Goal: Task Accomplishment & Management: Complete application form

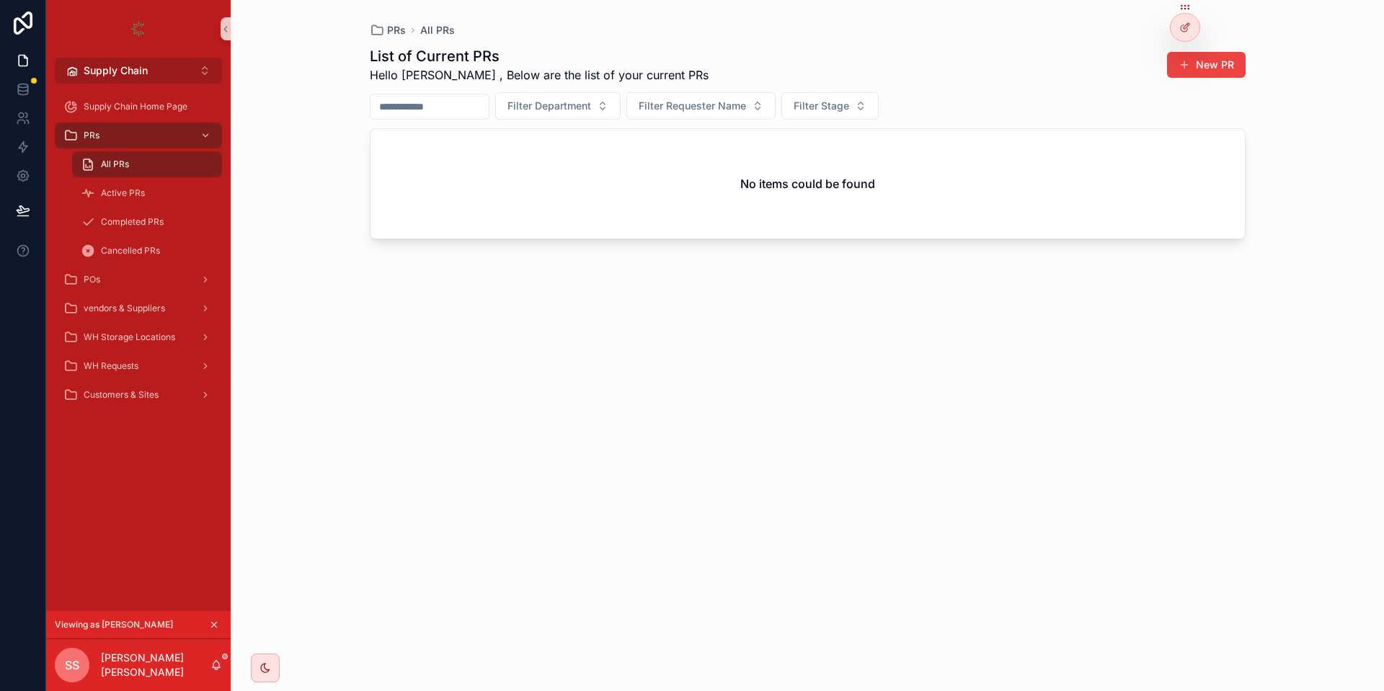
click at [128, 63] on span "Supply Chain" at bounding box center [116, 70] width 64 height 14
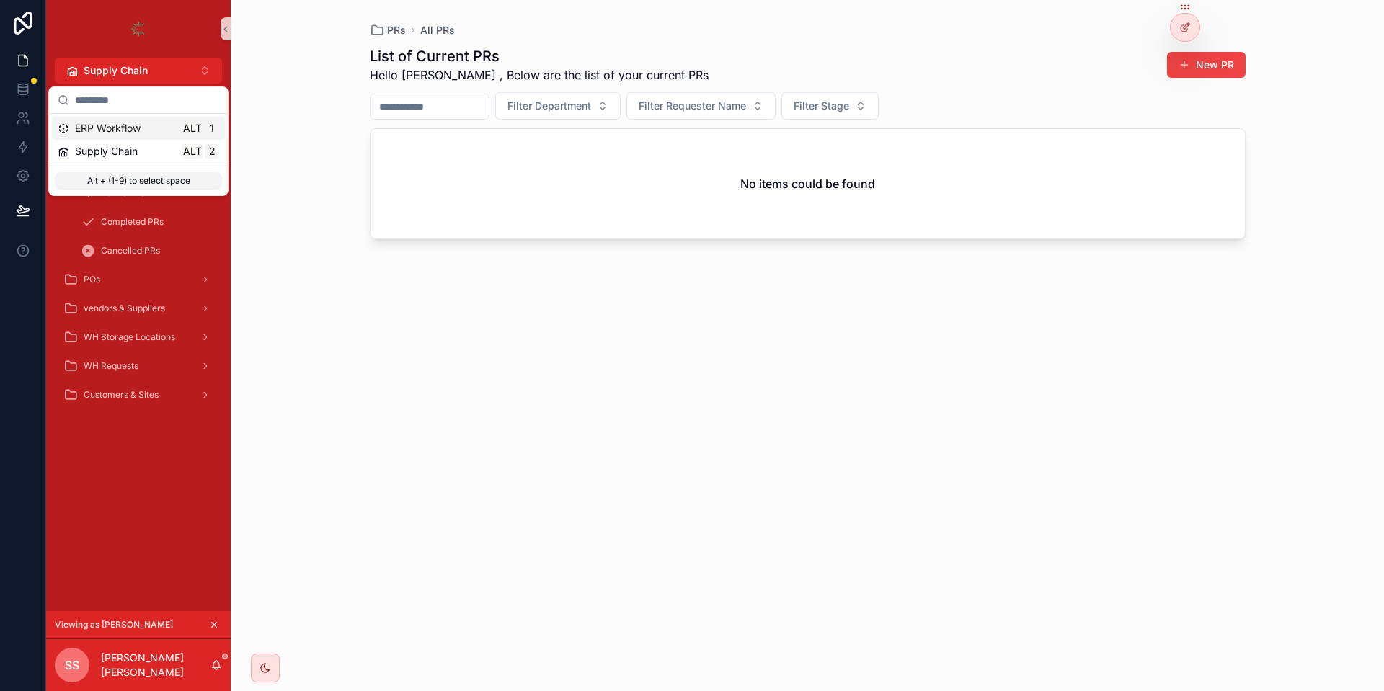
click at [144, 129] on div "ERP Workflow Alt 1" at bounding box center [139, 128] width 162 height 14
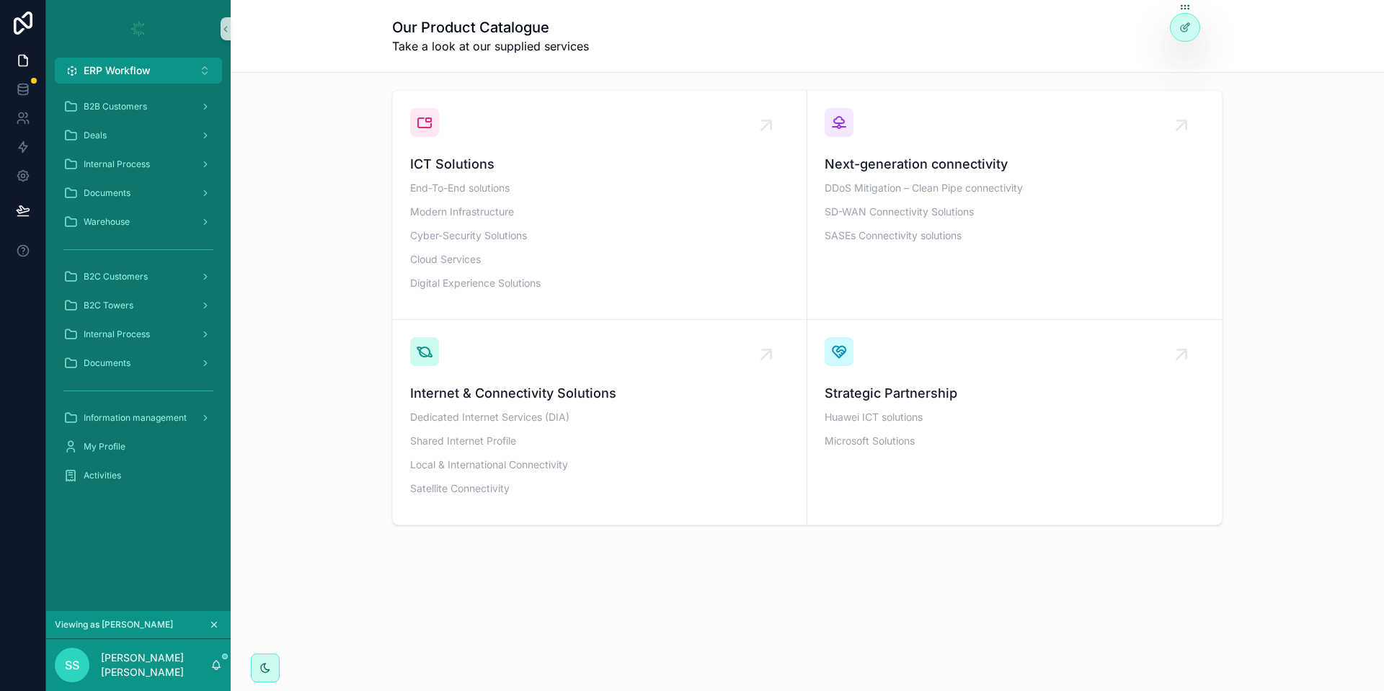
click at [148, 54] on div "scrollable content" at bounding box center [138, 29] width 185 height 58
click at [151, 68] on span "ERP Workflow" at bounding box center [117, 70] width 67 height 14
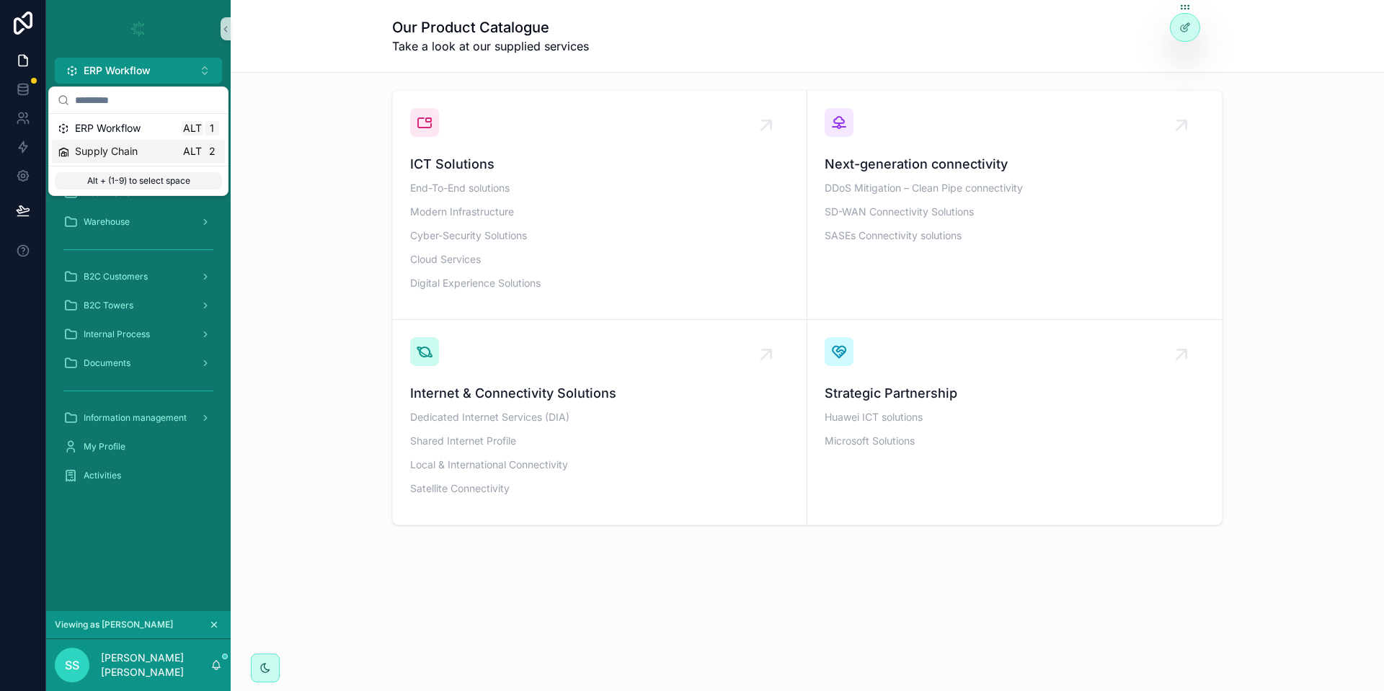
click at [141, 146] on div "Supply Chain Alt 2" at bounding box center [139, 151] width 162 height 14
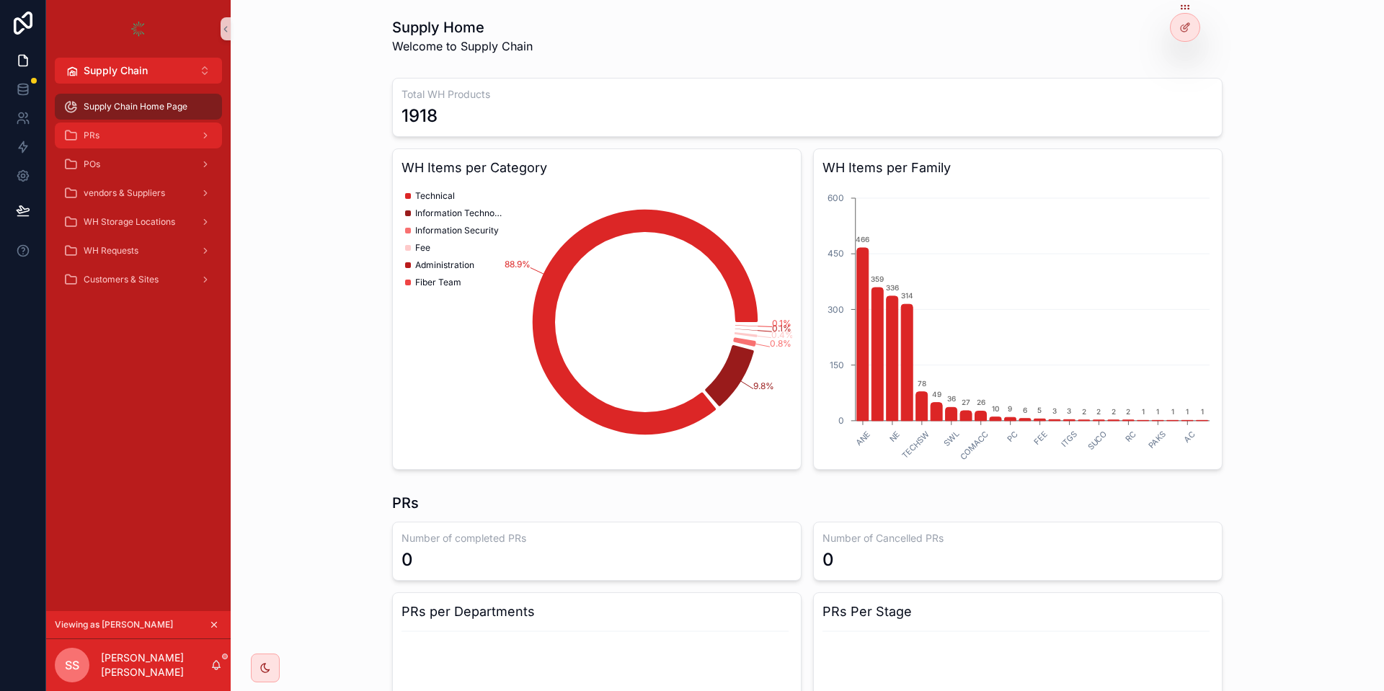
click at [141, 146] on div "PRs" at bounding box center [138, 135] width 150 height 23
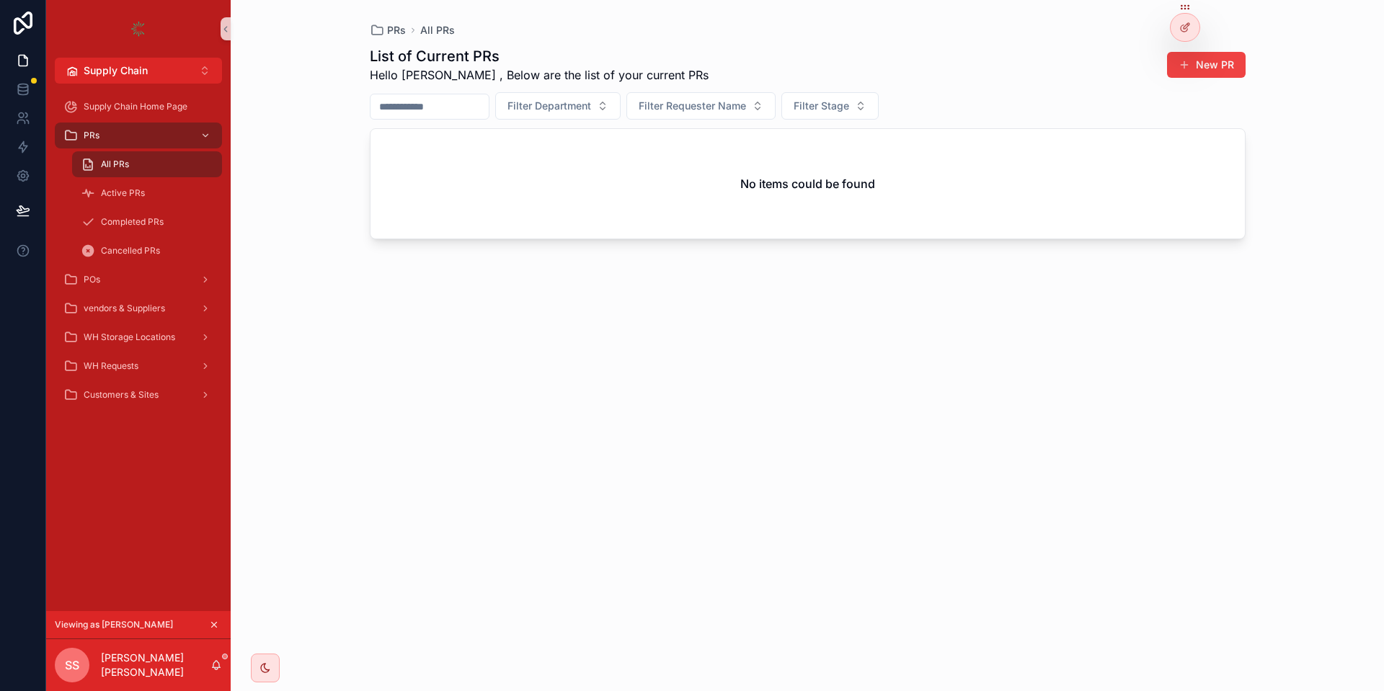
click at [1218, 63] on button "New PR" at bounding box center [1206, 65] width 79 height 26
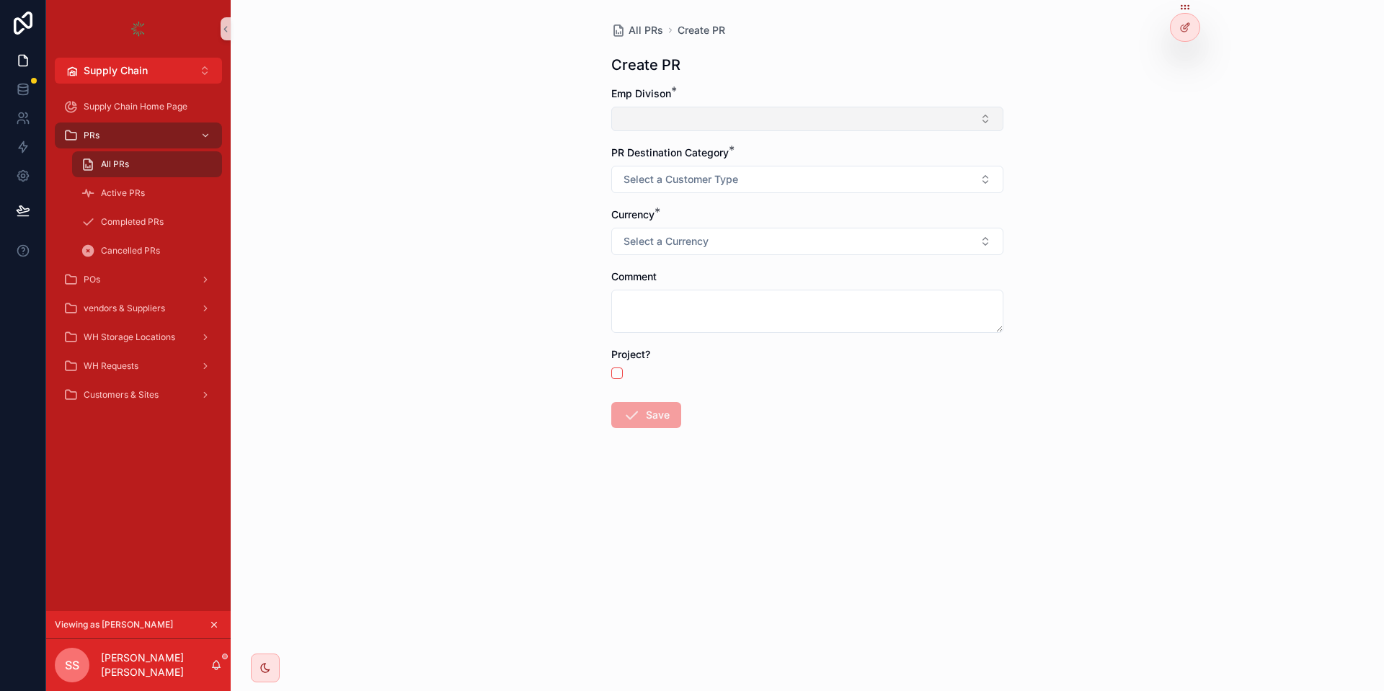
click at [764, 124] on button "Select Button" at bounding box center [807, 119] width 392 height 25
click at [701, 181] on div "RO" at bounding box center [807, 175] width 385 height 23
click at [693, 180] on span "Select a Customer Type" at bounding box center [681, 182] width 115 height 14
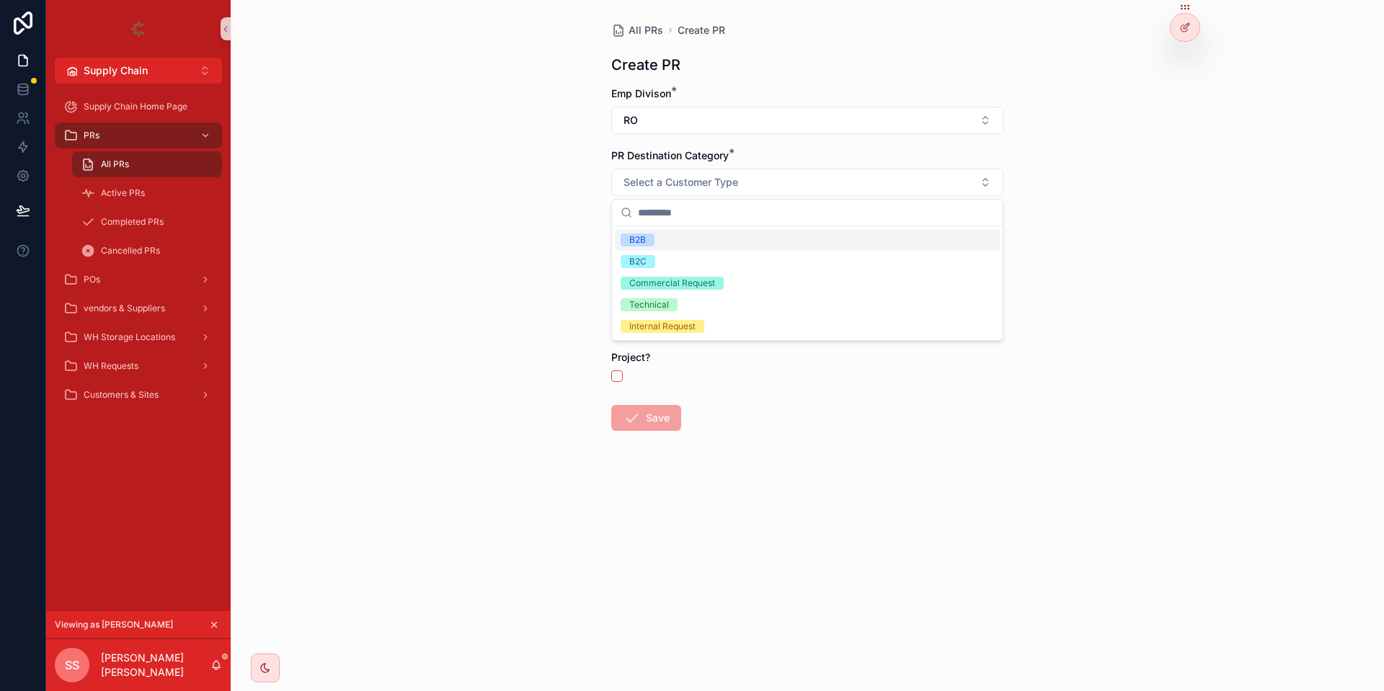
click at [699, 240] on div "B2B" at bounding box center [807, 240] width 385 height 22
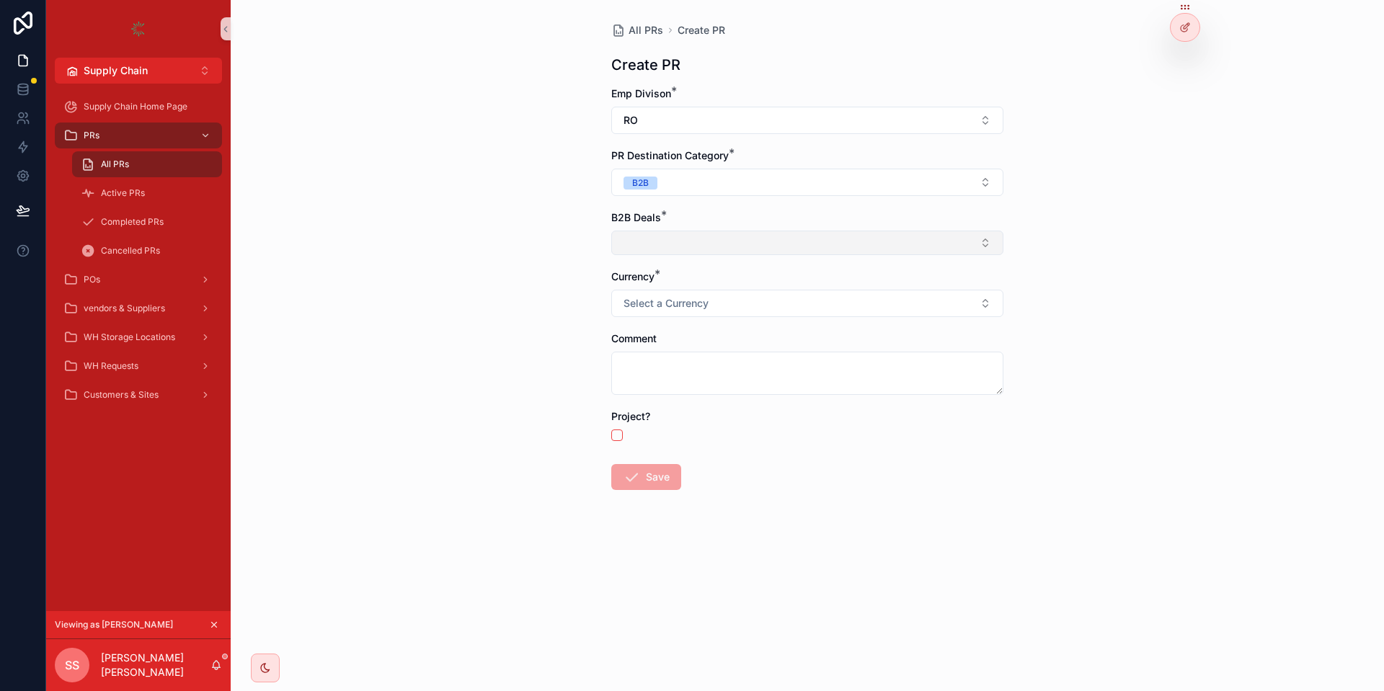
click at [688, 249] on button "Select Button" at bounding box center [807, 243] width 392 height 25
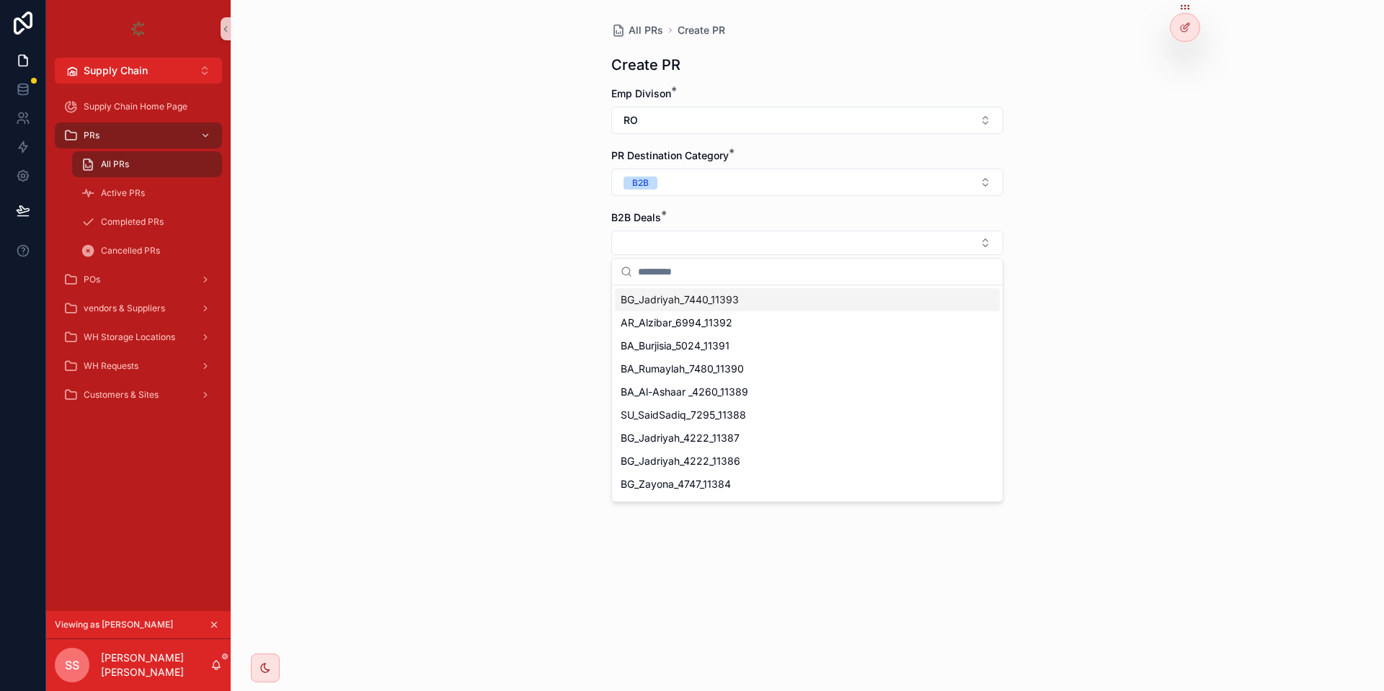
click at [699, 165] on div "PR Destination Category * B2B" at bounding box center [807, 173] width 392 height 48
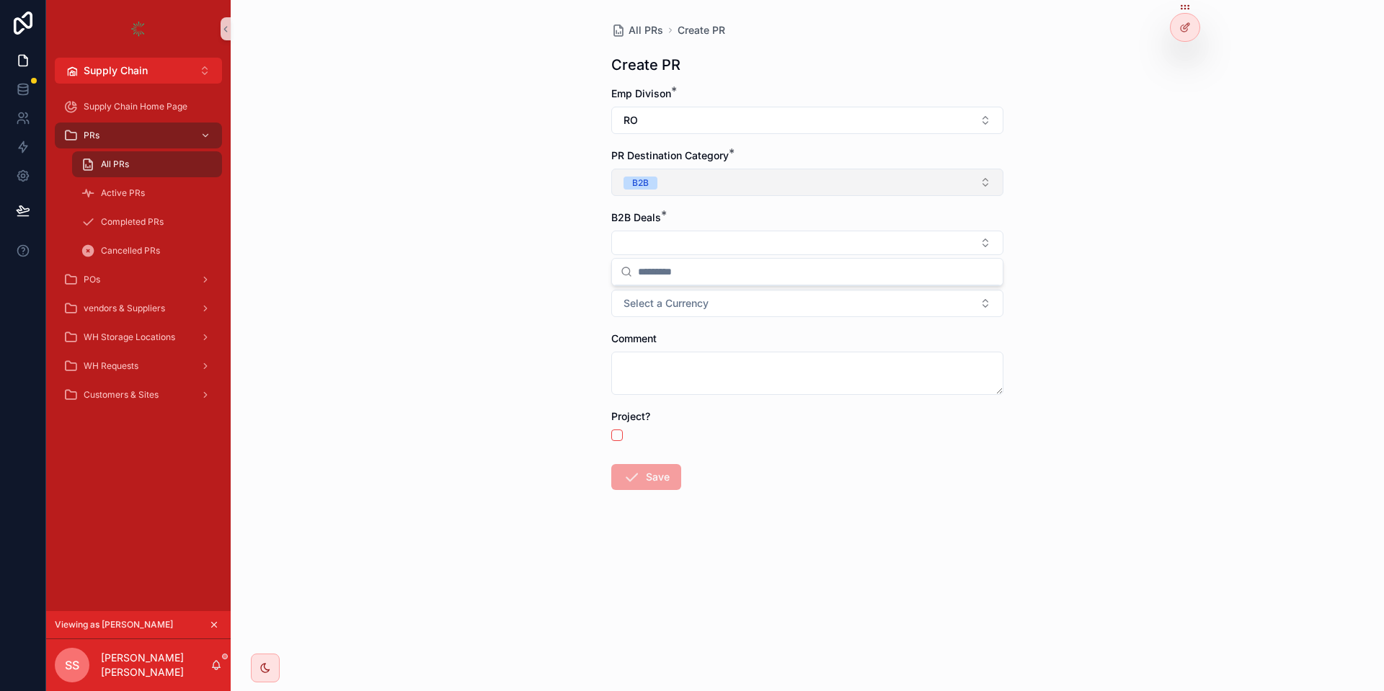
click at [691, 176] on button "B2B" at bounding box center [807, 182] width 392 height 27
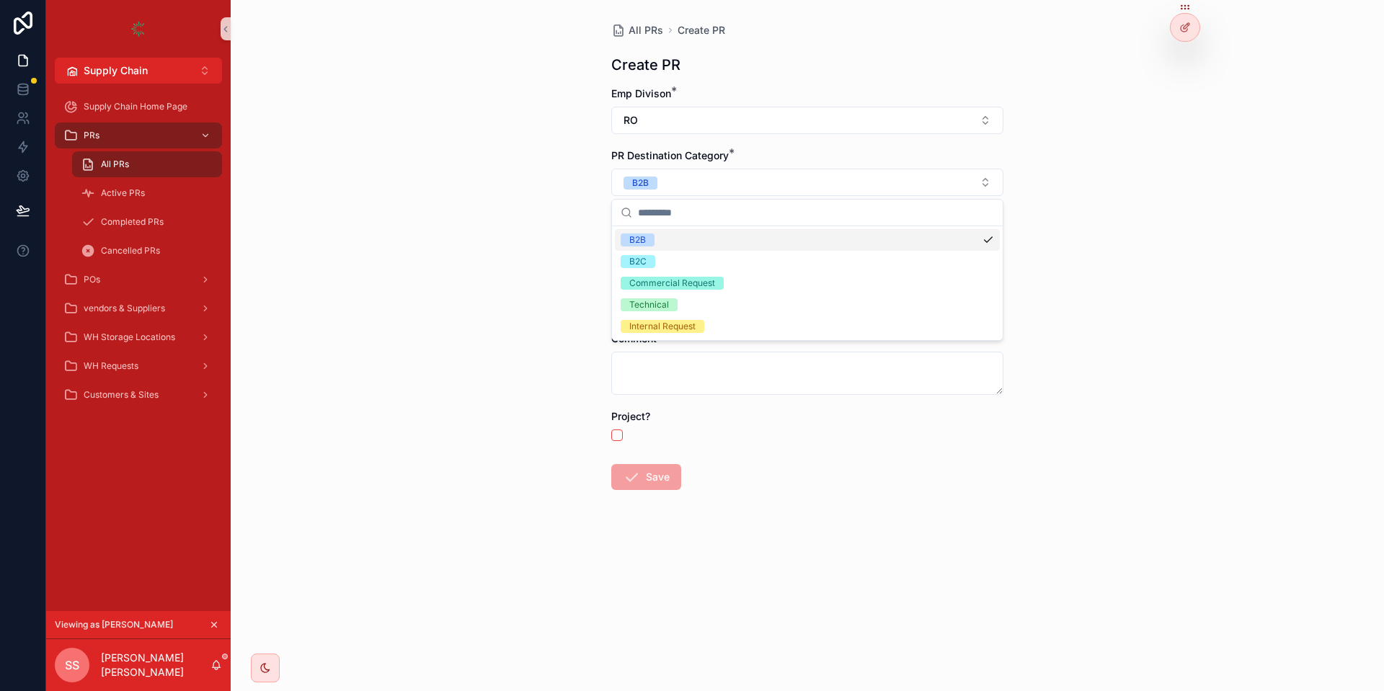
click at [671, 250] on div "B2B" at bounding box center [807, 240] width 385 height 22
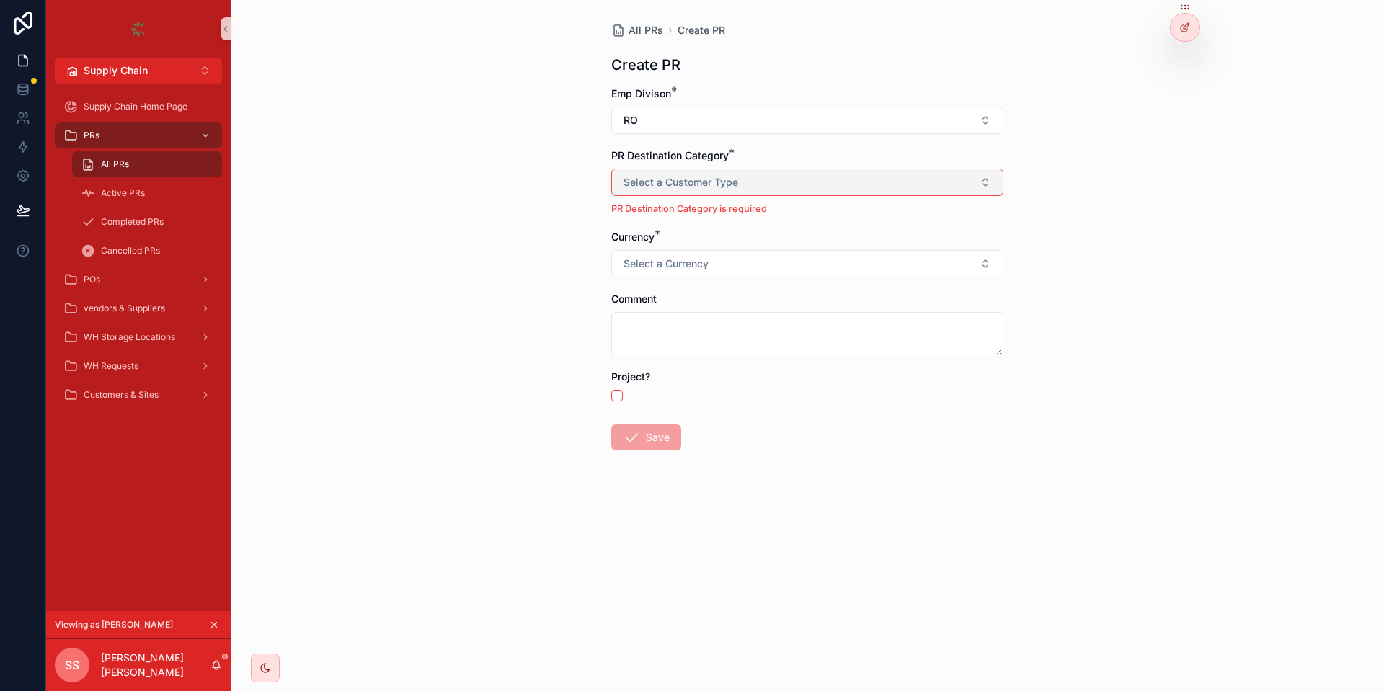
click at [663, 187] on span "Select a Customer Type" at bounding box center [681, 182] width 115 height 14
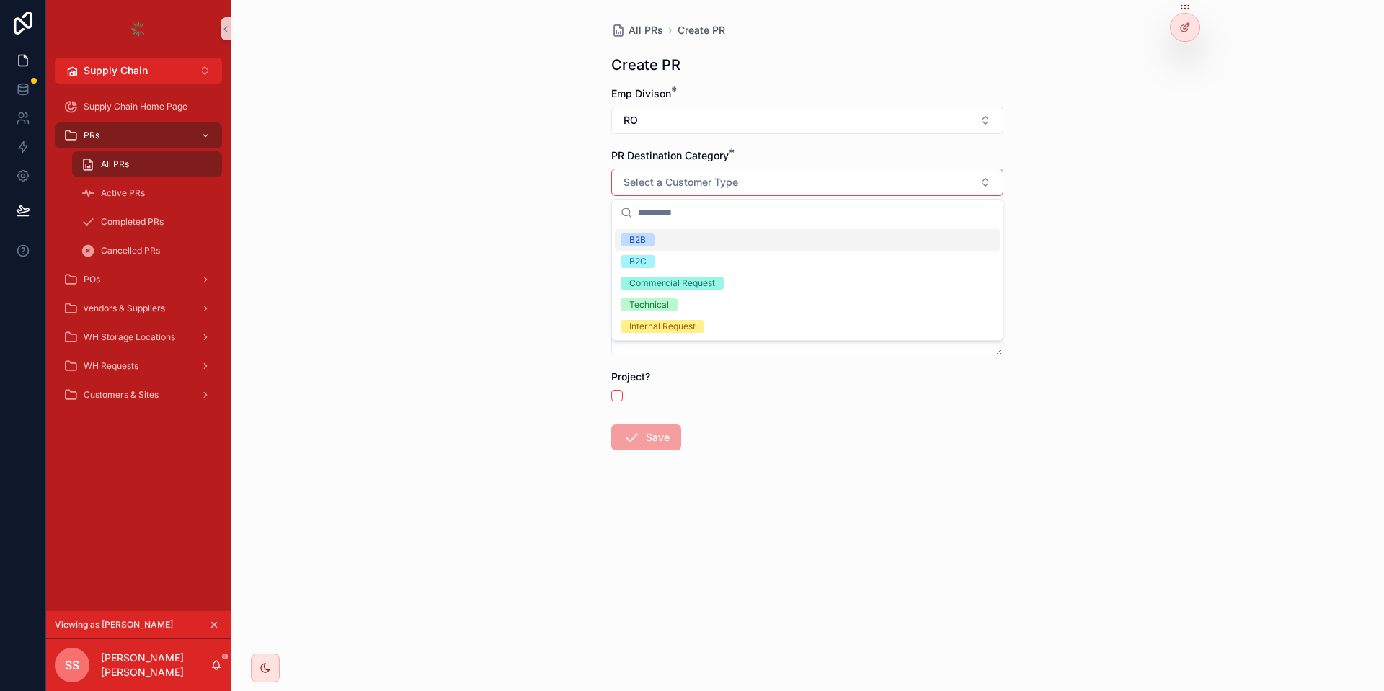
click at [1211, 184] on div "All PRs Create PR Create PR Emp Divison * RO PR Destination Category * Select a…" at bounding box center [808, 345] width 1154 height 691
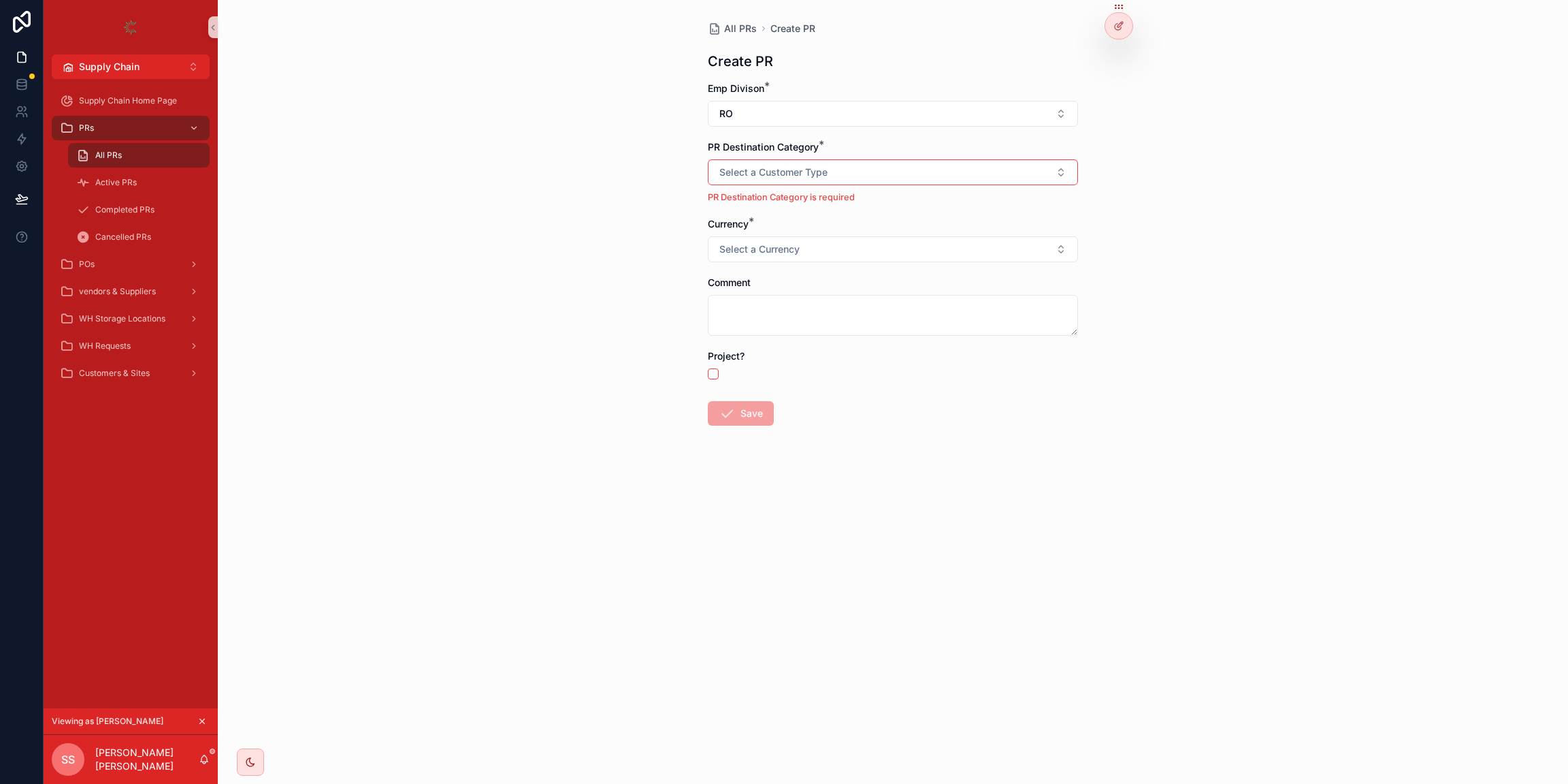
click at [623, 130] on div "All PRs Create PR Create PR Emp Divison * RO PR Destination Category * Select a…" at bounding box center [893, 392] width 1351 height 784
click at [179, 132] on div "PRs" at bounding box center [130, 128] width 142 height 22
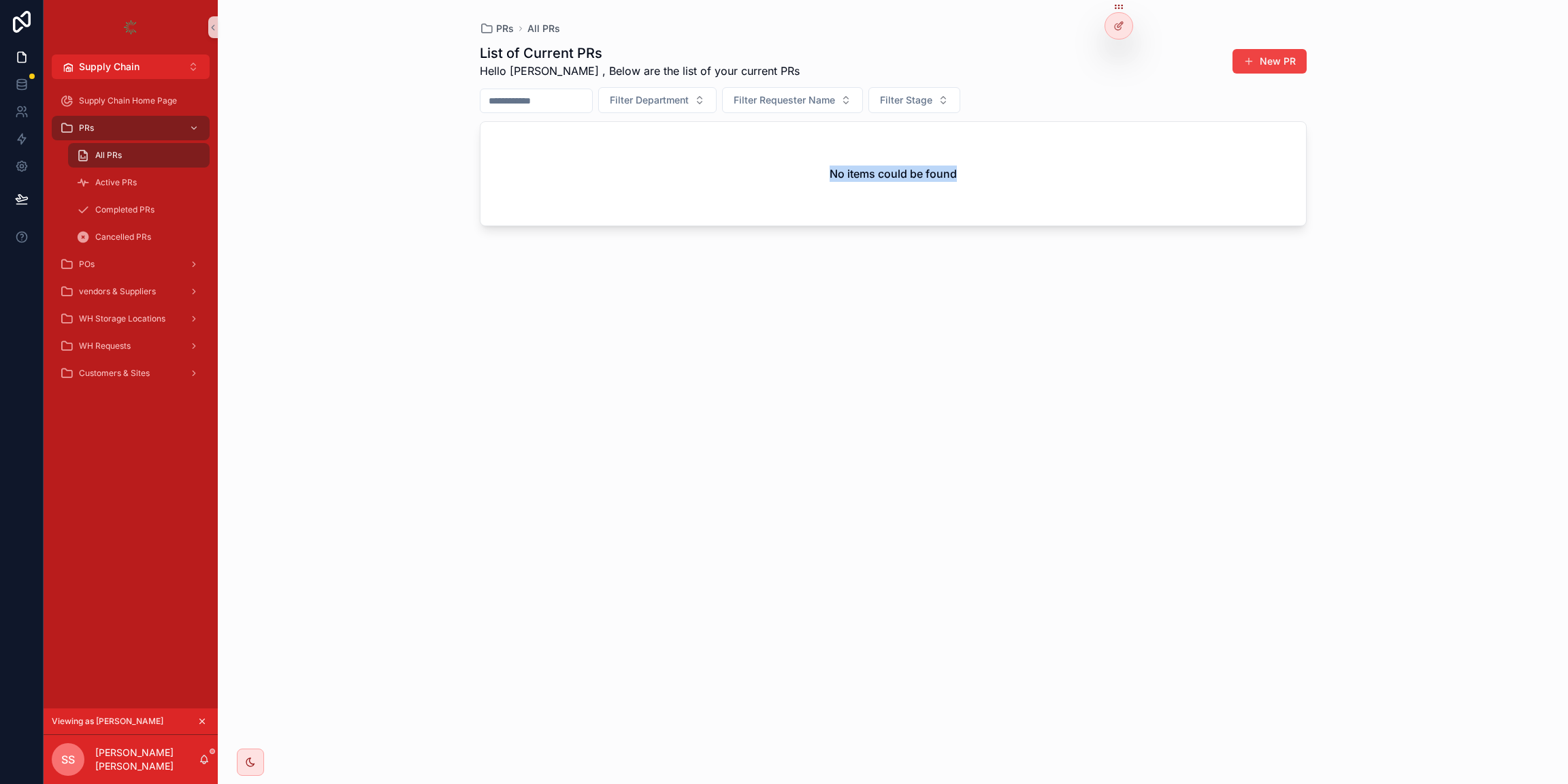
drag, startPoint x: 956, startPoint y: 171, endPoint x: 799, endPoint y: 175, distance: 157.1
click at [799, 175] on div "No items could be found" at bounding box center [893, 174] width 826 height 104
click at [797, 176] on div "No items could be found" at bounding box center [893, 174] width 826 height 104
click at [1279, 72] on button "New PR" at bounding box center [1270, 61] width 75 height 25
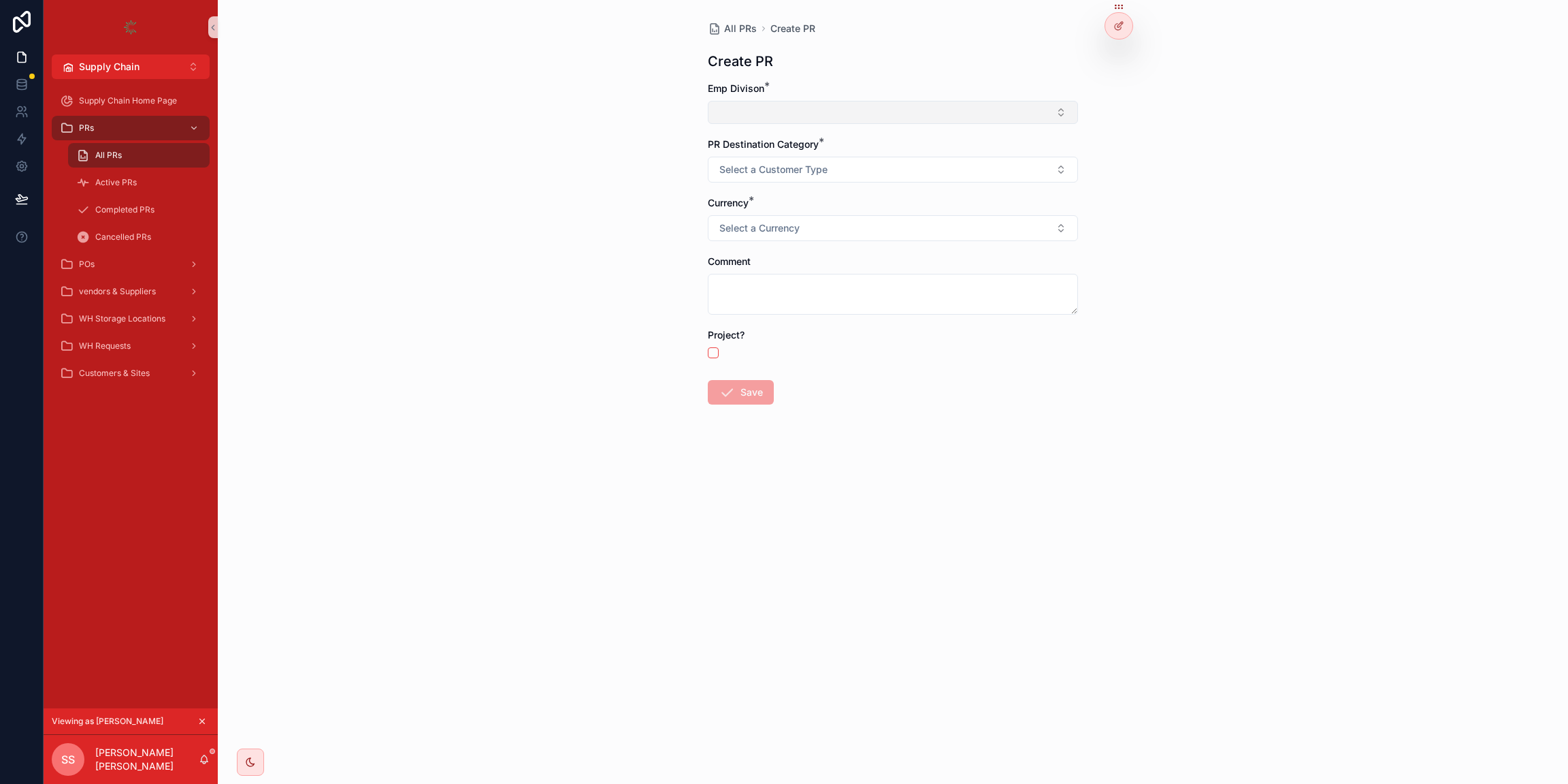
click at [960, 113] on button "Select Button" at bounding box center [893, 112] width 370 height 24
click at [803, 162] on div "RO" at bounding box center [892, 165] width 363 height 22
click at [752, 175] on span "Select a Customer Type" at bounding box center [773, 172] width 109 height 13
click at [766, 308] on div "Internal Request" at bounding box center [756, 307] width 62 height 12
click at [777, 225] on span "Select a Currency" at bounding box center [759, 230] width 80 height 13
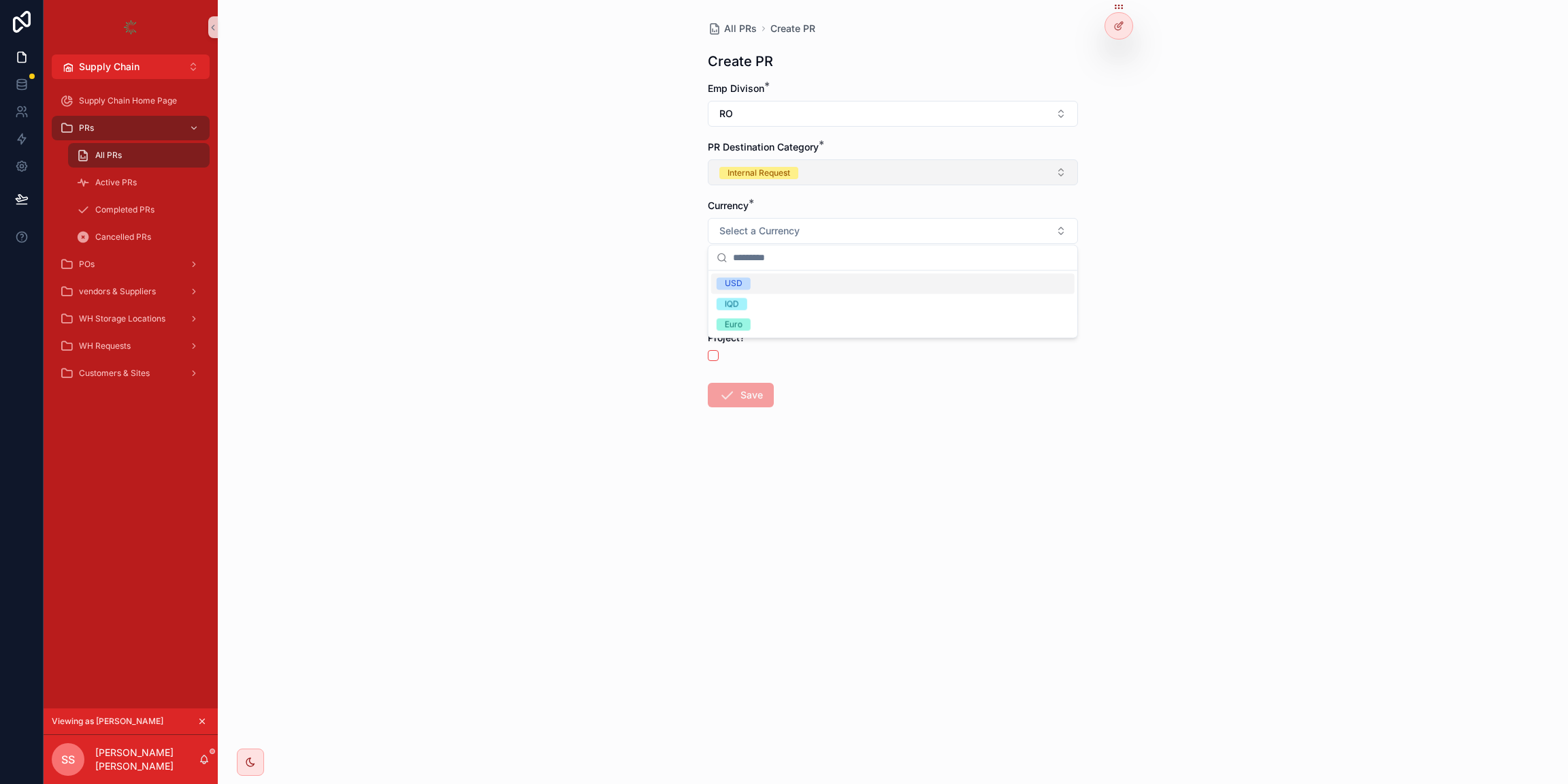
click at [777, 179] on button "Internal Request" at bounding box center [893, 172] width 370 height 26
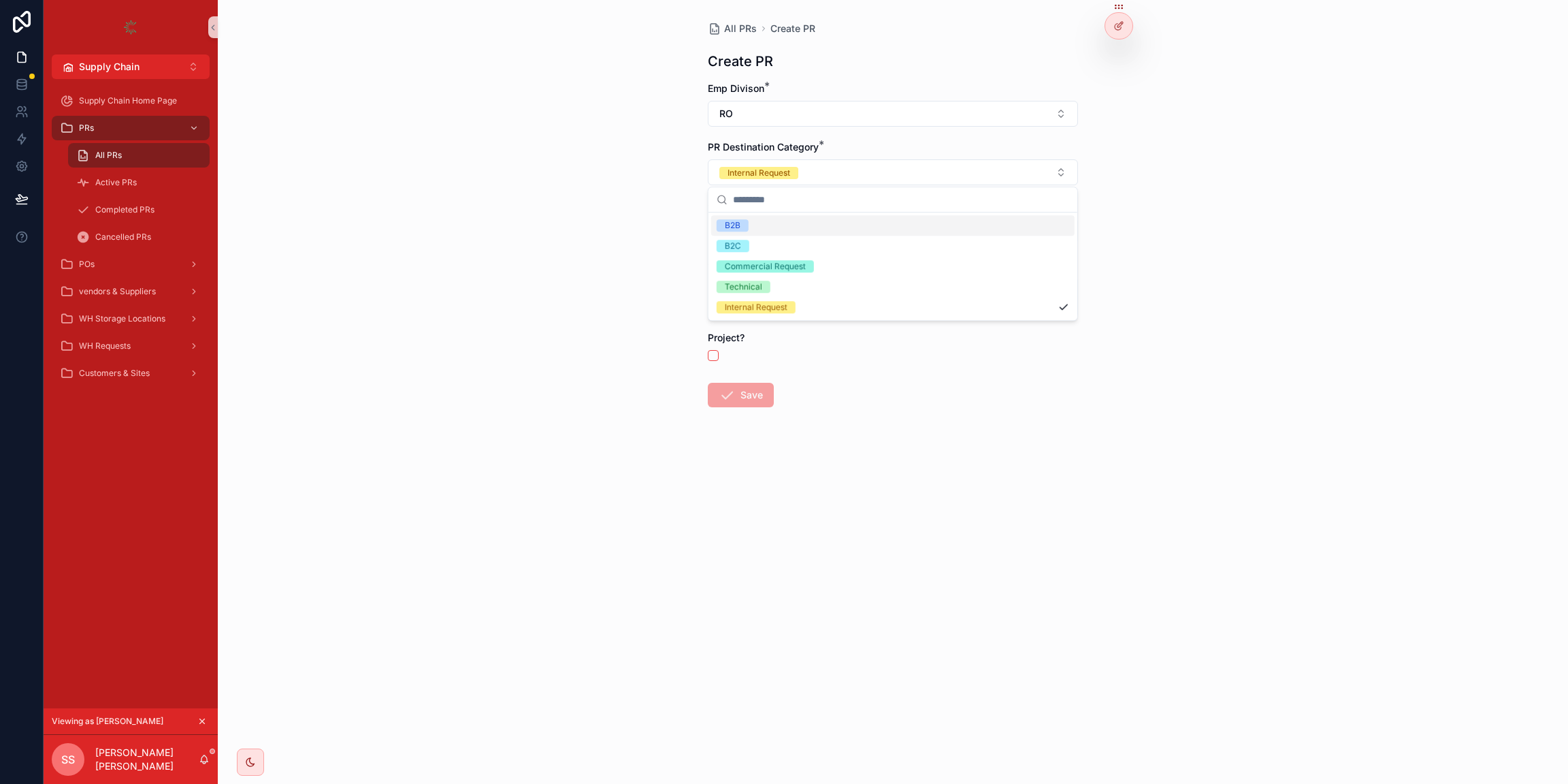
click at [701, 181] on div "All PRs Create PR Create PR Emp Divison * RO PR Destination Category * Internal…" at bounding box center [892, 247] width 392 height 494
click at [736, 226] on span "Select a Currency" at bounding box center [759, 230] width 80 height 13
click at [734, 323] on div "Euro" at bounding box center [733, 324] width 18 height 12
drag, startPoint x: 745, startPoint y: 340, endPoint x: 708, endPoint y: 331, distance: 38.1
click at [708, 332] on span "Project?" at bounding box center [726, 337] width 37 height 11
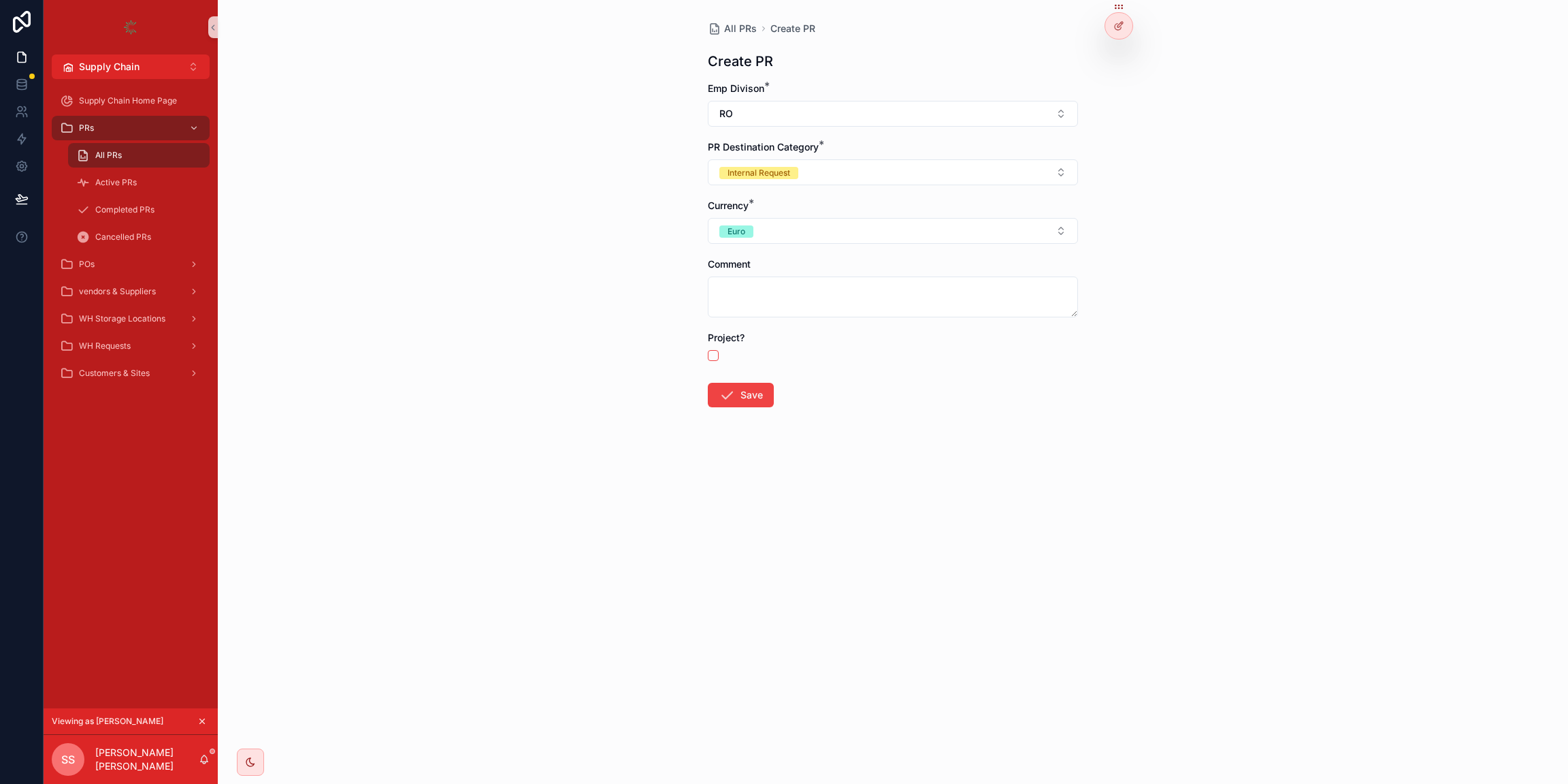
click at [763, 322] on form "Emp Divison * RO PR Destination Category * Internal Request Currency * Euro Com…" at bounding box center [893, 288] width 370 height 413
click at [730, 397] on icon "scrollable content" at bounding box center [726, 395] width 16 height 16
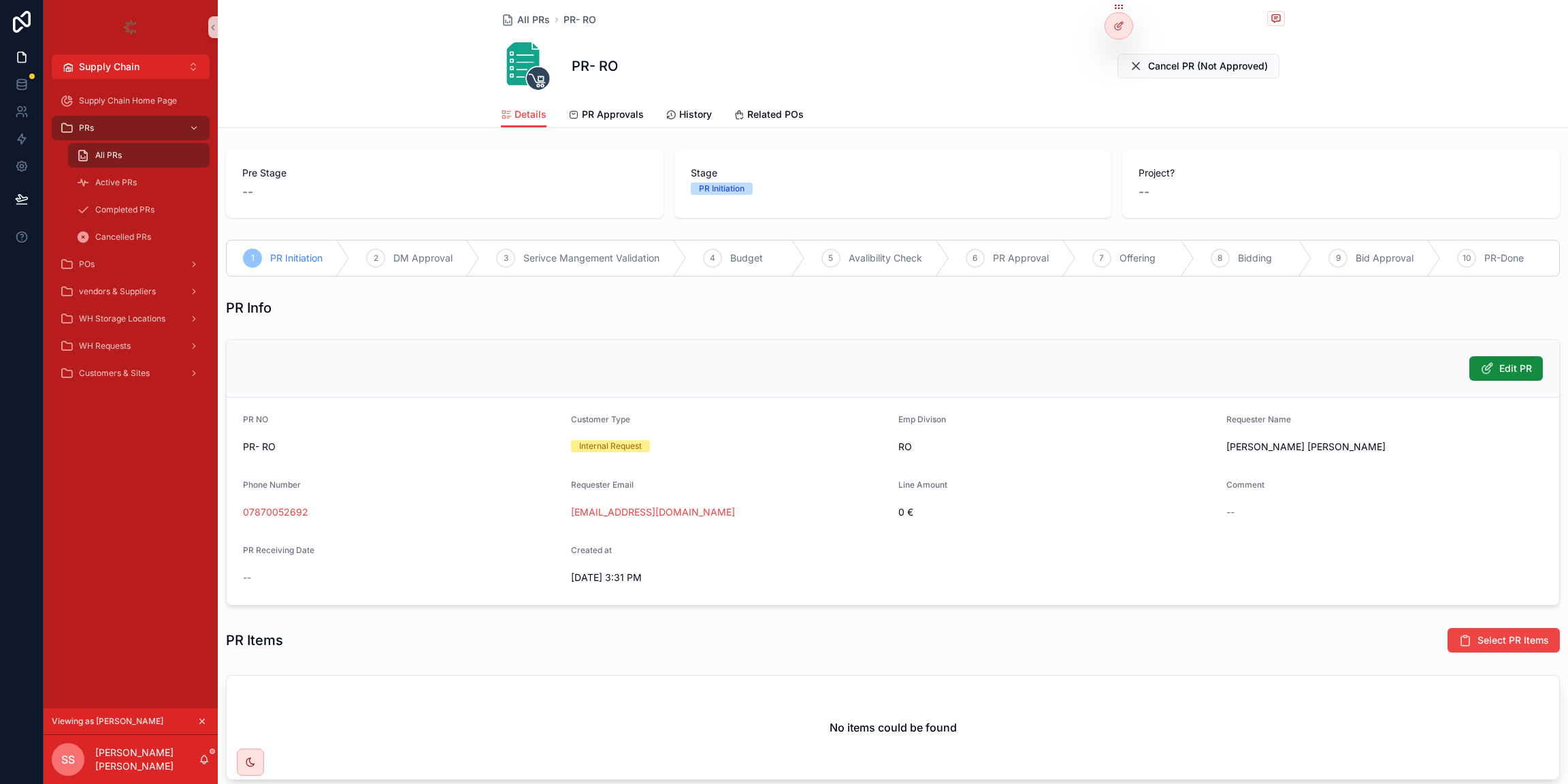
click at [301, 253] on span "PR Initiation" at bounding box center [296, 258] width 53 height 13
click at [437, 258] on span "DM Approval" at bounding box center [423, 258] width 59 height 13
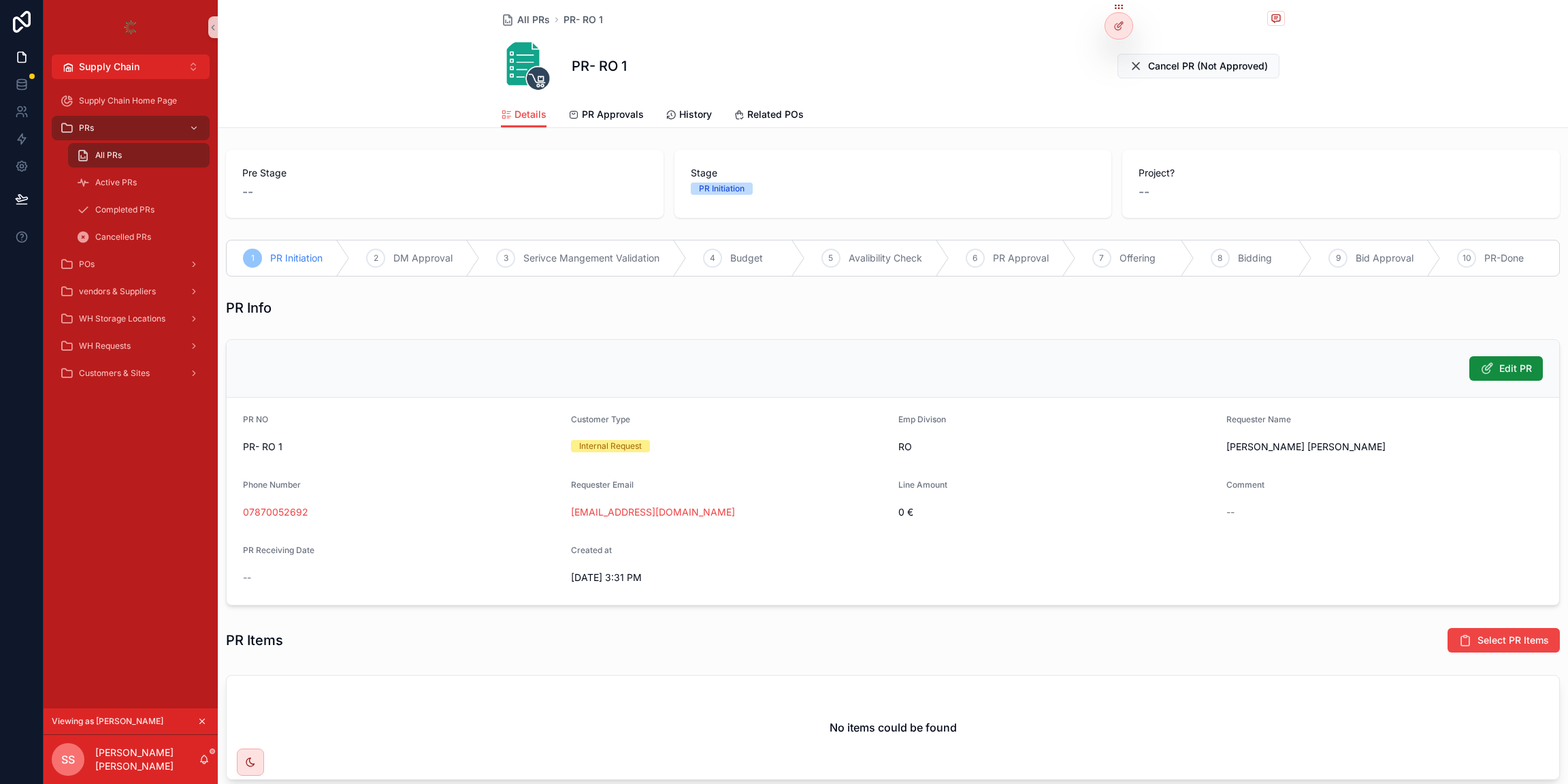
click at [437, 258] on span "DM Approval" at bounding box center [423, 258] width 59 height 13
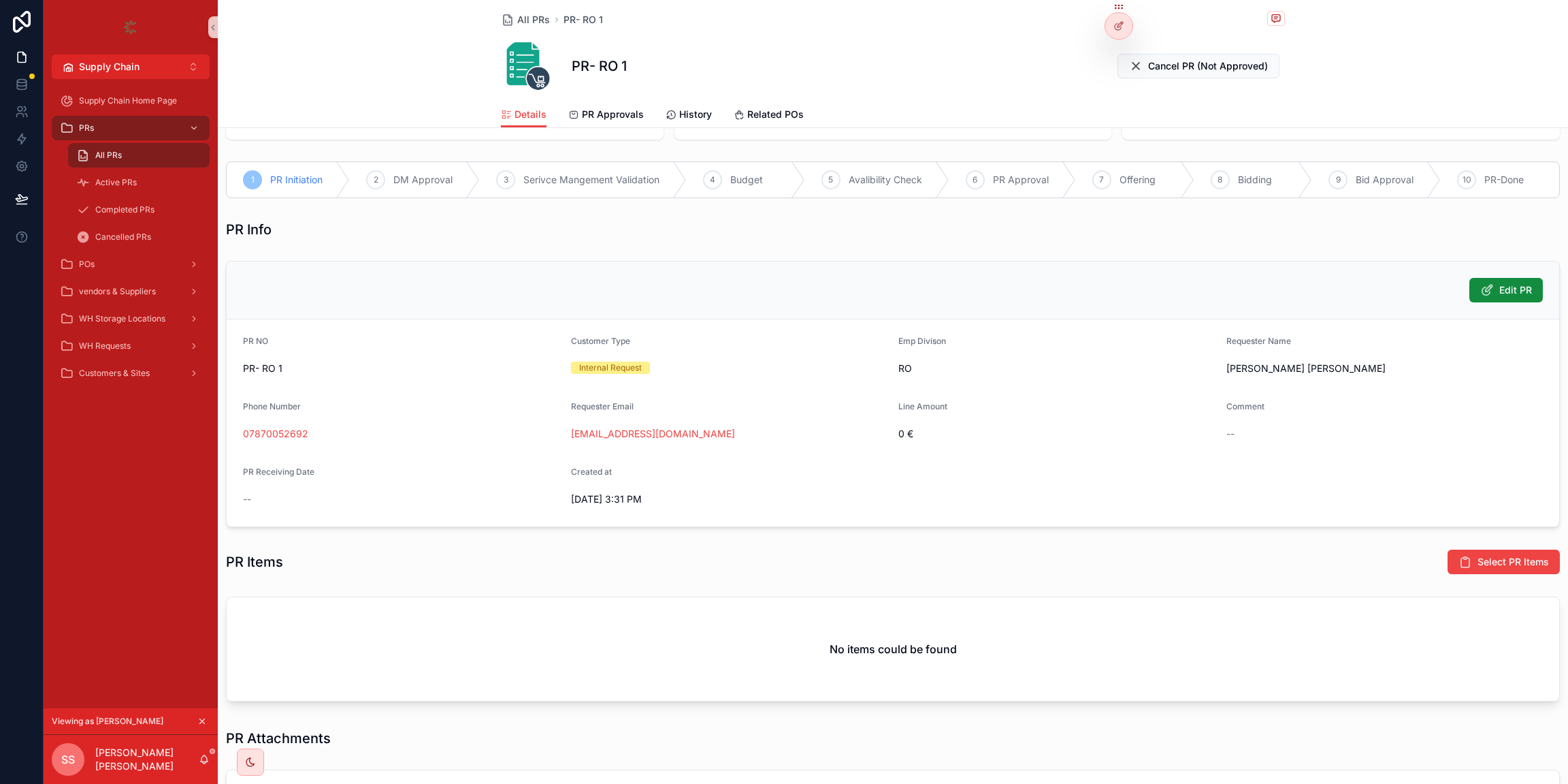
scroll to position [157, 0]
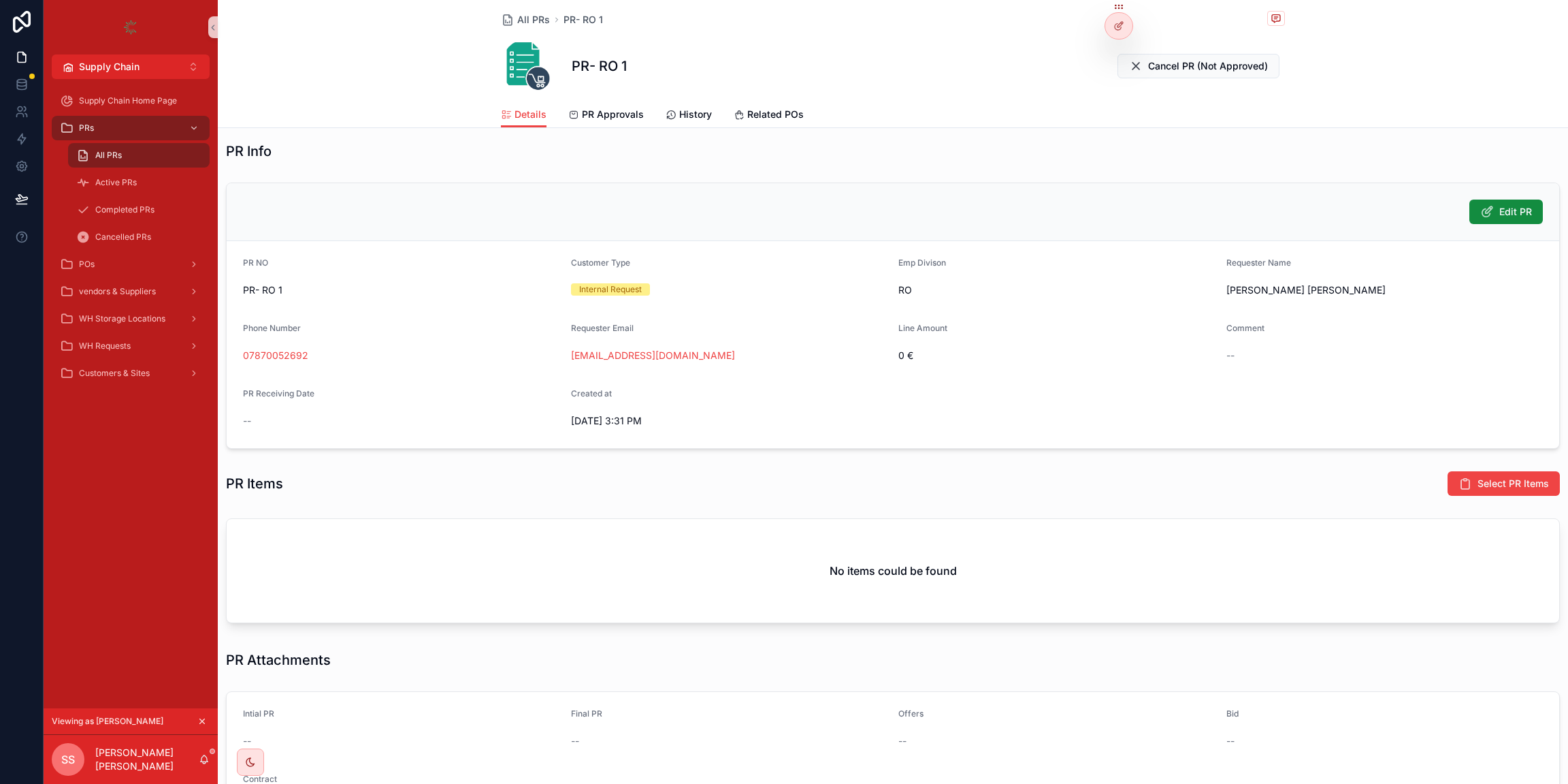
click at [247, 266] on label "PR NO" at bounding box center [255, 264] width 25 height 11
click at [253, 287] on span "PR- RO 1" at bounding box center [401, 290] width 317 height 13
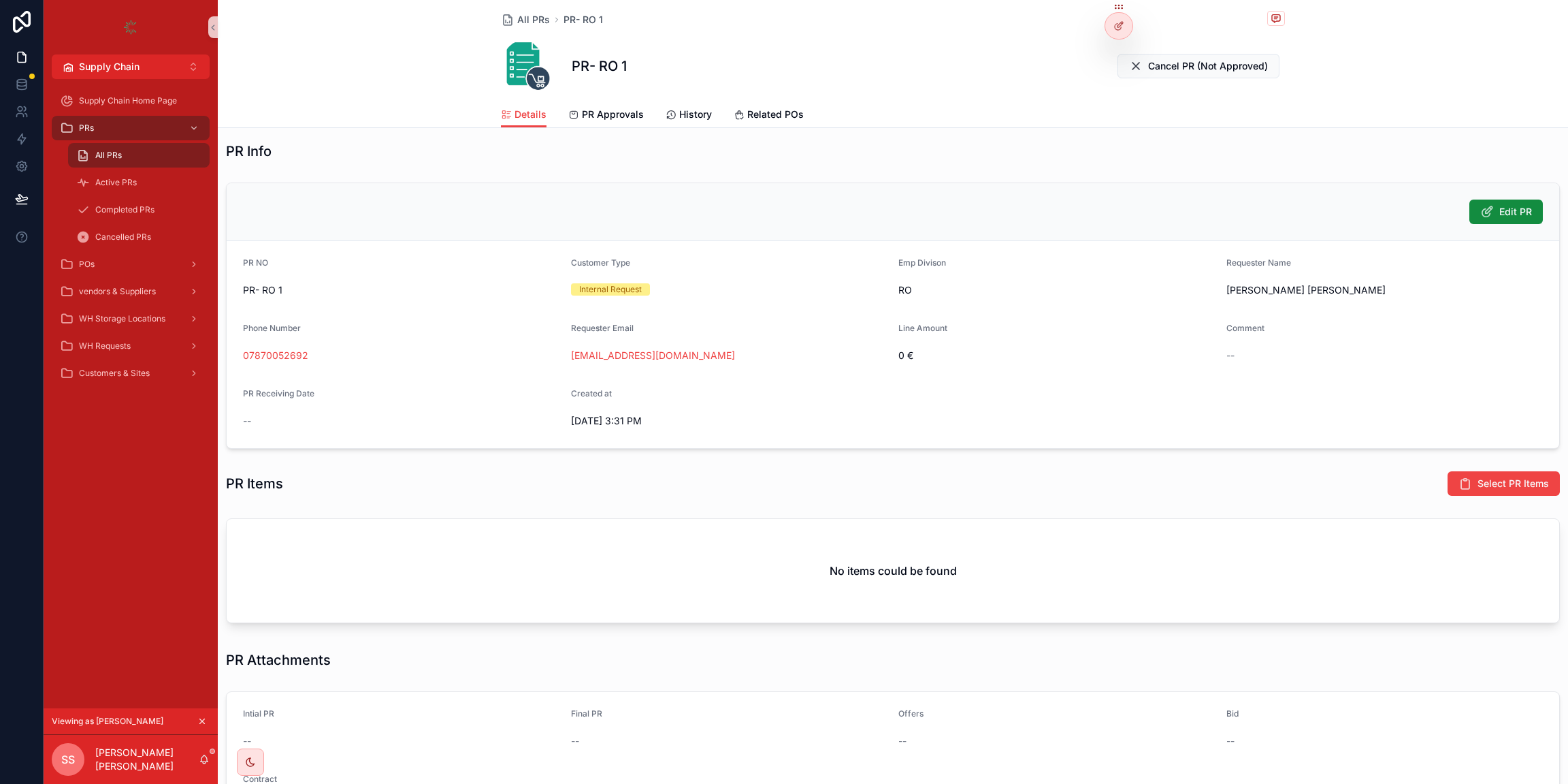
click at [253, 287] on span "PR- RO 1" at bounding box center [401, 290] width 317 height 13
click at [577, 262] on span "Customer Type" at bounding box center [600, 263] width 59 height 10
click at [601, 283] on div "Internal Request" at bounding box center [611, 289] width 62 height 12
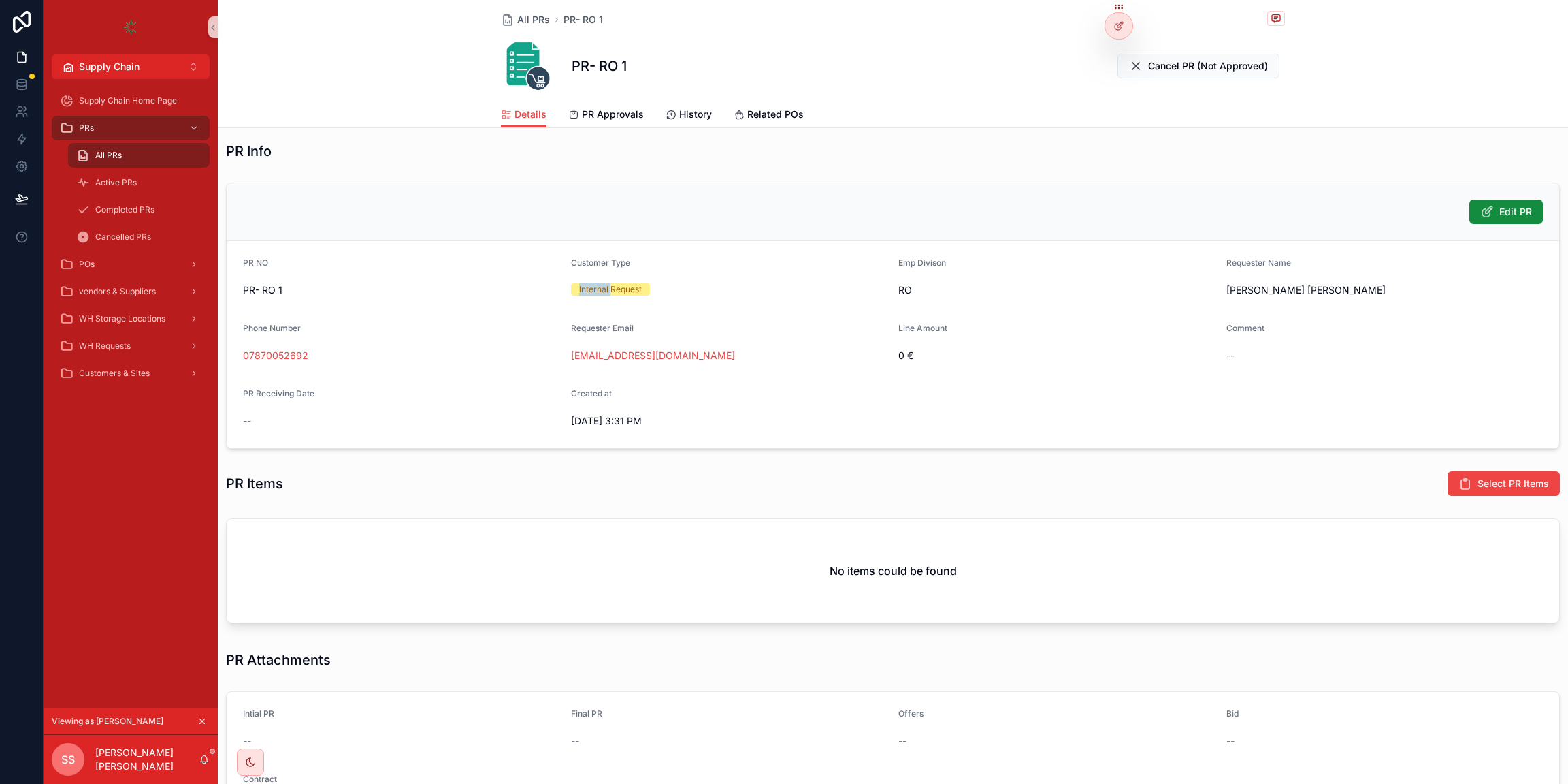
click at [601, 283] on div "Internal Request" at bounding box center [611, 289] width 62 height 12
click at [919, 259] on span "Emp Divison" at bounding box center [922, 263] width 47 height 10
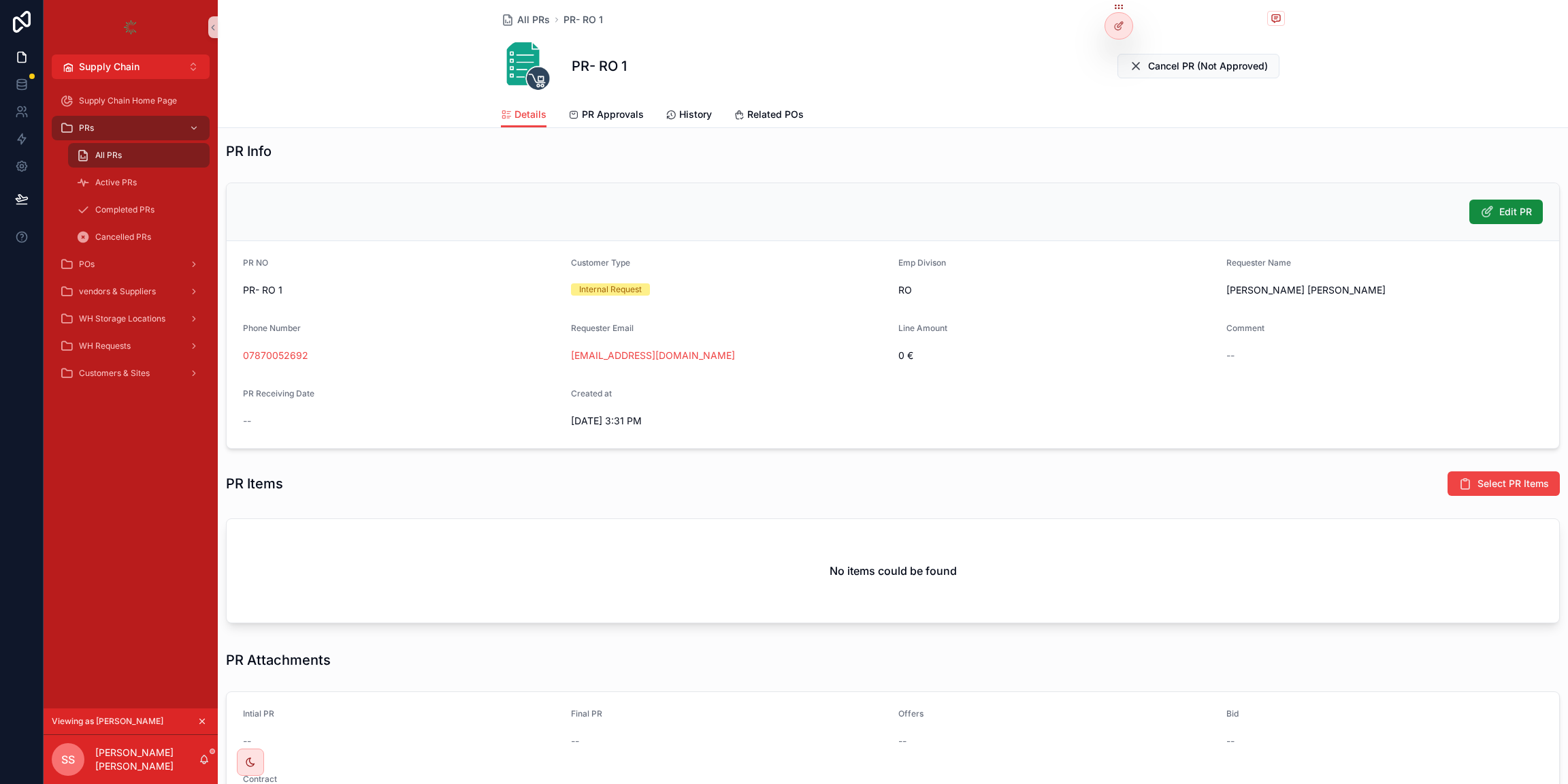
click at [904, 292] on span "RO" at bounding box center [905, 290] width 13 height 13
drag, startPoint x: 899, startPoint y: 358, endPoint x: 920, endPoint y: 361, distance: 21.2
click at [920, 361] on span "0 €" at bounding box center [1057, 355] width 317 height 13
click at [920, 349] on span "0 €" at bounding box center [1057, 355] width 317 height 13
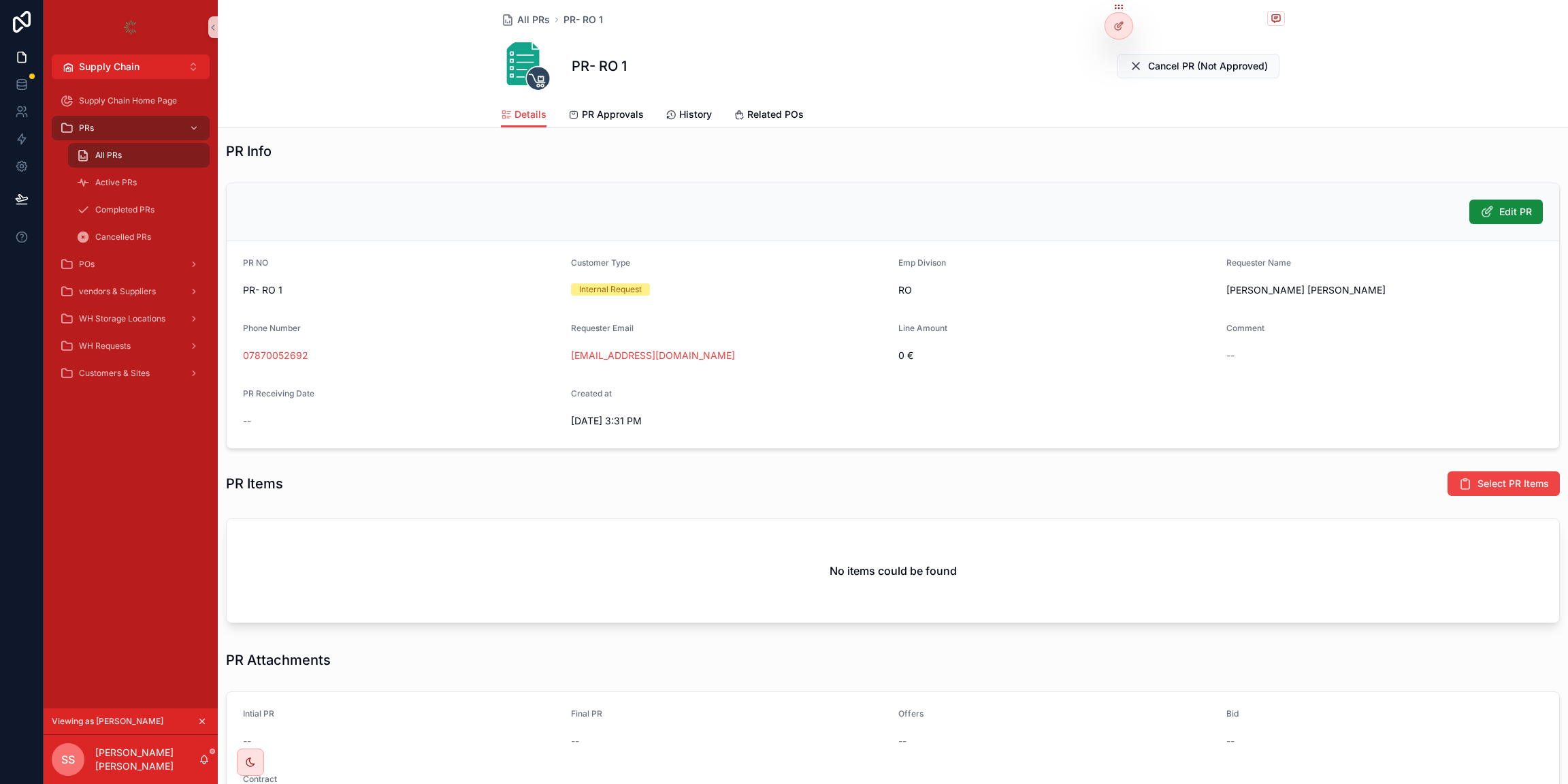
click at [919, 331] on span "Line Amount" at bounding box center [923, 328] width 49 height 10
click at [1307, 214] on span "Edit PR" at bounding box center [1515, 212] width 33 height 13
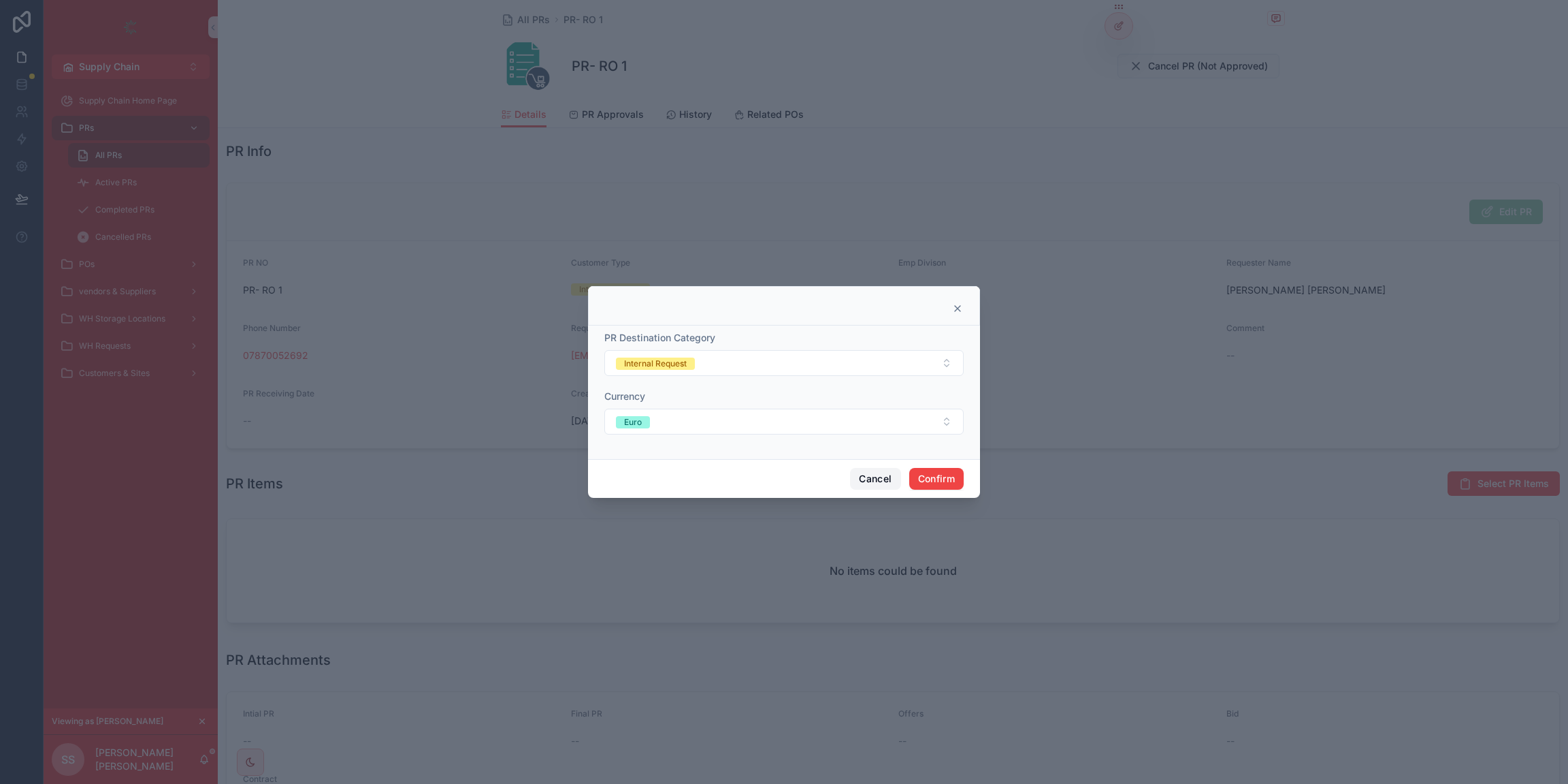
click at [885, 475] on button "Cancel" at bounding box center [875, 478] width 50 height 22
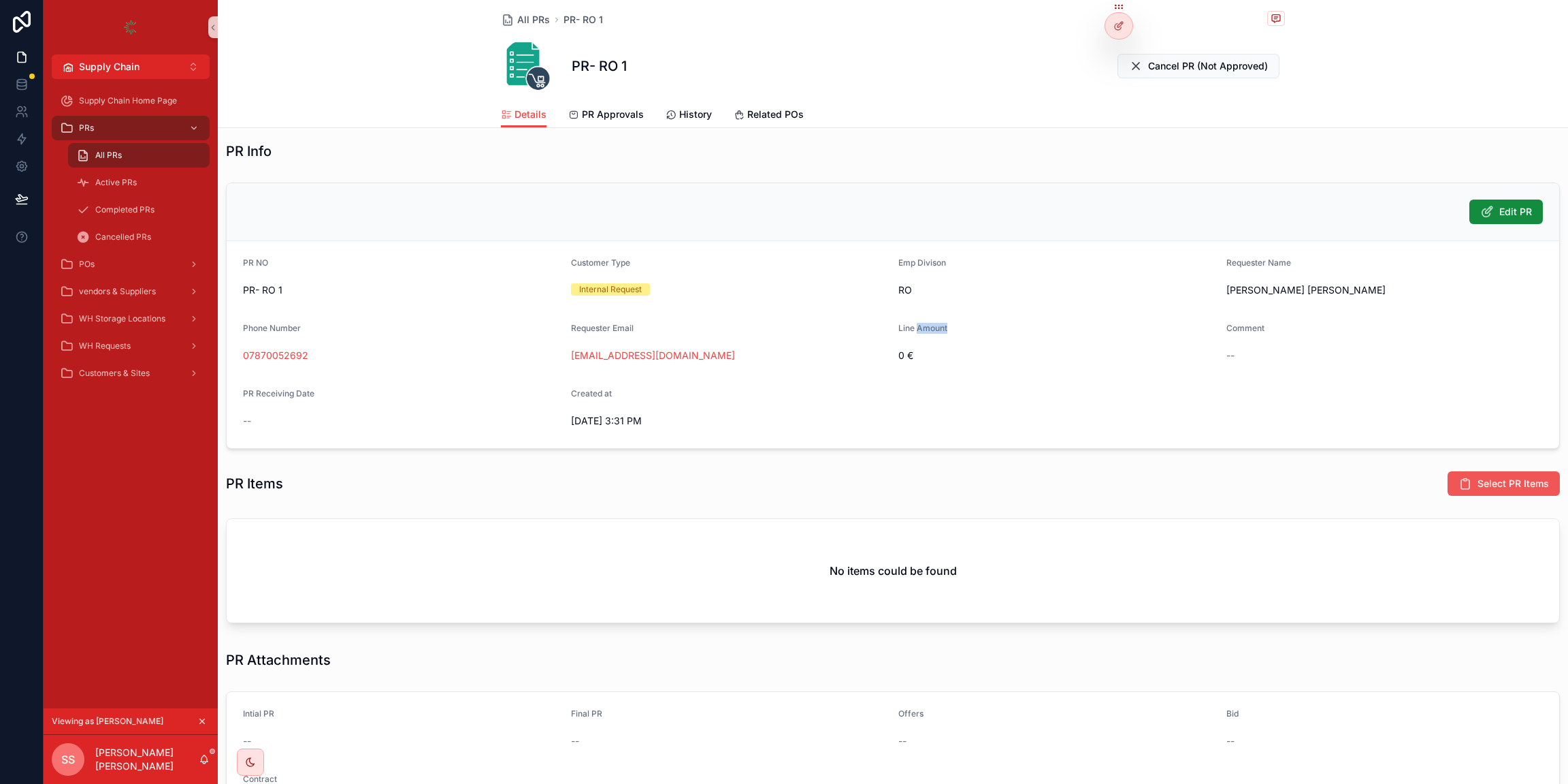
click at [1307, 482] on icon "scrollable content" at bounding box center [1465, 484] width 13 height 13
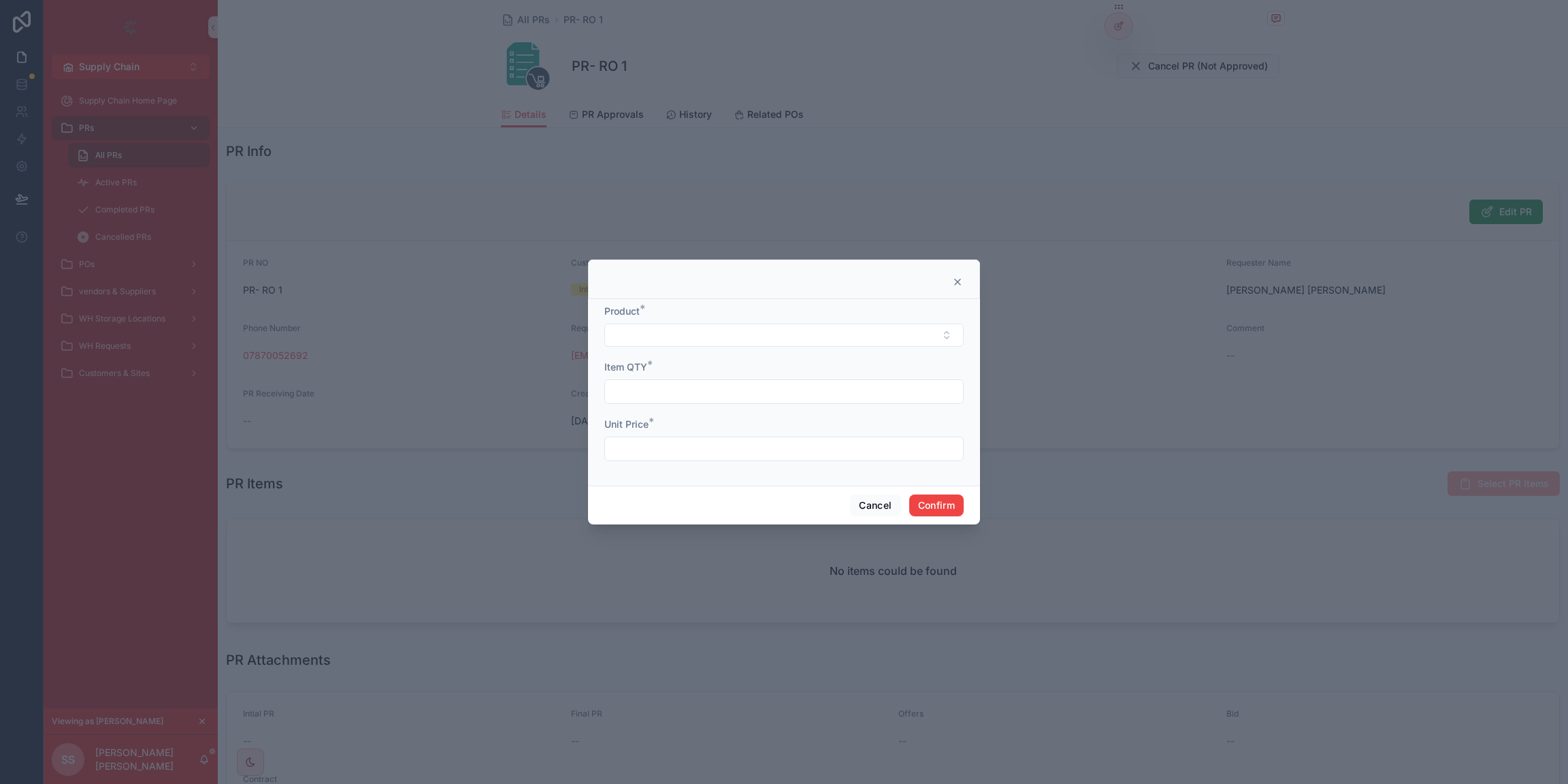
click at [492, 196] on div at bounding box center [784, 392] width 1568 height 784
click at [650, 331] on button "Select Button" at bounding box center [784, 334] width 360 height 24
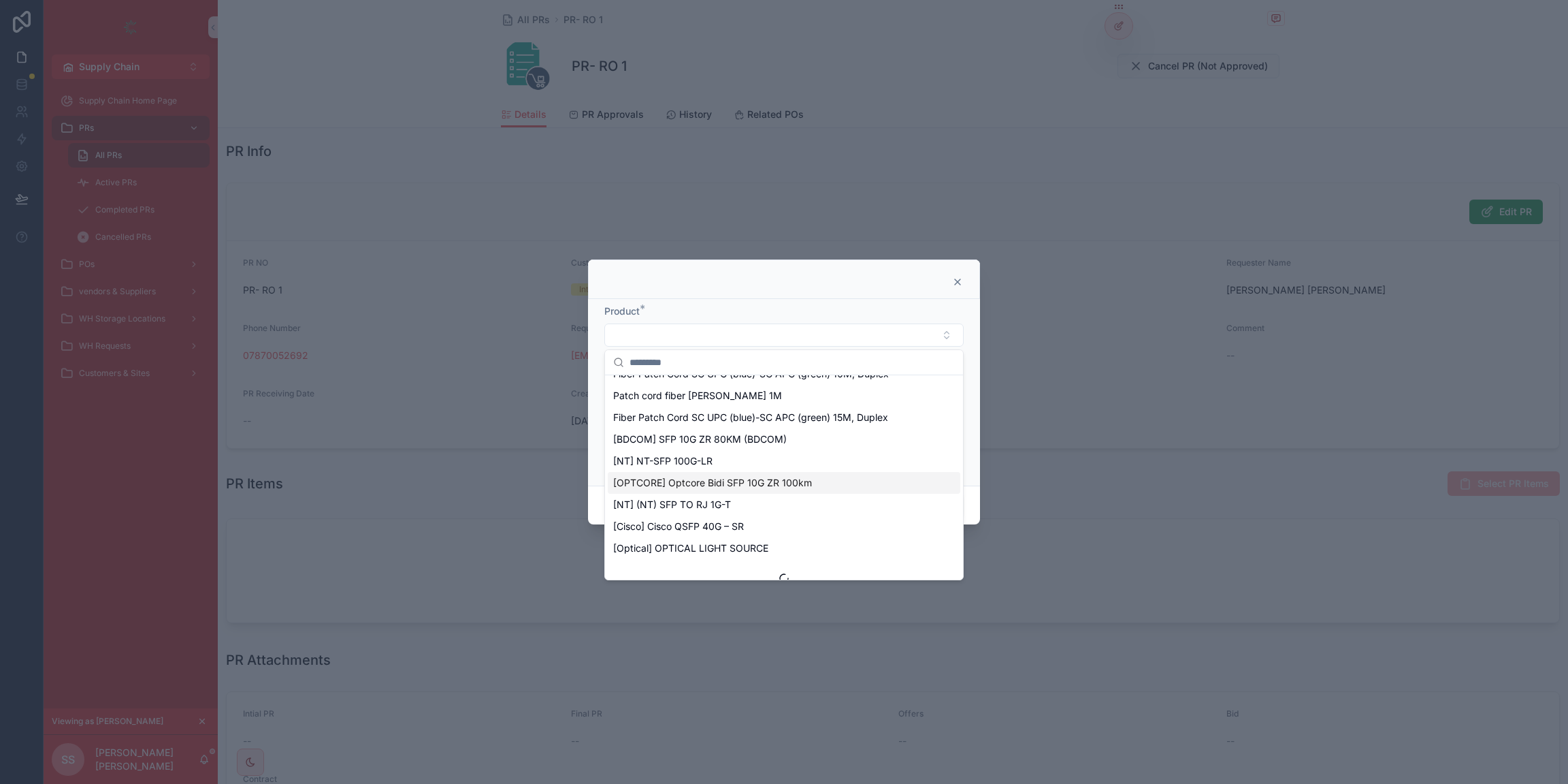
scroll to position [924, 0]
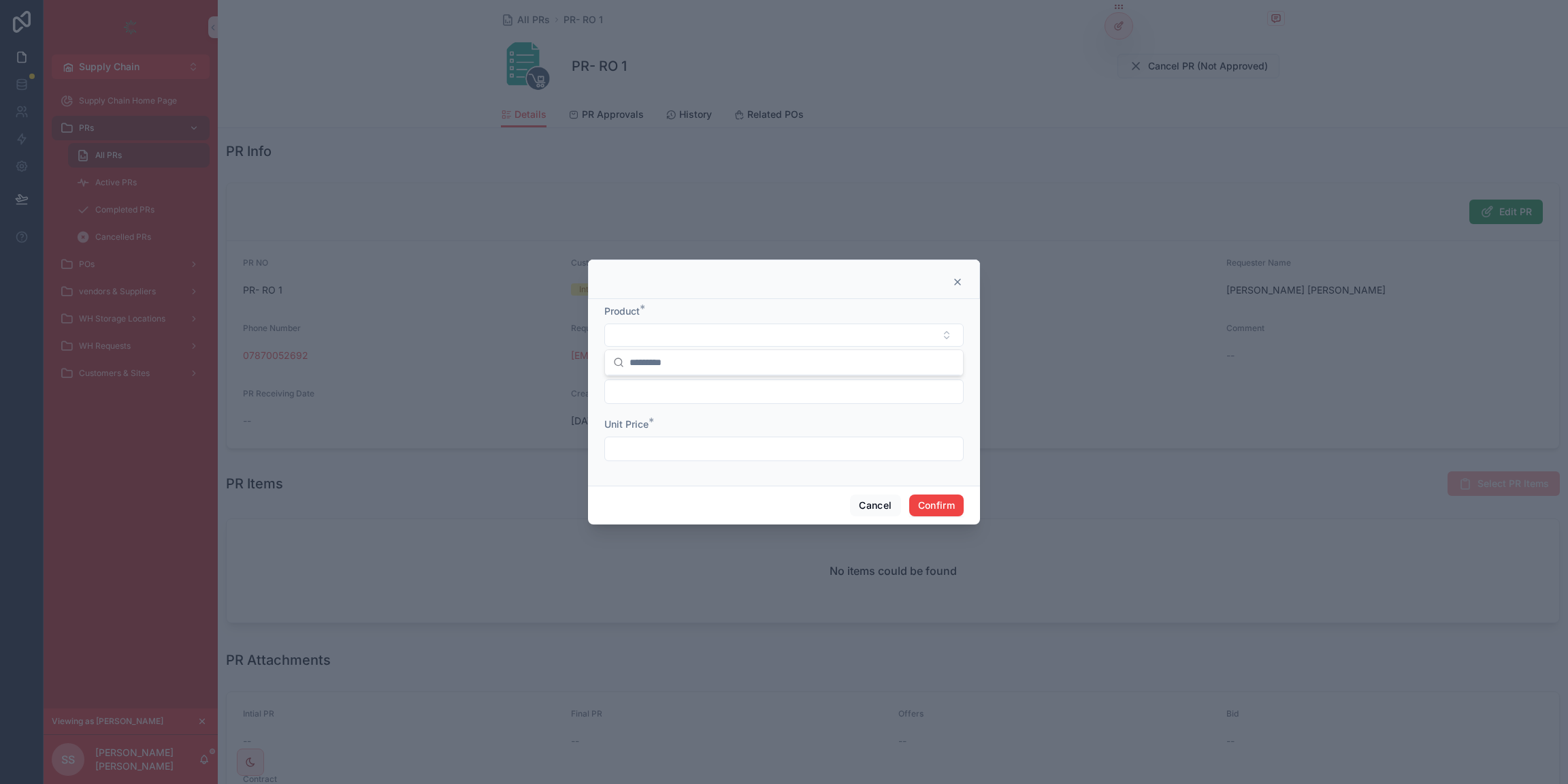
click at [959, 282] on icon at bounding box center [958, 282] width 11 height 11
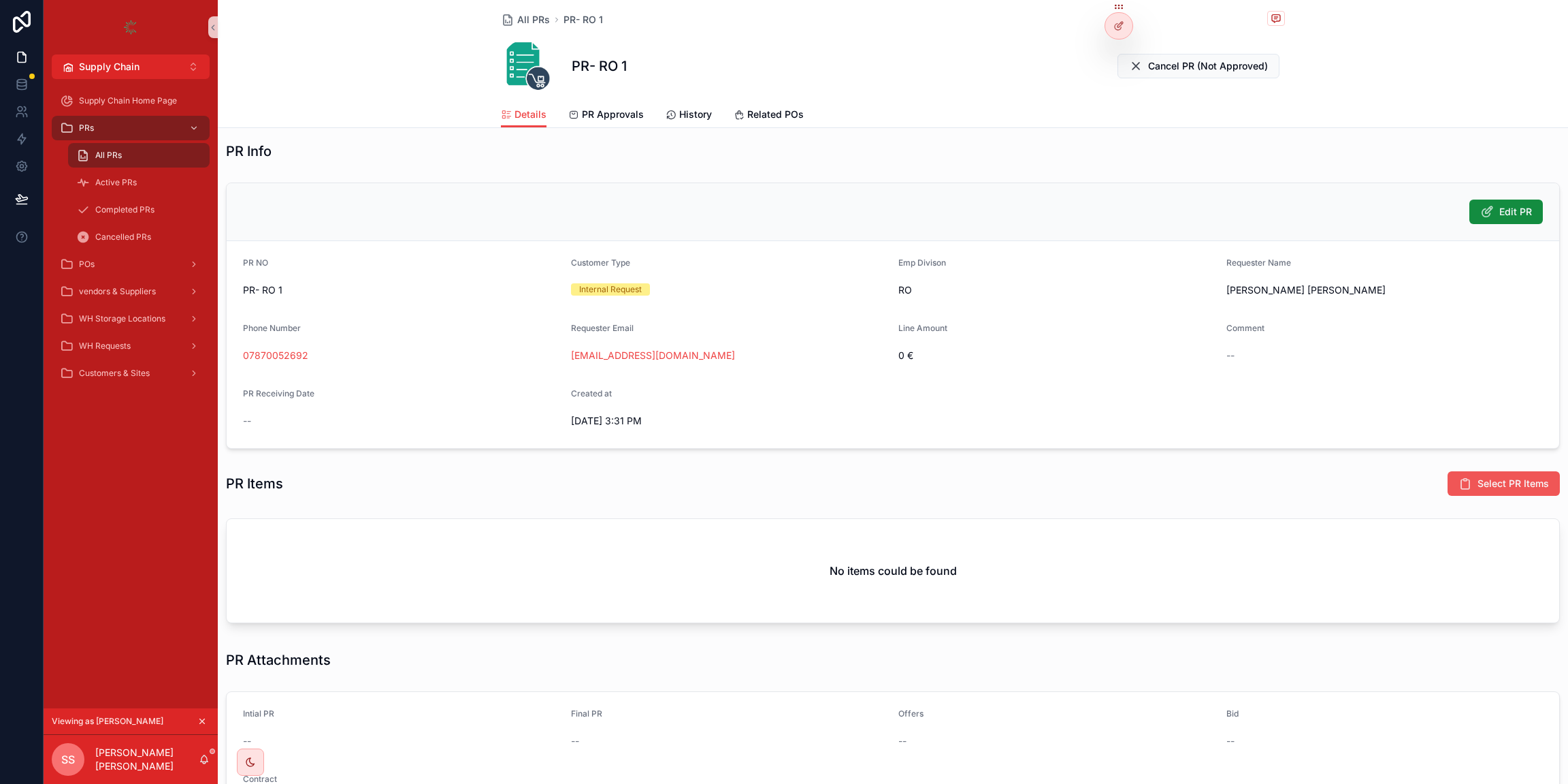
click at [1307, 482] on span "Select PR Items" at bounding box center [1513, 484] width 72 height 13
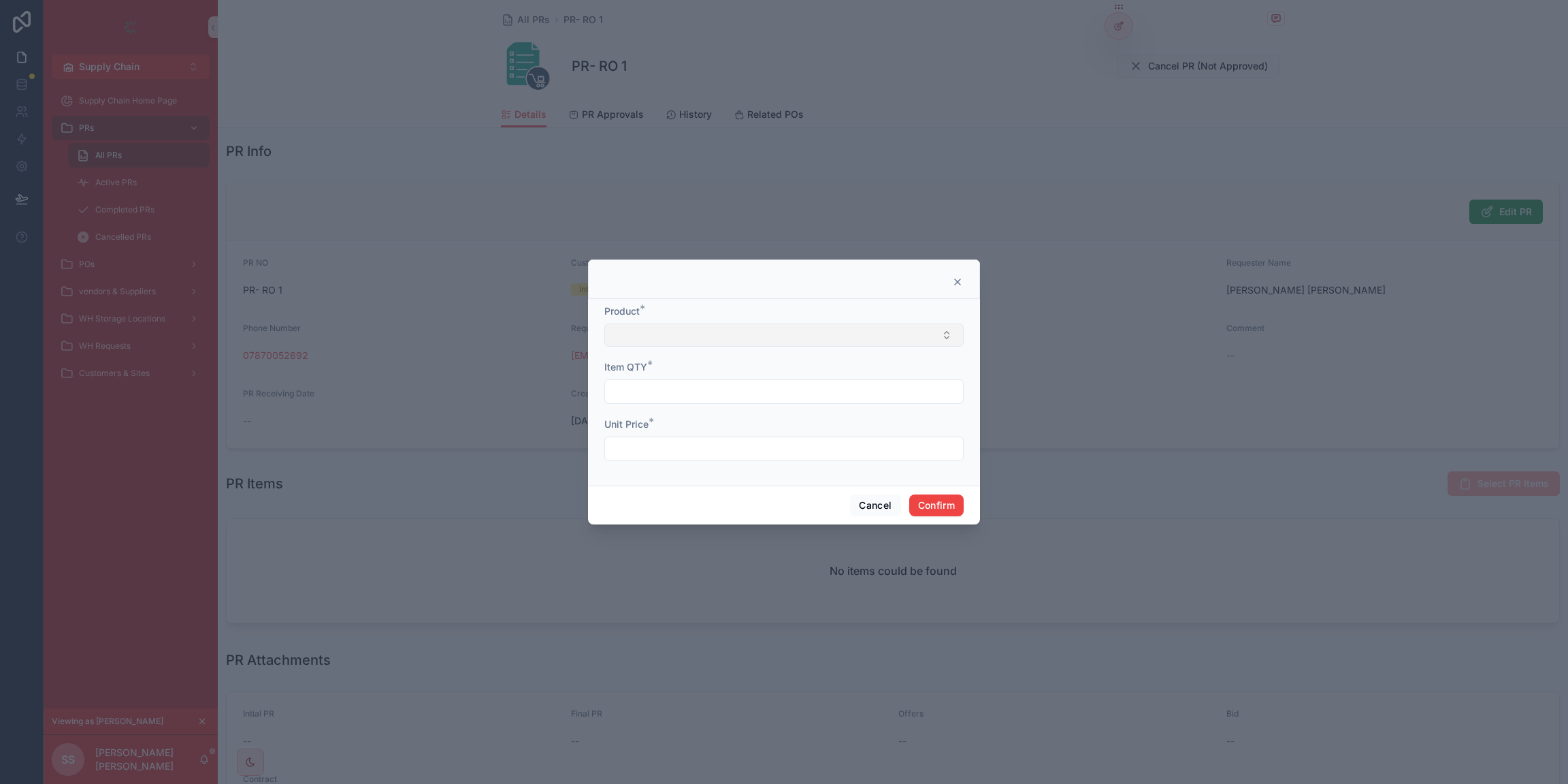
click at [781, 333] on button "Select Button" at bounding box center [784, 334] width 360 height 24
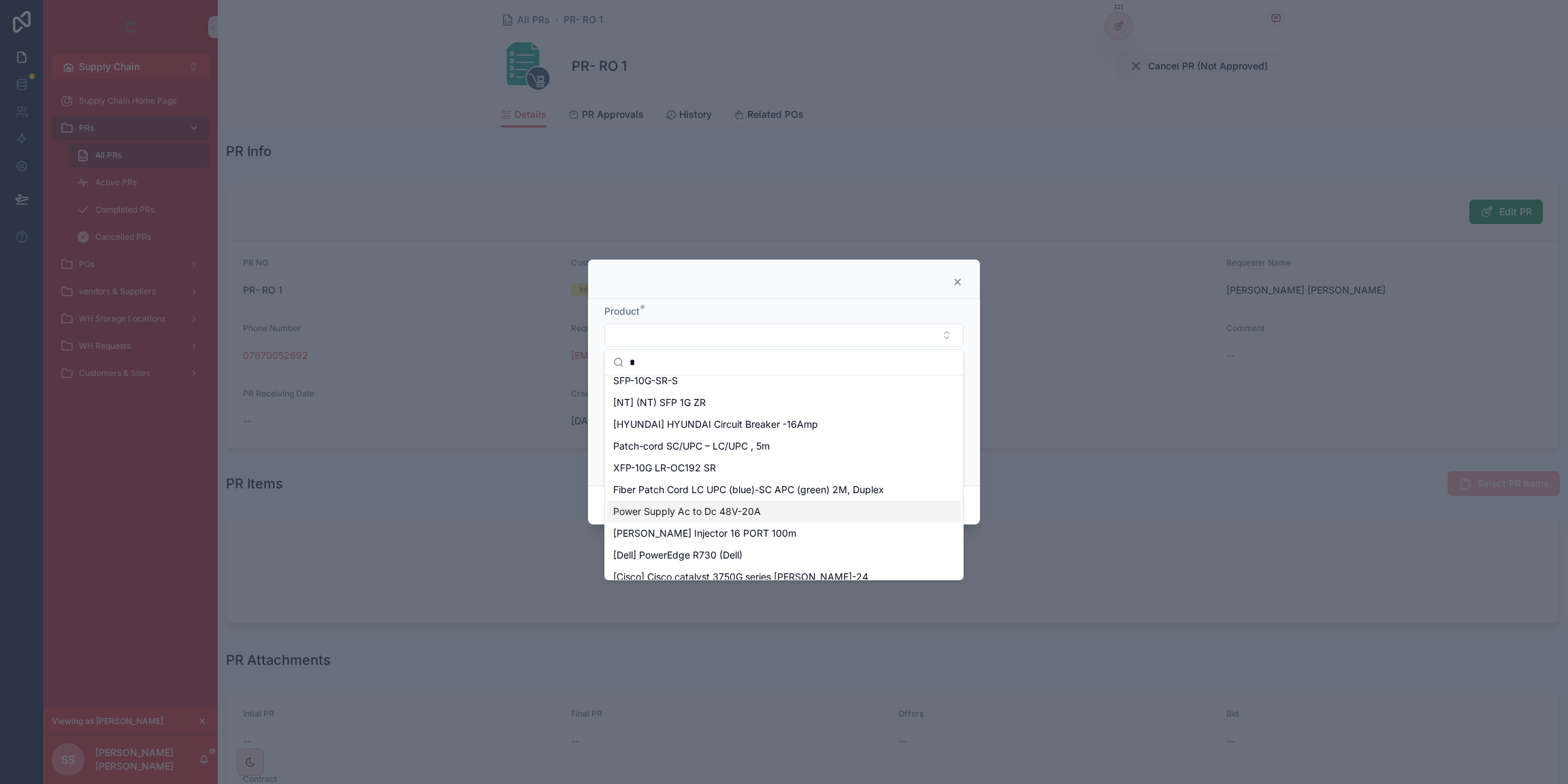
scroll to position [0, 0]
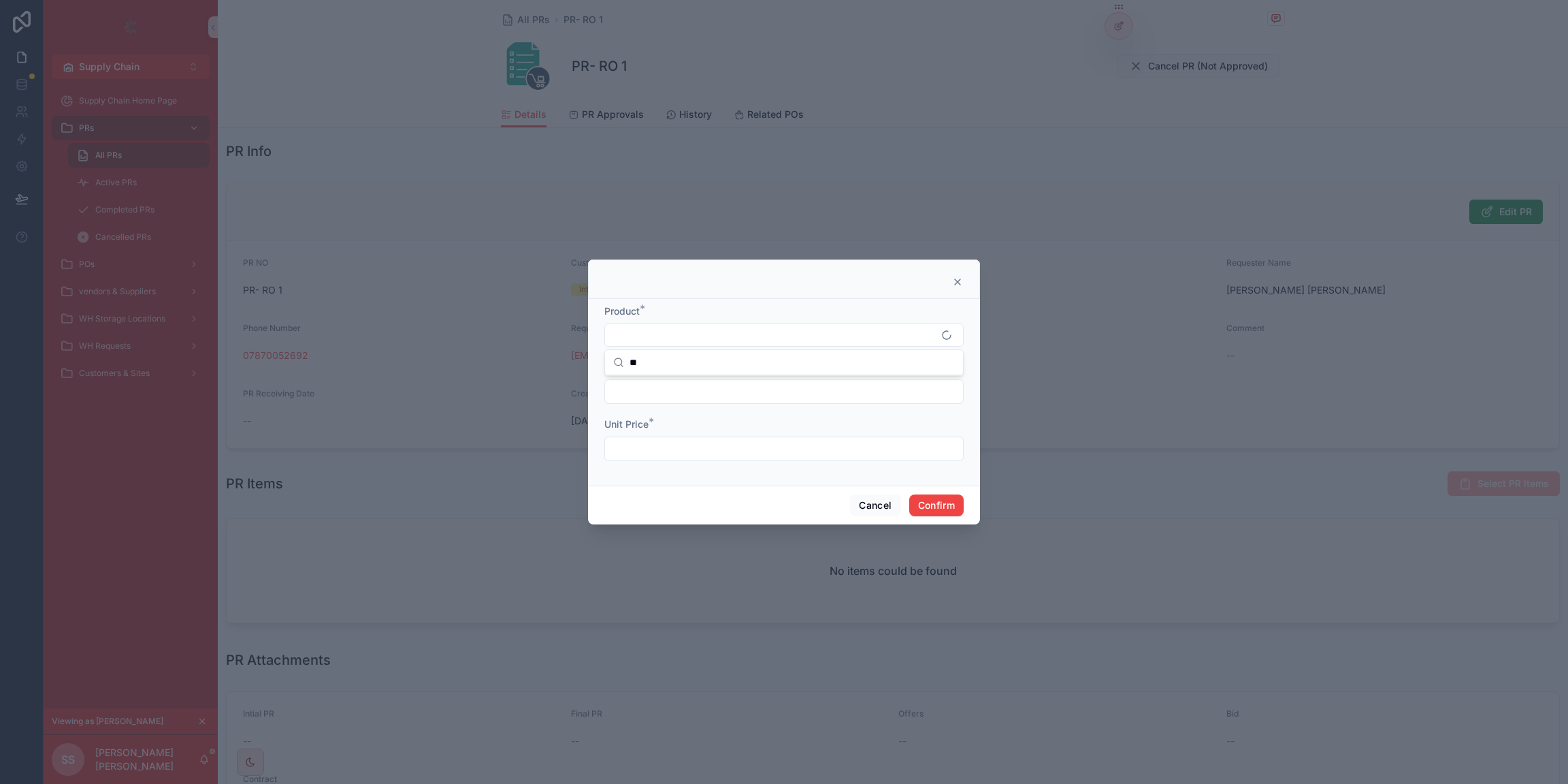
type input "*"
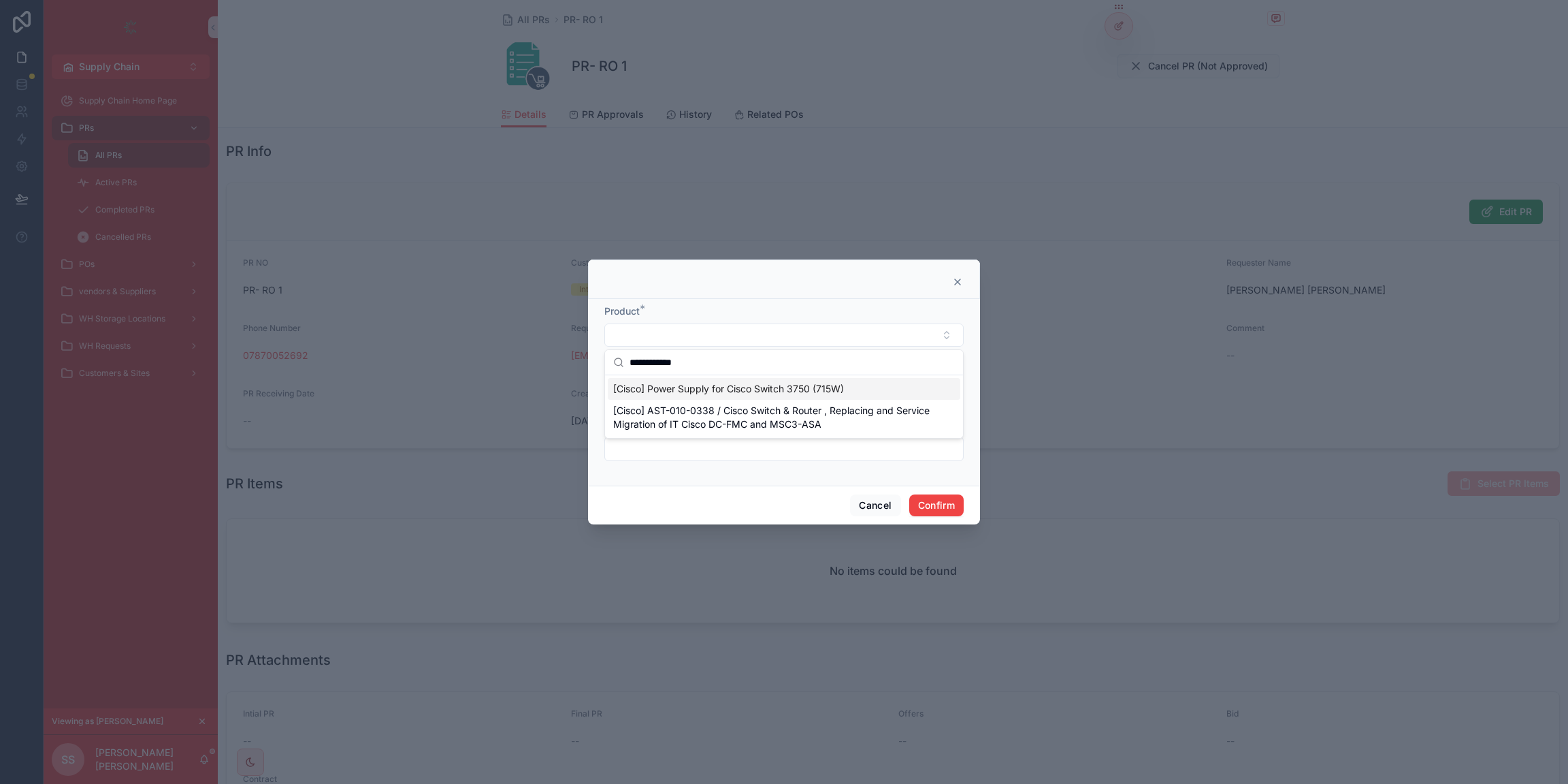
click at [700, 361] on input "**********" at bounding box center [792, 363] width 326 height 25
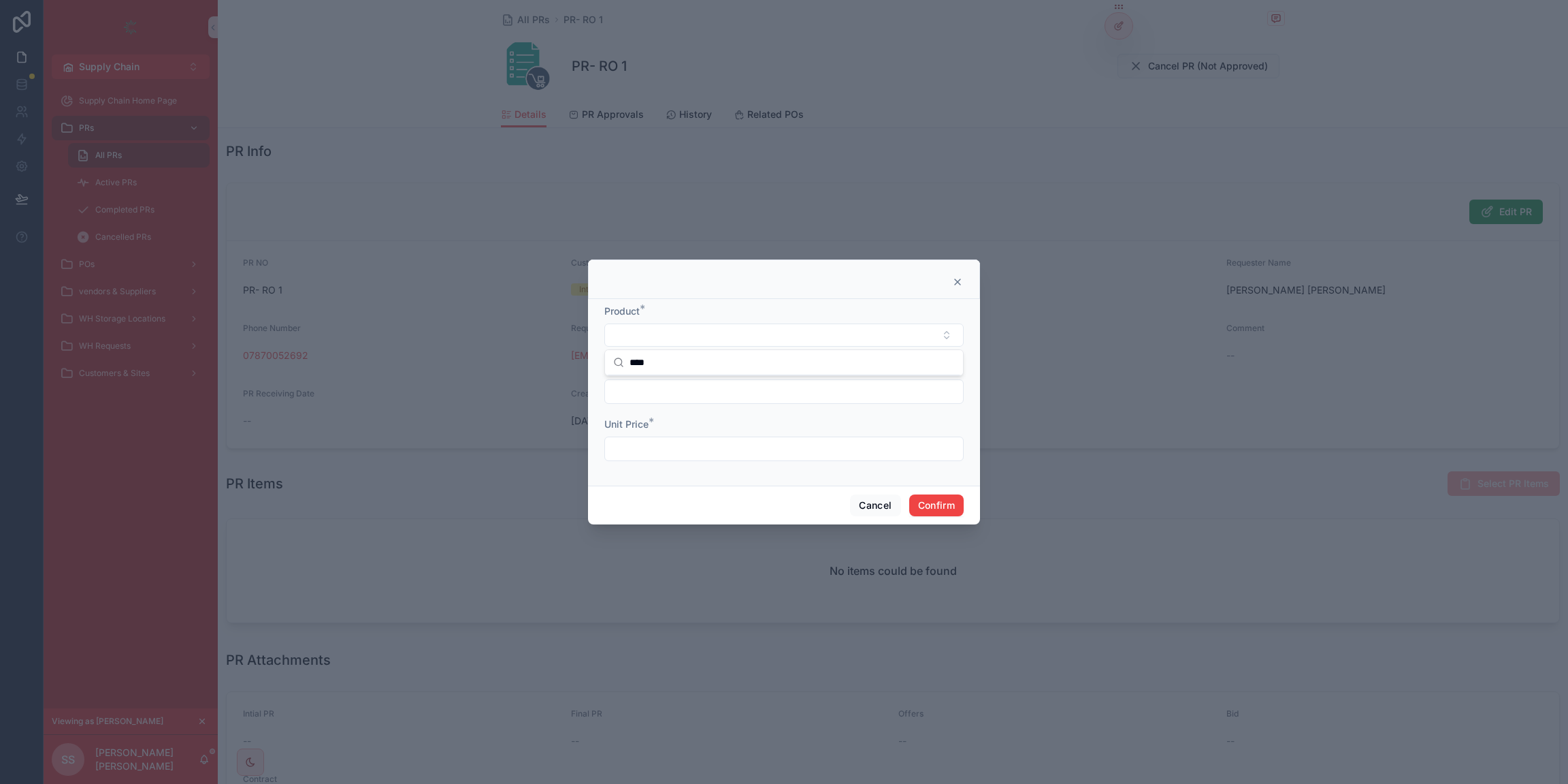
click at [697, 365] on input "****" at bounding box center [792, 363] width 326 height 25
type input "****"
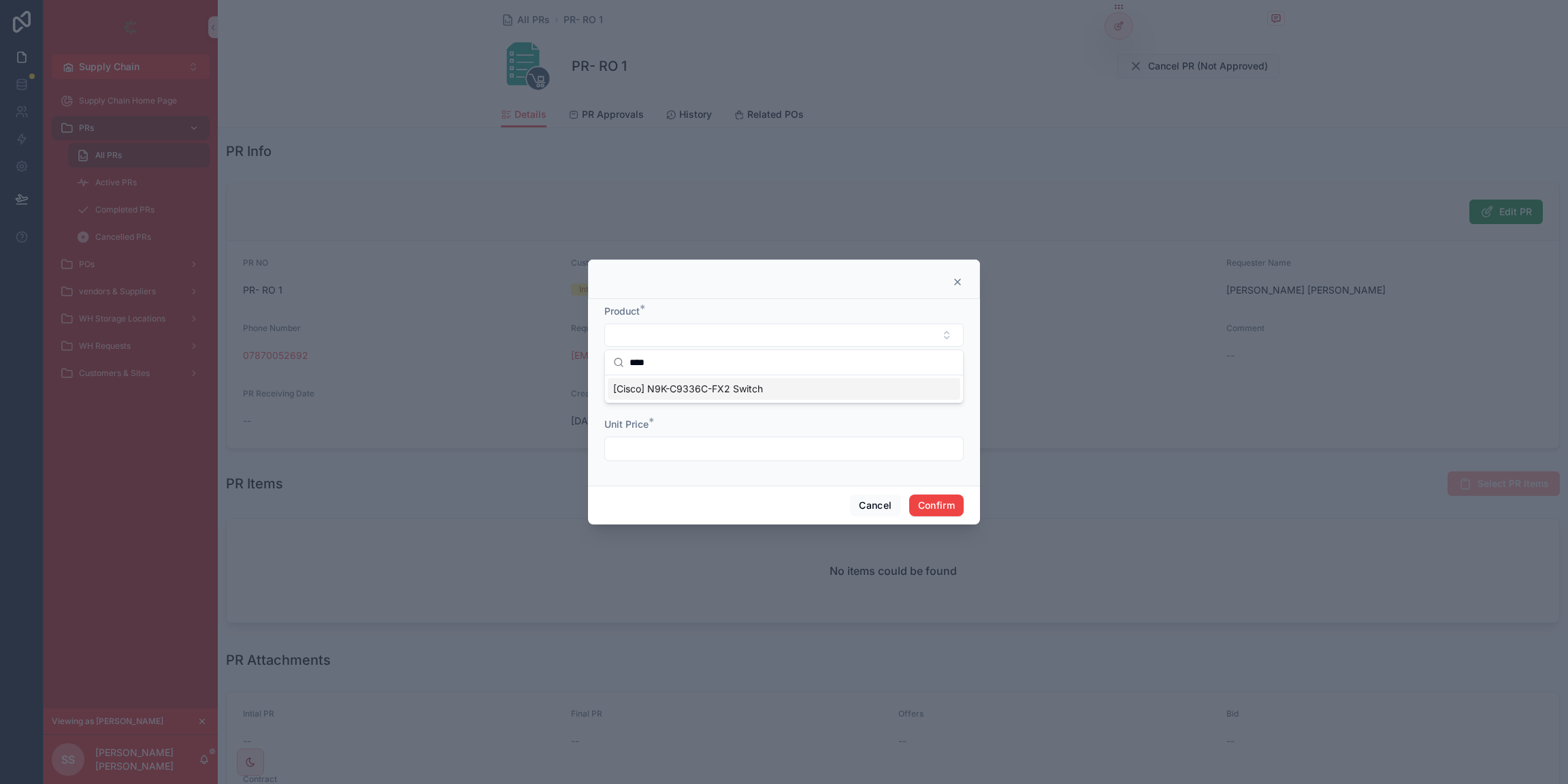
click at [671, 392] on span "[Cisco] N9K-C9336C-FX2 Switch" at bounding box center [688, 388] width 150 height 13
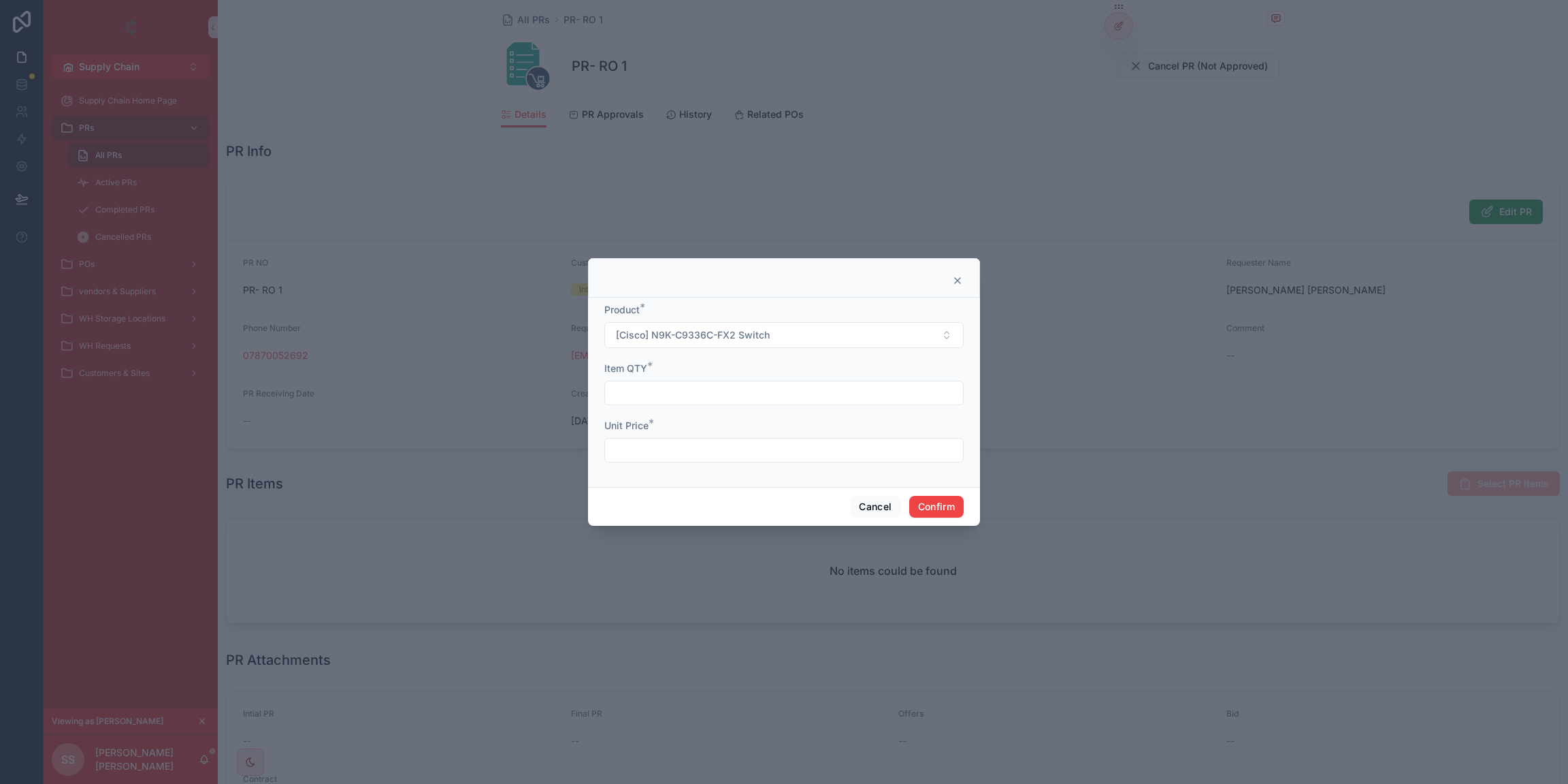
click at [669, 393] on input "text" at bounding box center [784, 393] width 358 height 19
type input "*"
click at [640, 459] on div at bounding box center [784, 451] width 360 height 25
click at [644, 452] on input "text" at bounding box center [784, 451] width 358 height 19
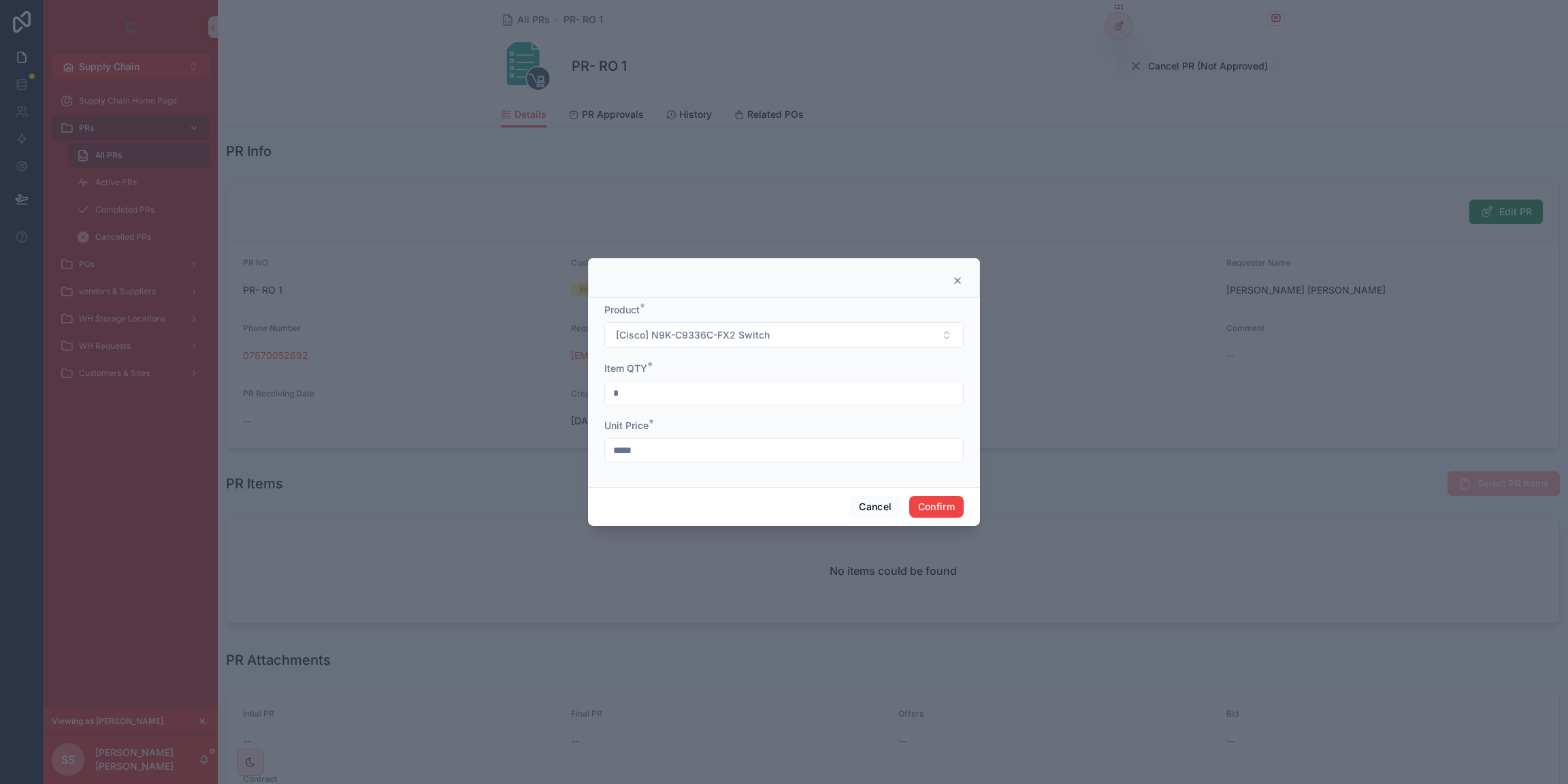
click at [660, 441] on input "*****" at bounding box center [784, 451] width 358 height 19
type input "******"
click at [951, 503] on button "Confirm" at bounding box center [936, 506] width 55 height 22
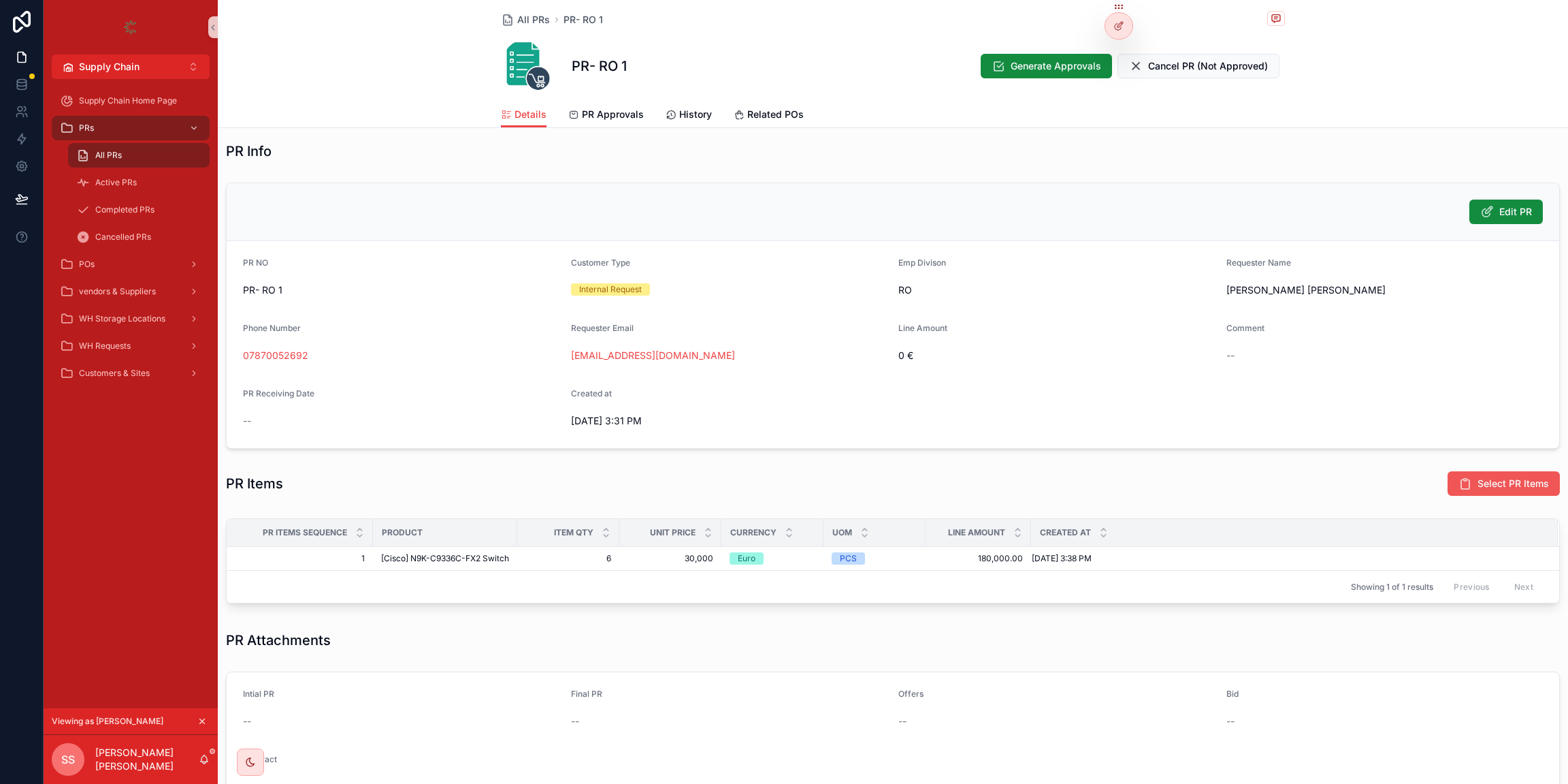
click at [1307, 471] on button "Select PR Items" at bounding box center [1504, 484] width 112 height 25
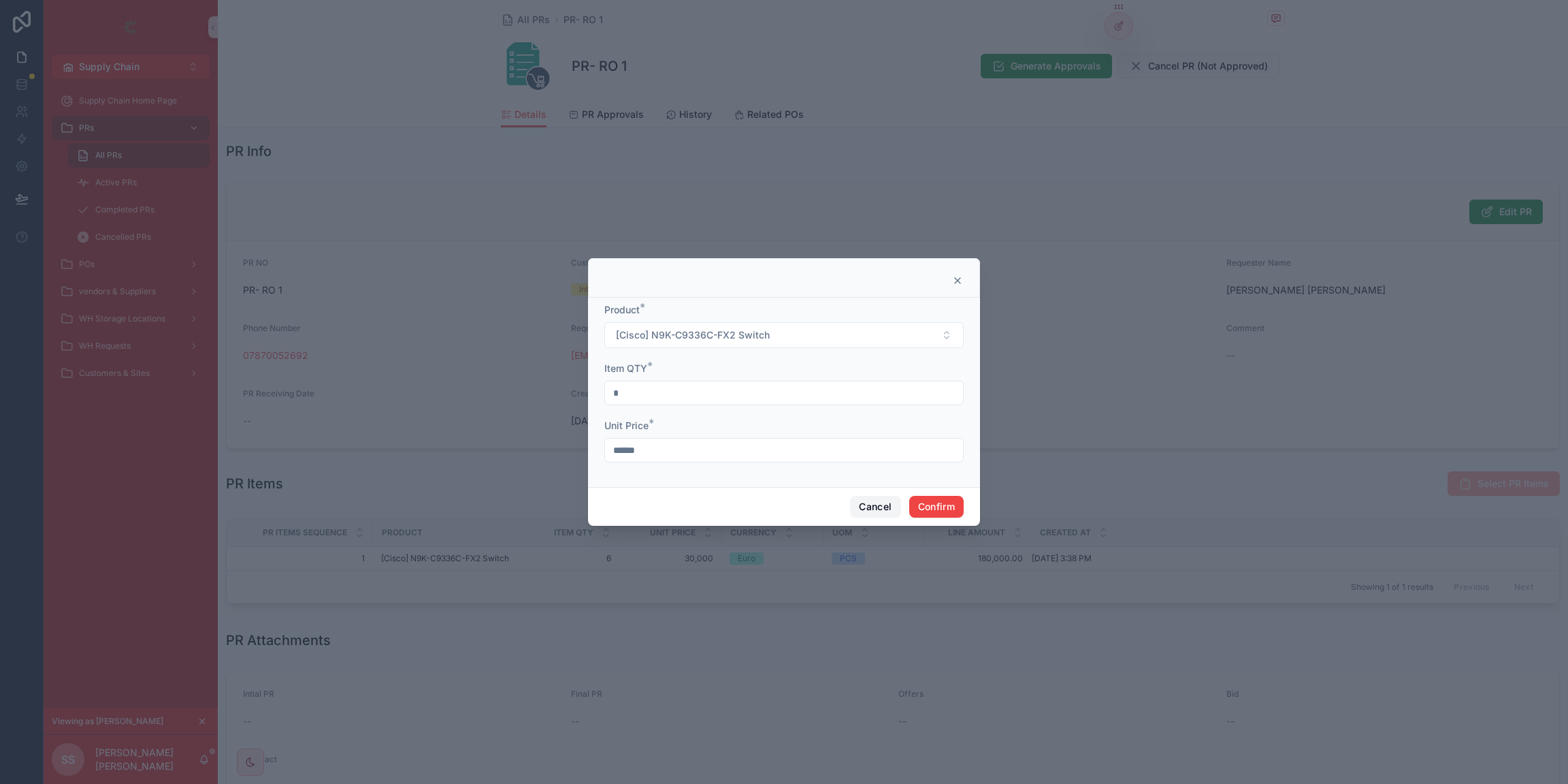
click at [882, 499] on button "Cancel" at bounding box center [875, 506] width 50 height 22
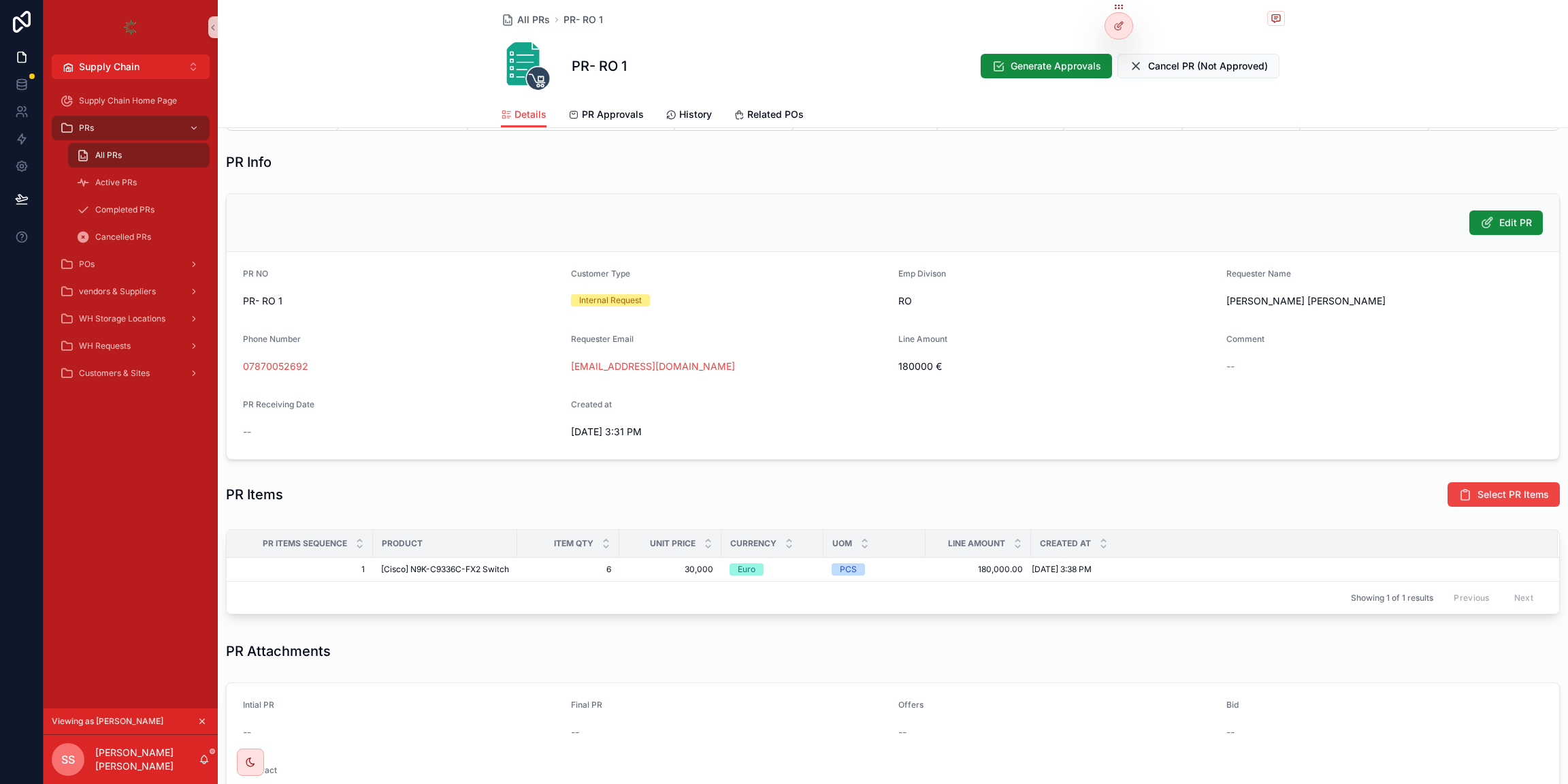
scroll to position [235, 0]
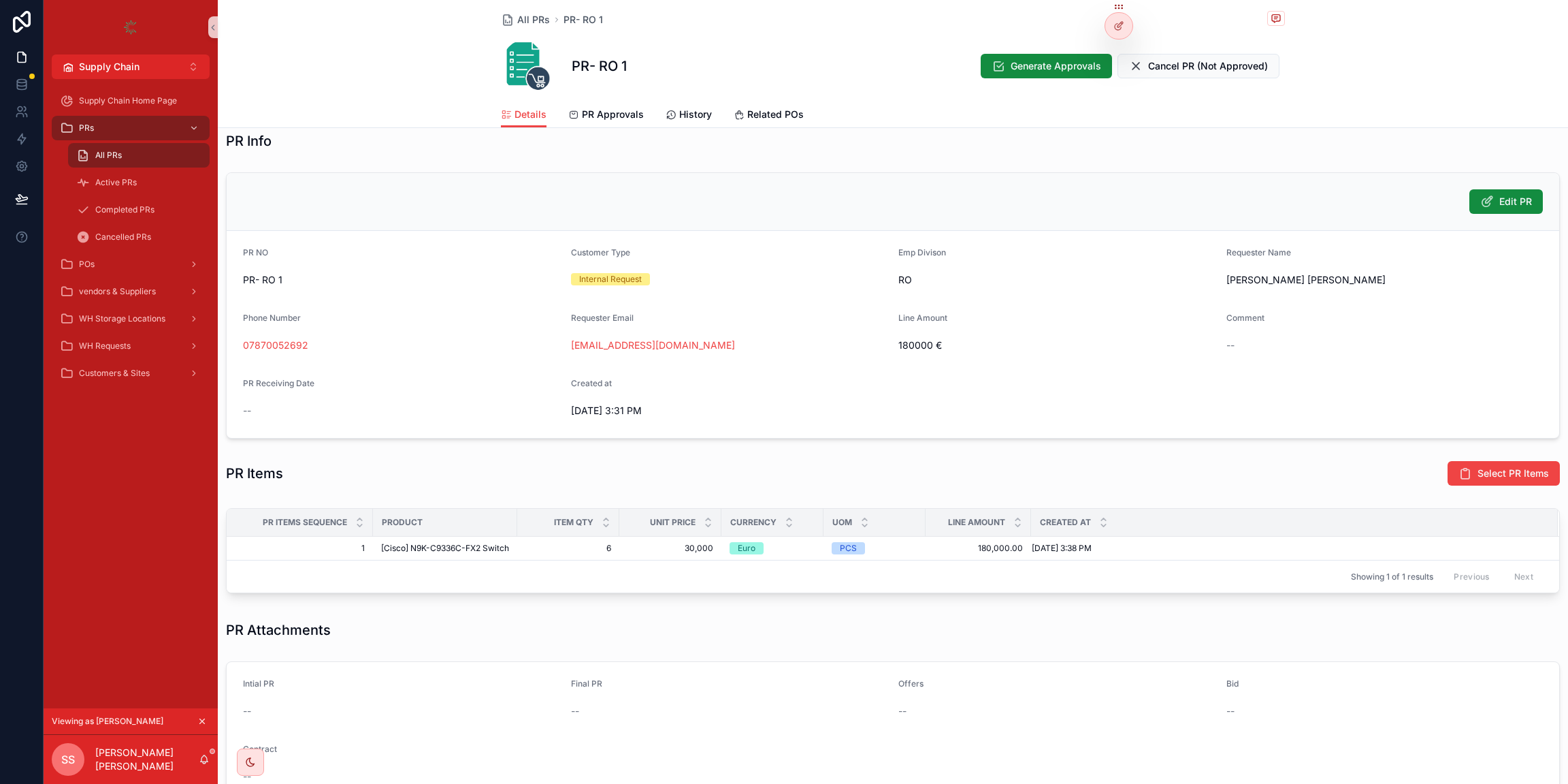
click at [914, 343] on span "180000 €" at bounding box center [1057, 345] width 317 height 13
click at [1019, 69] on span "Generate Approvals" at bounding box center [1056, 66] width 91 height 13
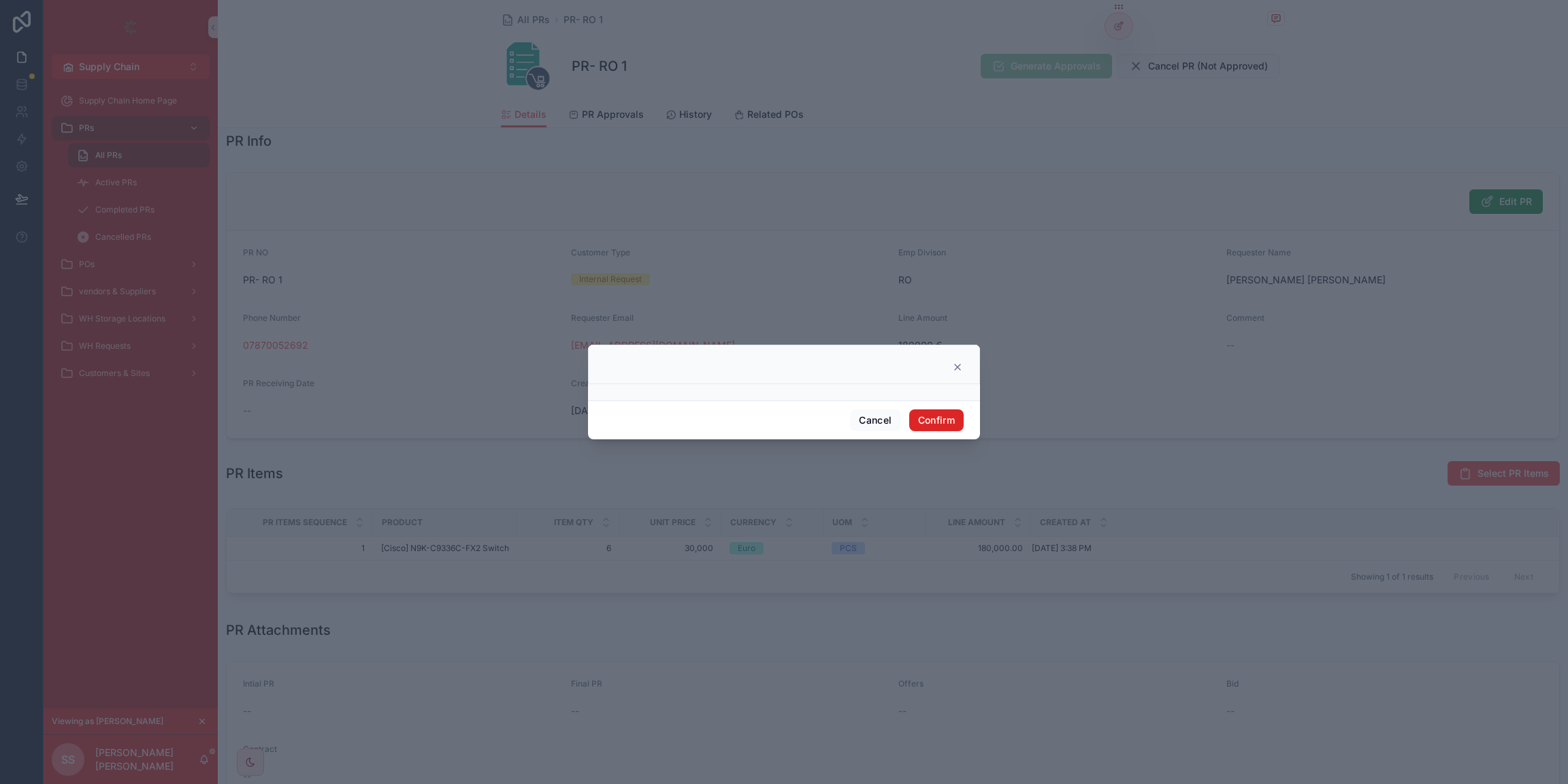
click at [939, 419] on button "Confirm" at bounding box center [936, 419] width 55 height 22
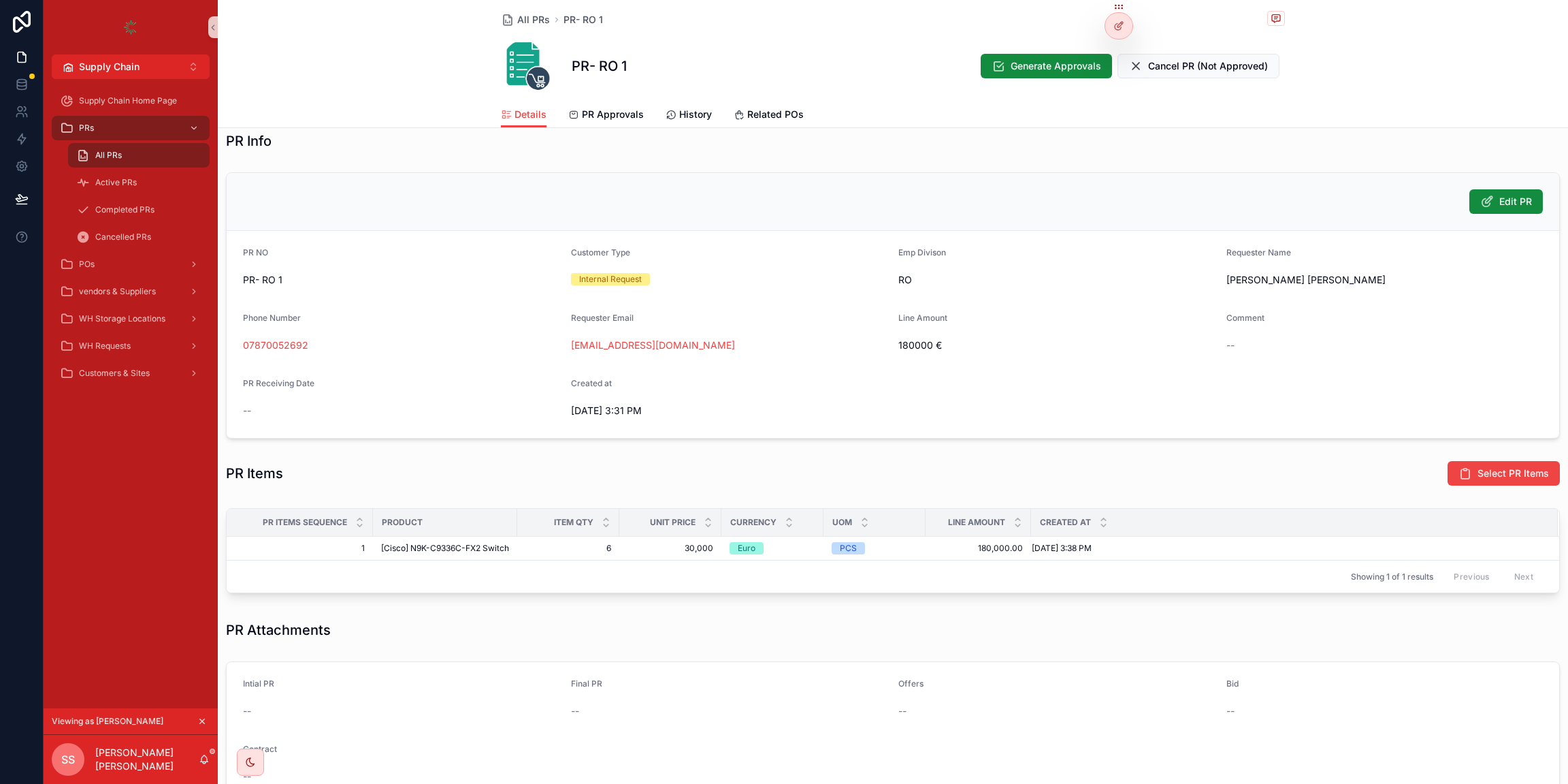
scroll to position [0, 0]
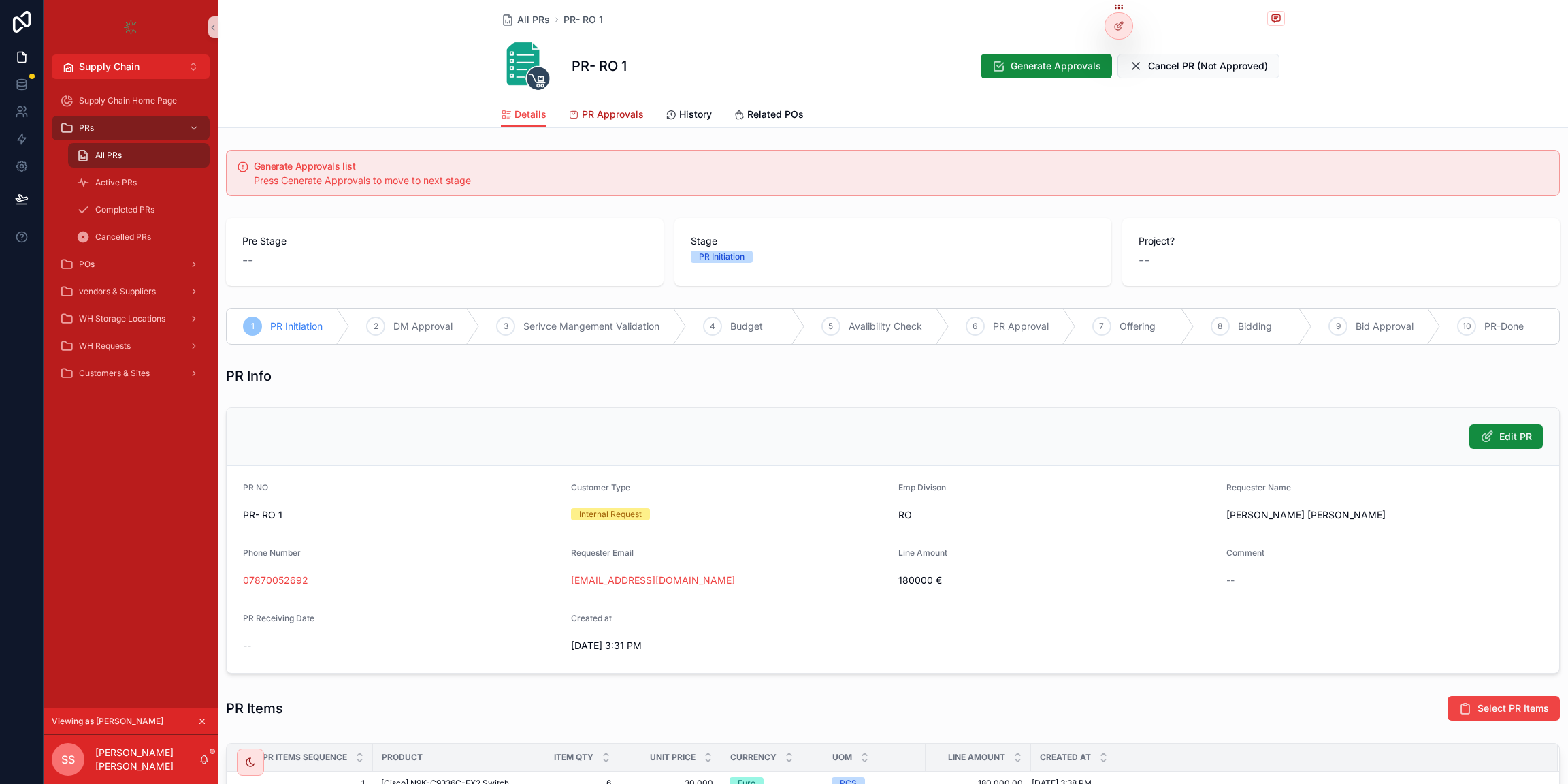
click at [613, 117] on span "PR Approvals" at bounding box center [613, 114] width 62 height 13
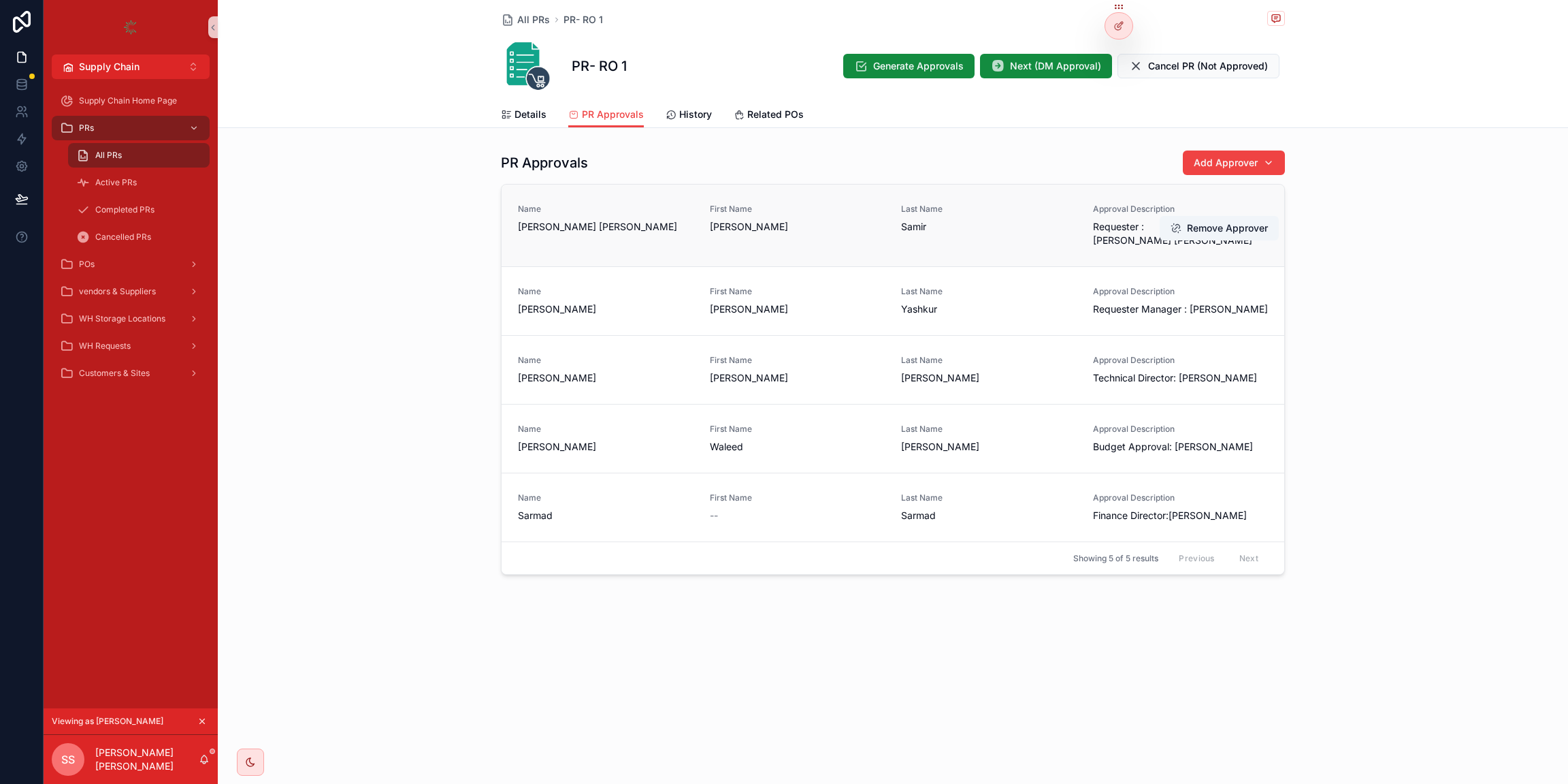
click at [536, 218] on div "Name Sara Samir" at bounding box center [606, 219] width 176 height 30
click at [536, 221] on span "[PERSON_NAME] [PERSON_NAME]" at bounding box center [606, 227] width 176 height 13
click at [531, 230] on span "[PERSON_NAME] [PERSON_NAME]" at bounding box center [606, 227] width 176 height 13
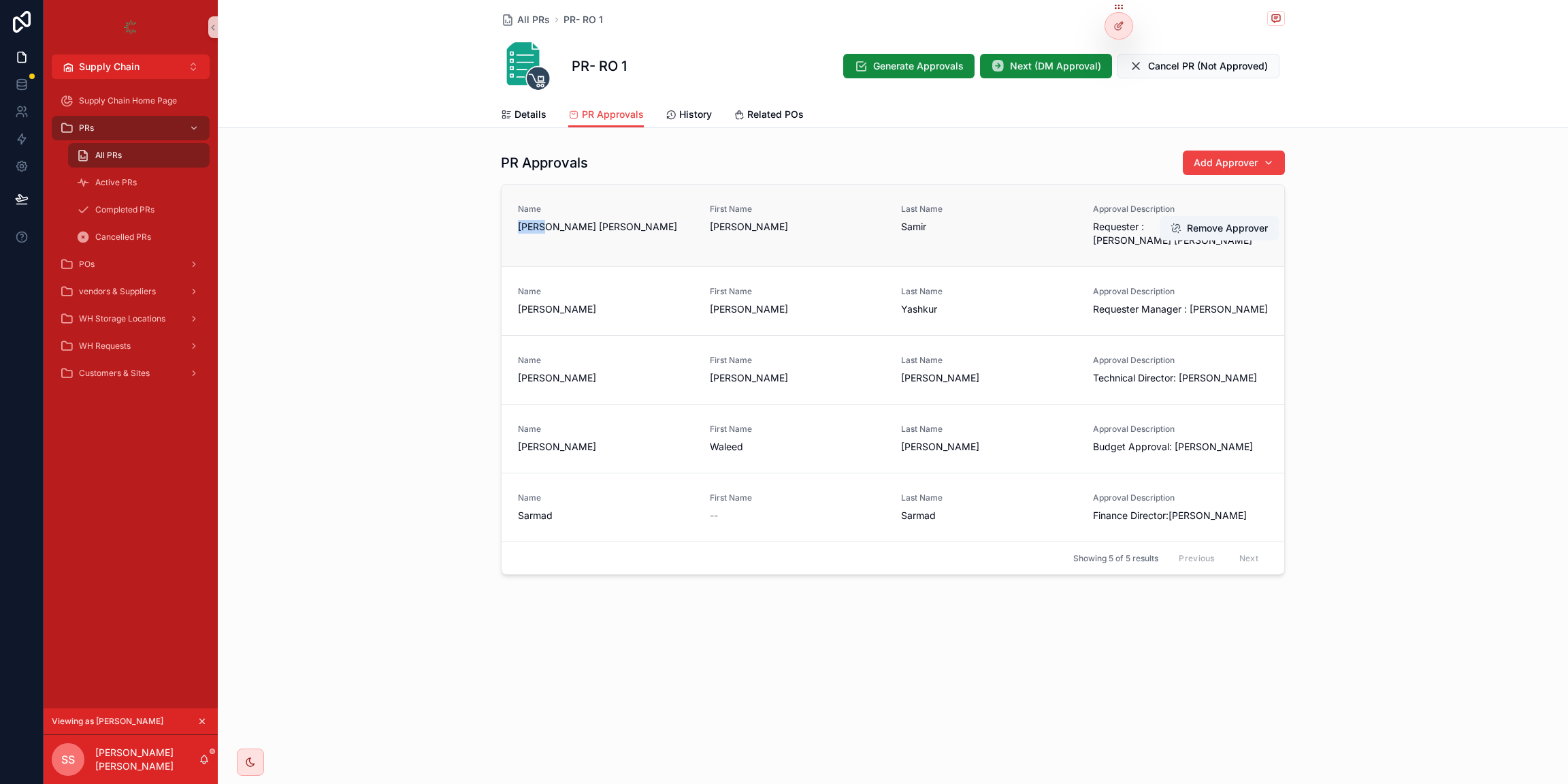
click at [531, 230] on span "[PERSON_NAME] [PERSON_NAME]" at bounding box center [606, 227] width 176 height 13
click at [1095, 371] on span "Technical Director: Ahmed Maher" at bounding box center [1181, 378] width 176 height 13
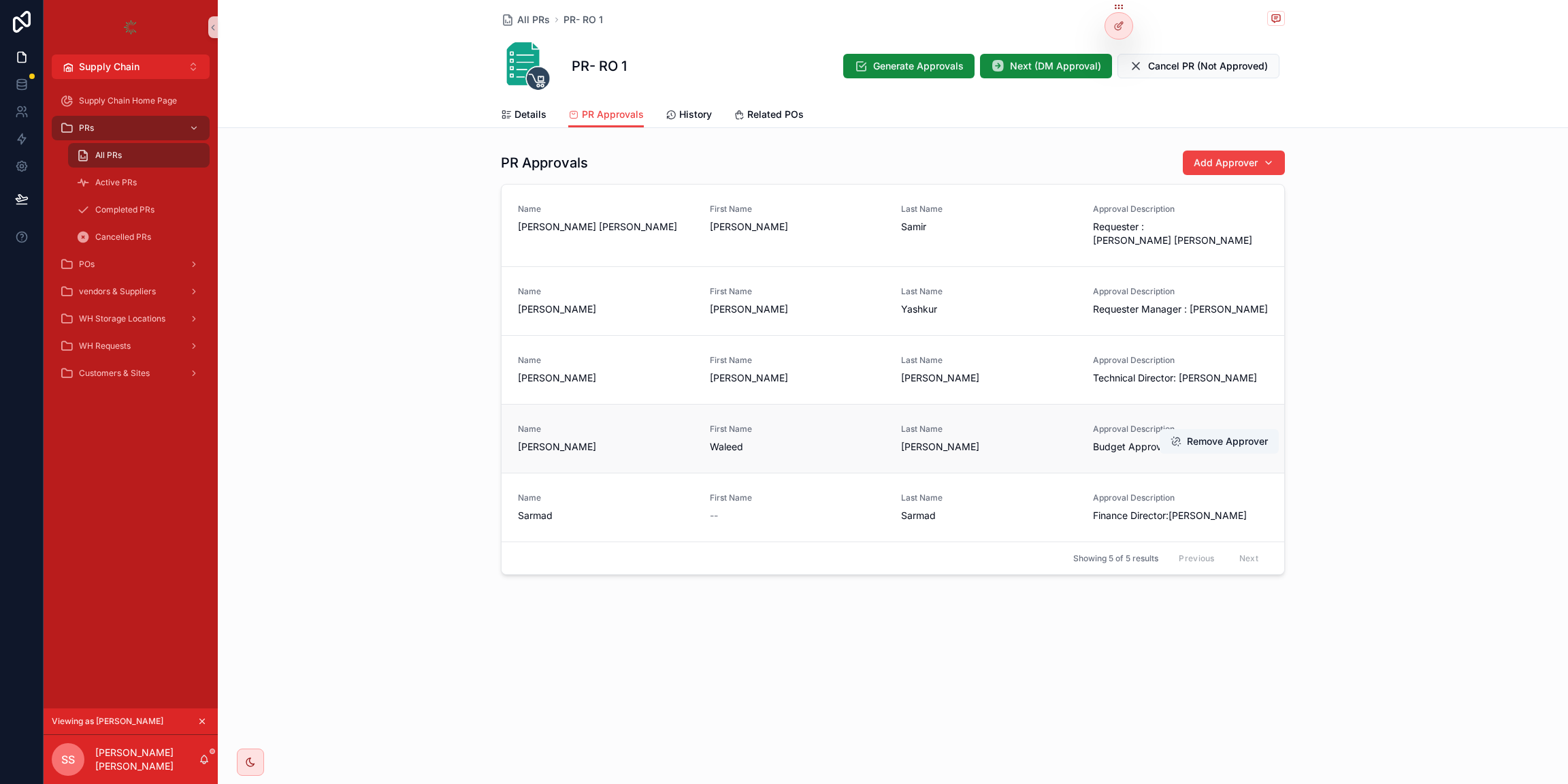
click at [1104, 440] on span "Budget Approval: Waleed Khalid" at bounding box center [1181, 447] width 176 height 13
click at [1104, 509] on span "Finance Director:Sarmad Moneam" at bounding box center [1181, 516] width 176 height 13
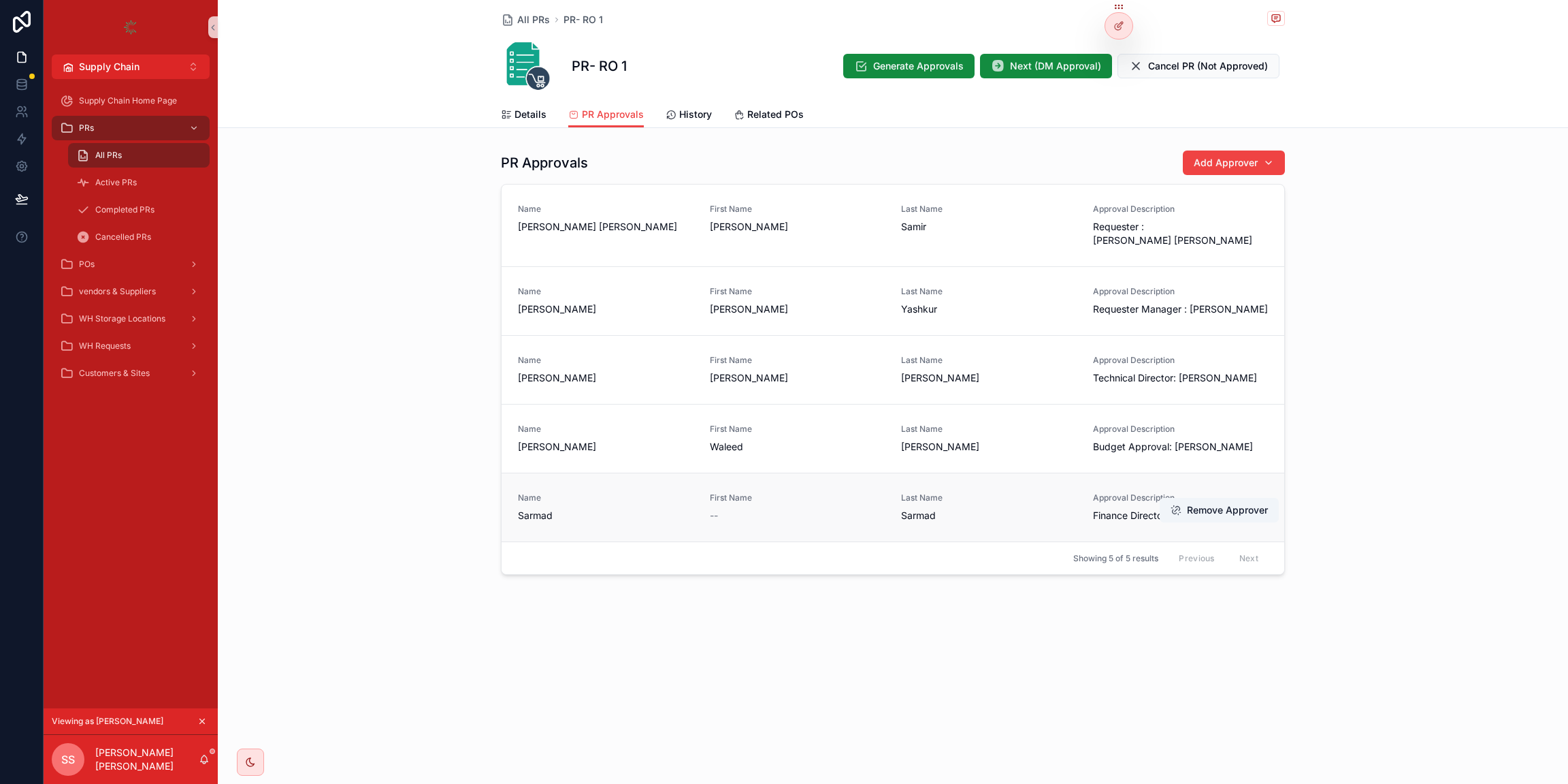
click at [1104, 509] on span "Finance Director:Sarmad Moneam" at bounding box center [1181, 516] width 176 height 13
click at [1206, 164] on span "Add Approver" at bounding box center [1226, 162] width 64 height 13
click at [1200, 192] on input "scrollable content" at bounding box center [1242, 190] width 136 height 25
type input "****"
click at [1212, 366] on span "Omar Alamer" at bounding box center [1196, 369] width 78 height 13
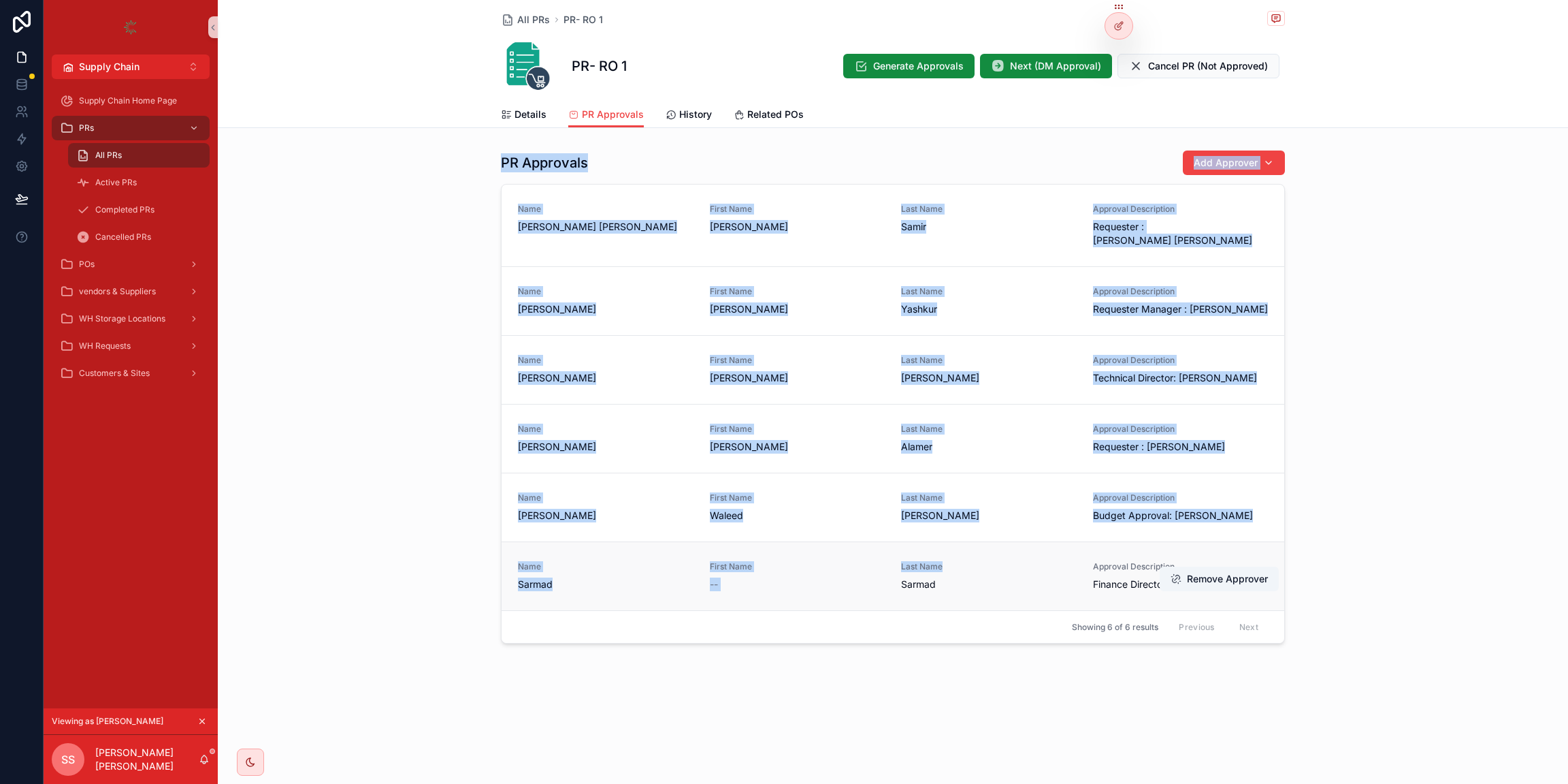
drag, startPoint x: 986, startPoint y: 138, endPoint x: 969, endPoint y: 547, distance: 409.4
click at [969, 546] on div "All PRs PR- RO 1 PR- RO 1 Generate Approvals Next (DM Approval) Cancel PR (Not …" at bounding box center [893, 367] width 1351 height 736
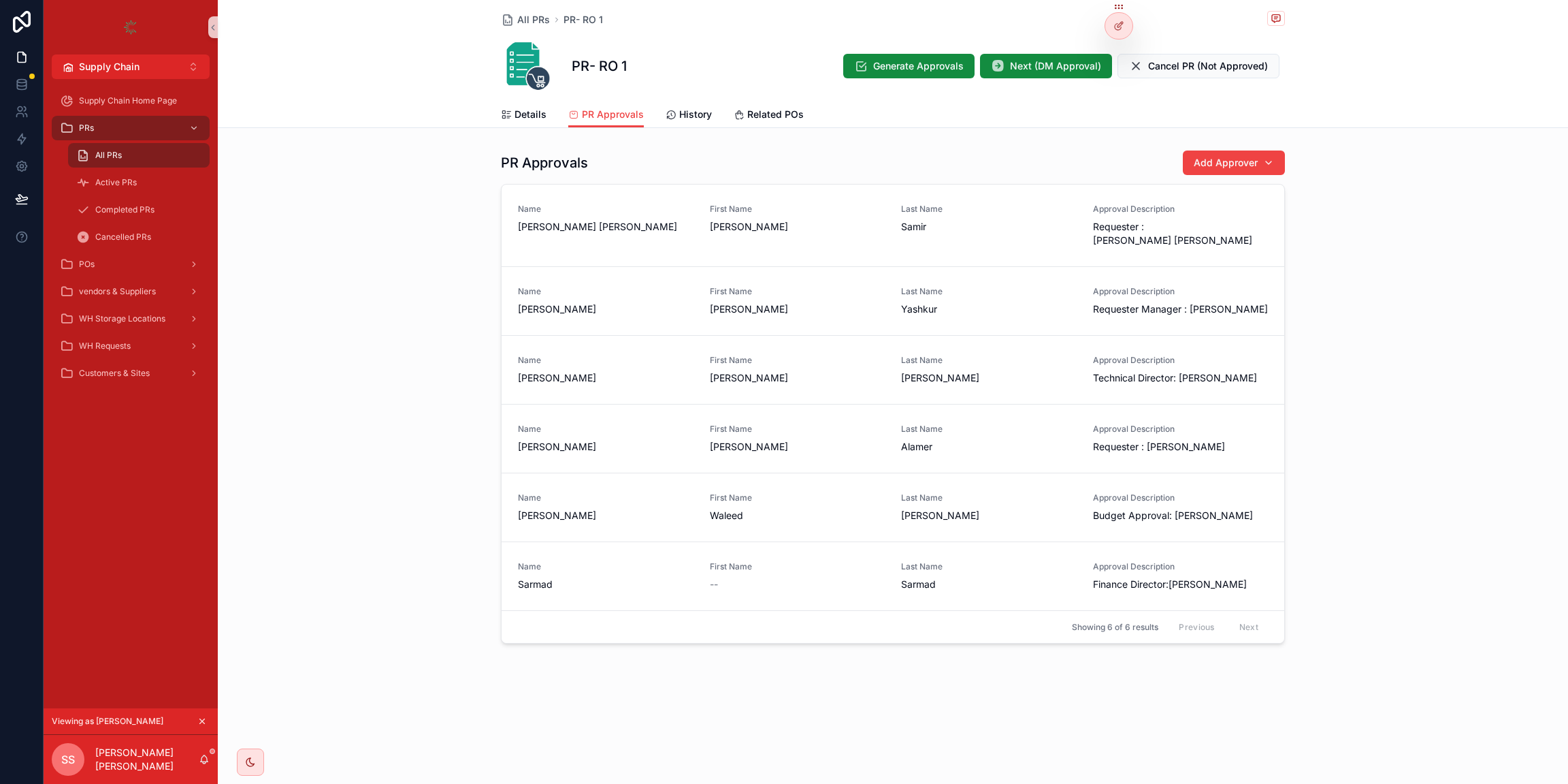
click at [1009, 612] on div "Showing 6 of 6 results Previous Next" at bounding box center [892, 626] width 783 height 33
click at [1019, 69] on span "Next (DM Approval)" at bounding box center [1055, 66] width 92 height 13
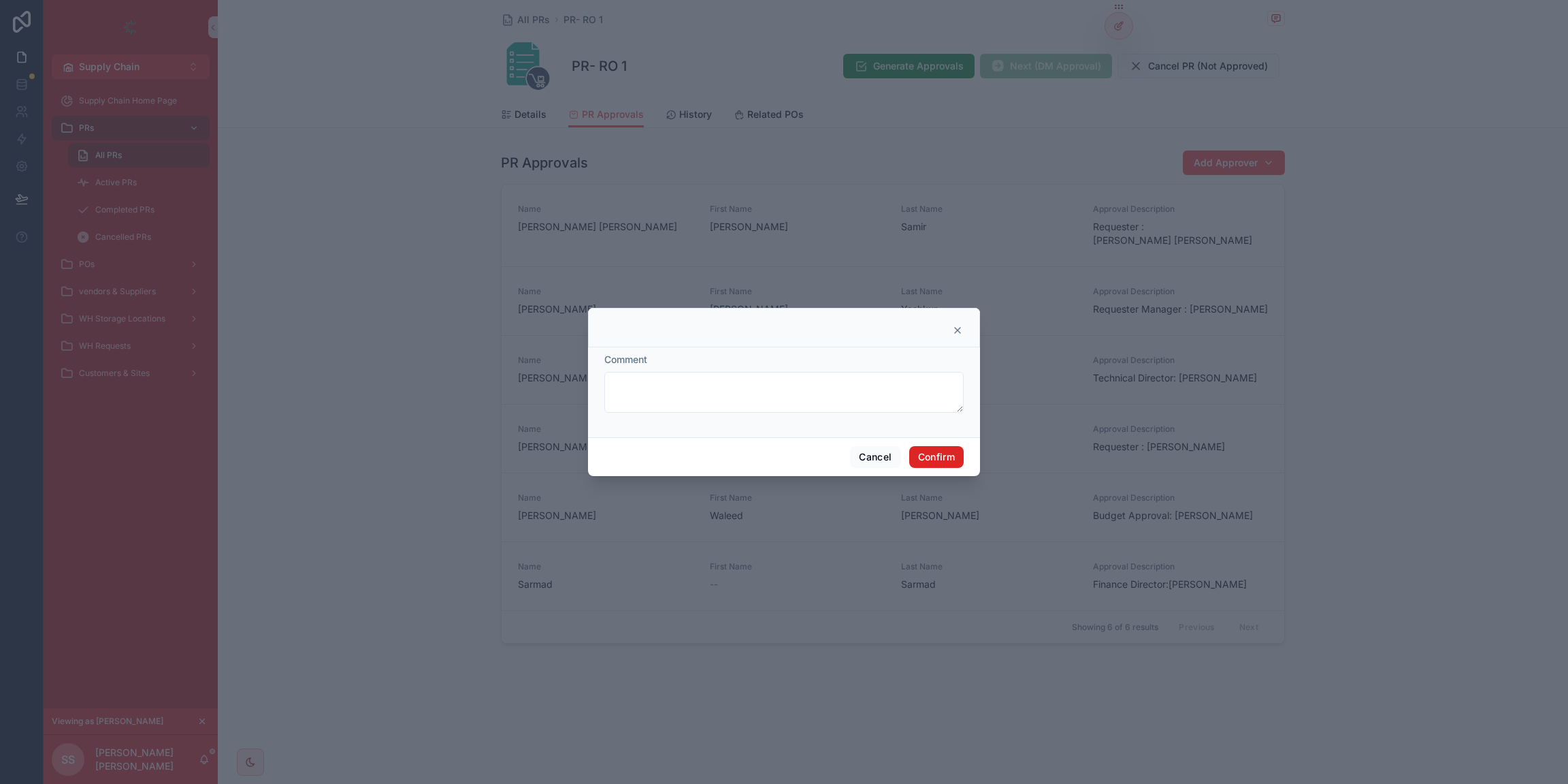
click at [939, 460] on button "Confirm" at bounding box center [936, 456] width 55 height 22
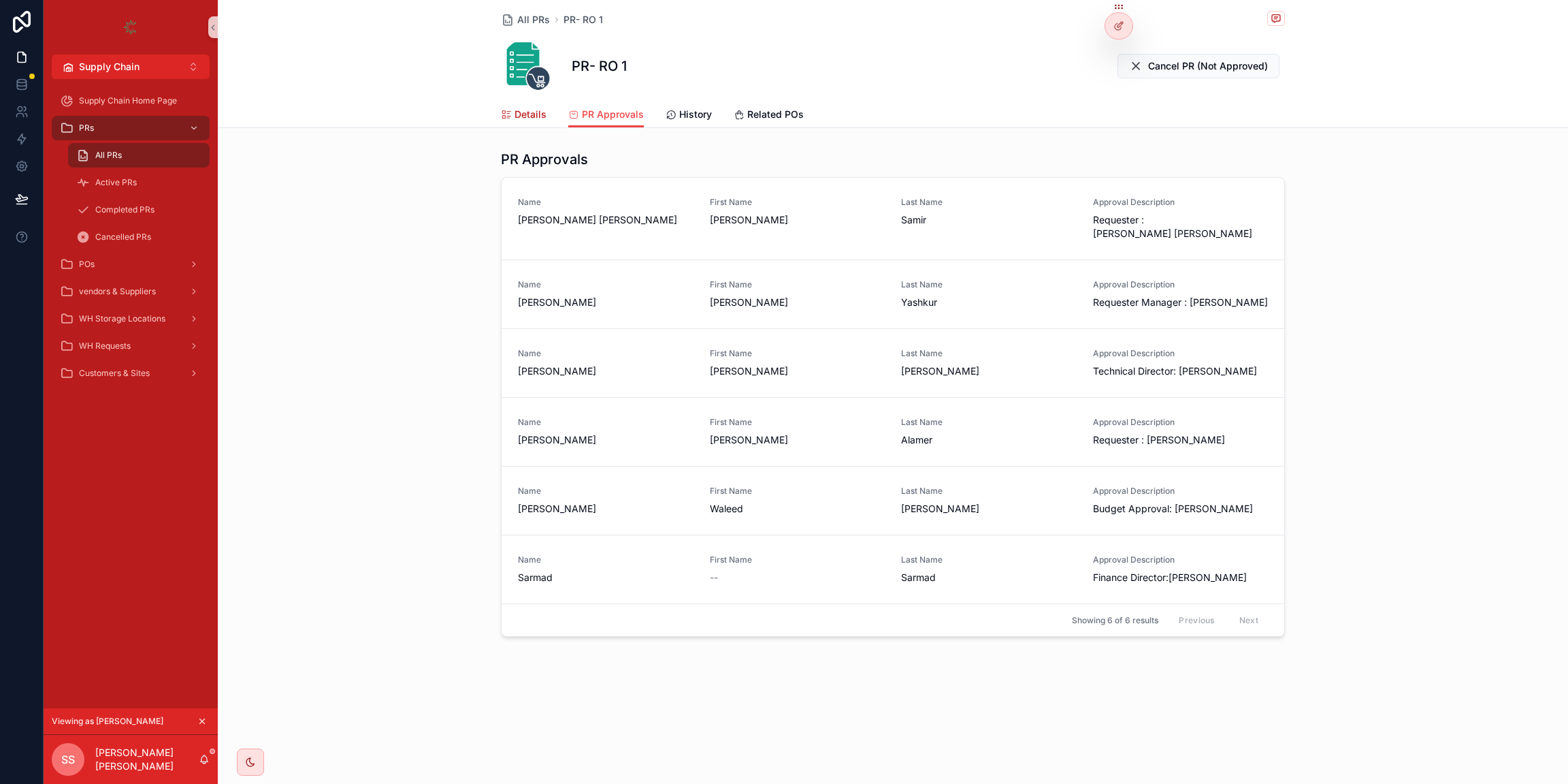
click at [516, 116] on span "Details" at bounding box center [531, 114] width 32 height 13
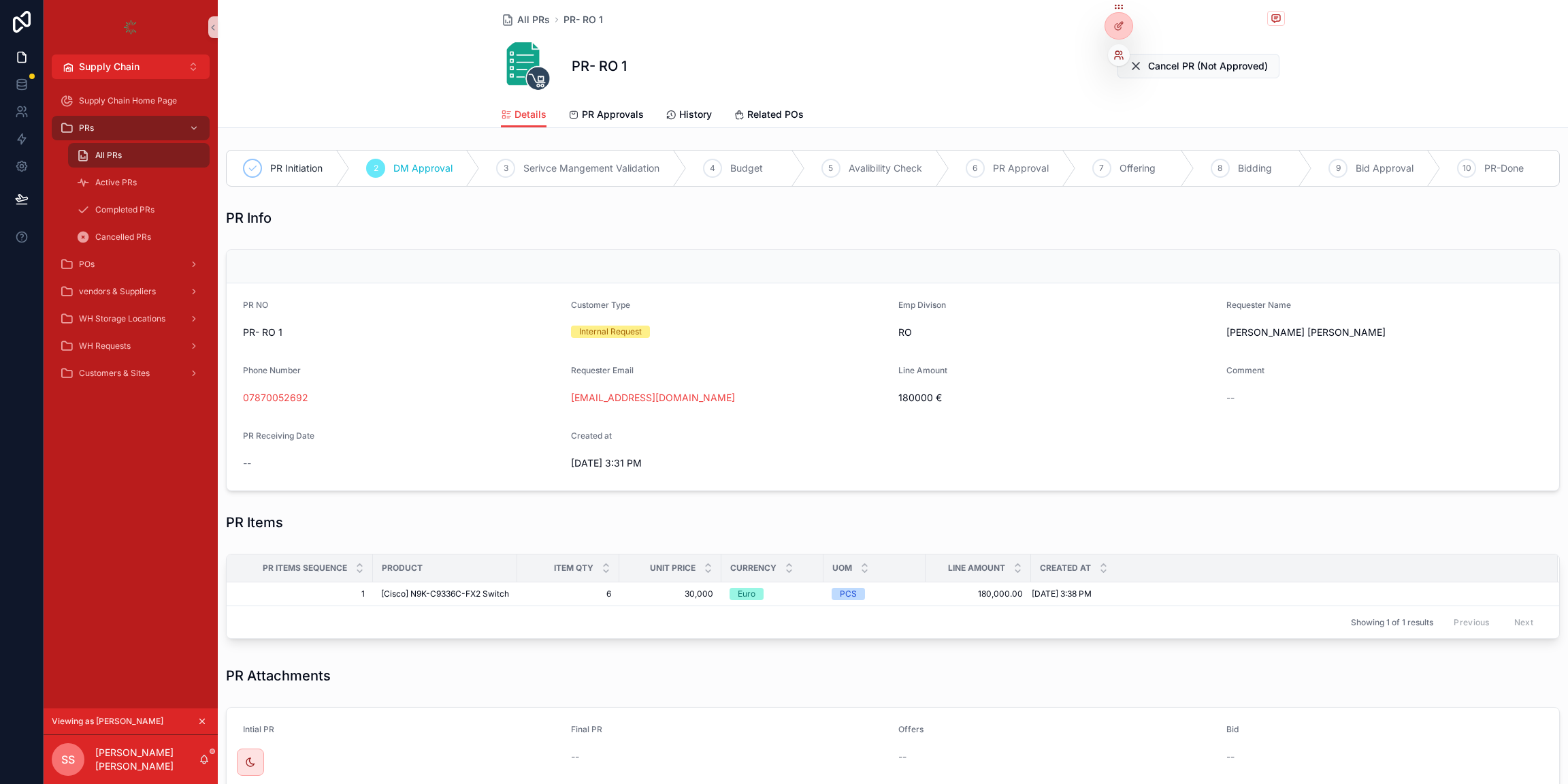
click at [1114, 55] on icon at bounding box center [1120, 56] width 11 height 11
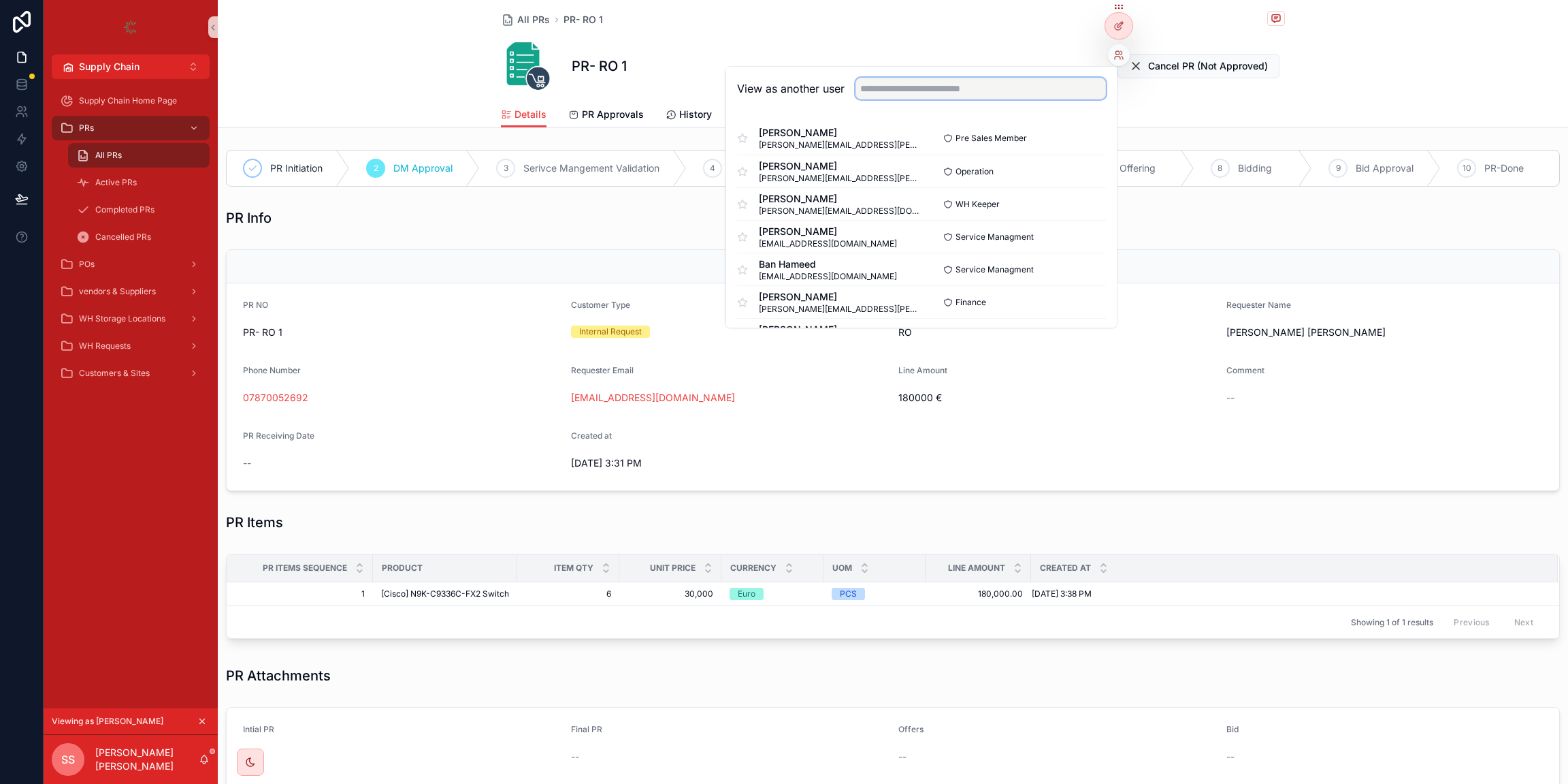
click at [1051, 86] on input "text" at bounding box center [980, 88] width 250 height 22
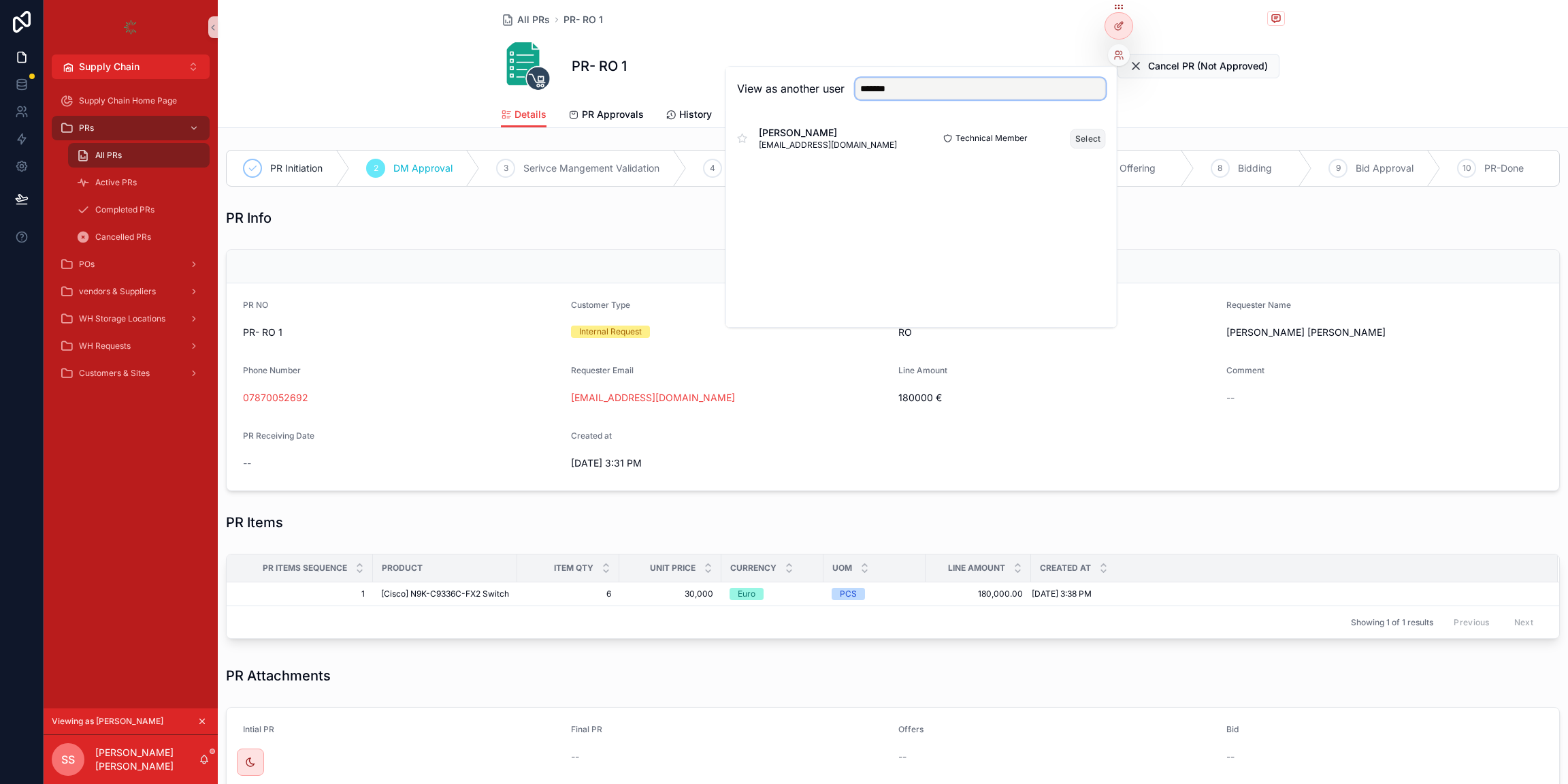
type input "*******"
click at [1093, 143] on button "Select" at bounding box center [1087, 138] width 35 height 20
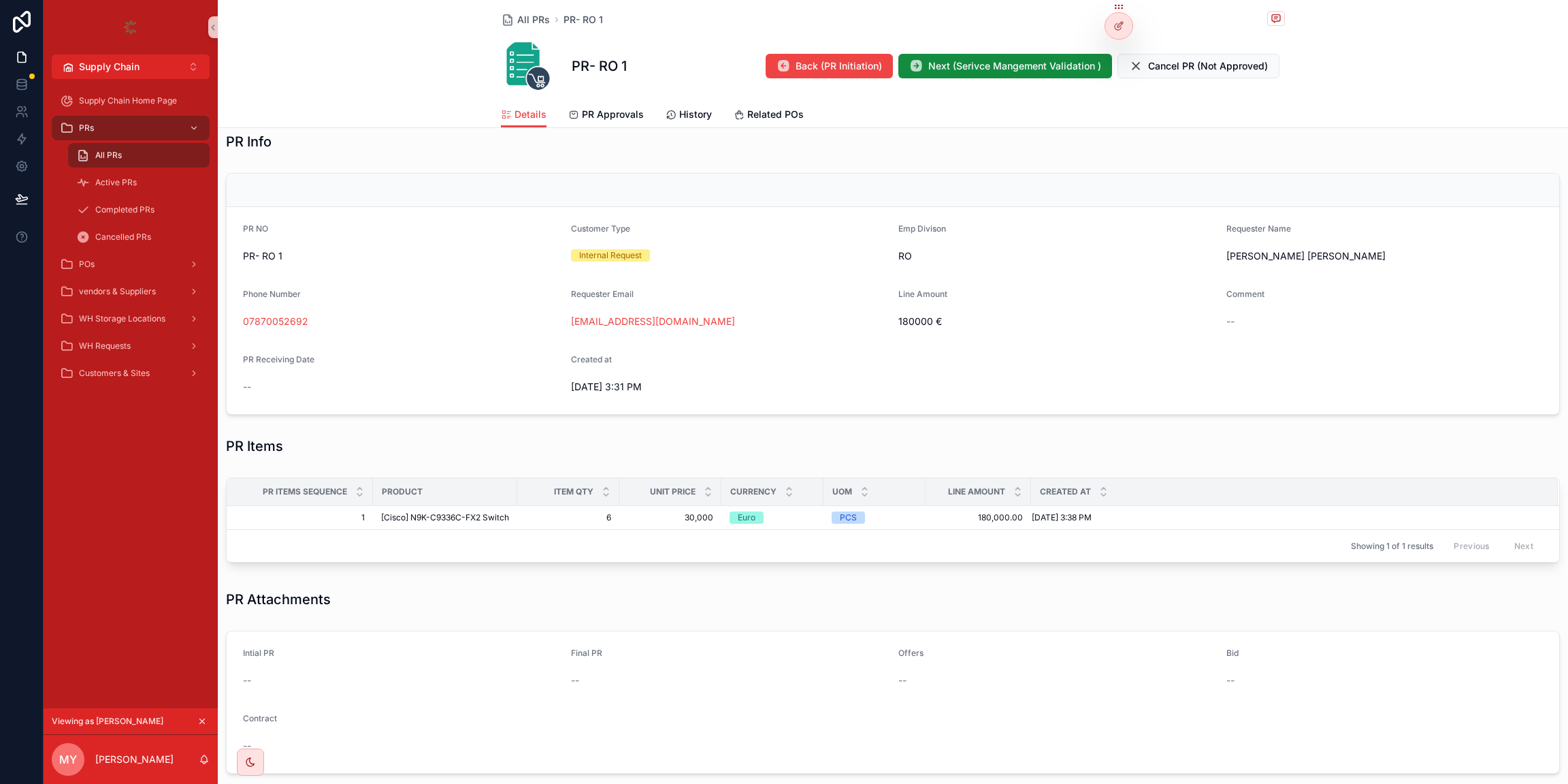
scroll to position [78, 0]
drag, startPoint x: 914, startPoint y: 320, endPoint x: 941, endPoint y: 317, distance: 27.2
click at [941, 317] on span "180000 €" at bounding box center [1057, 319] width 317 height 13
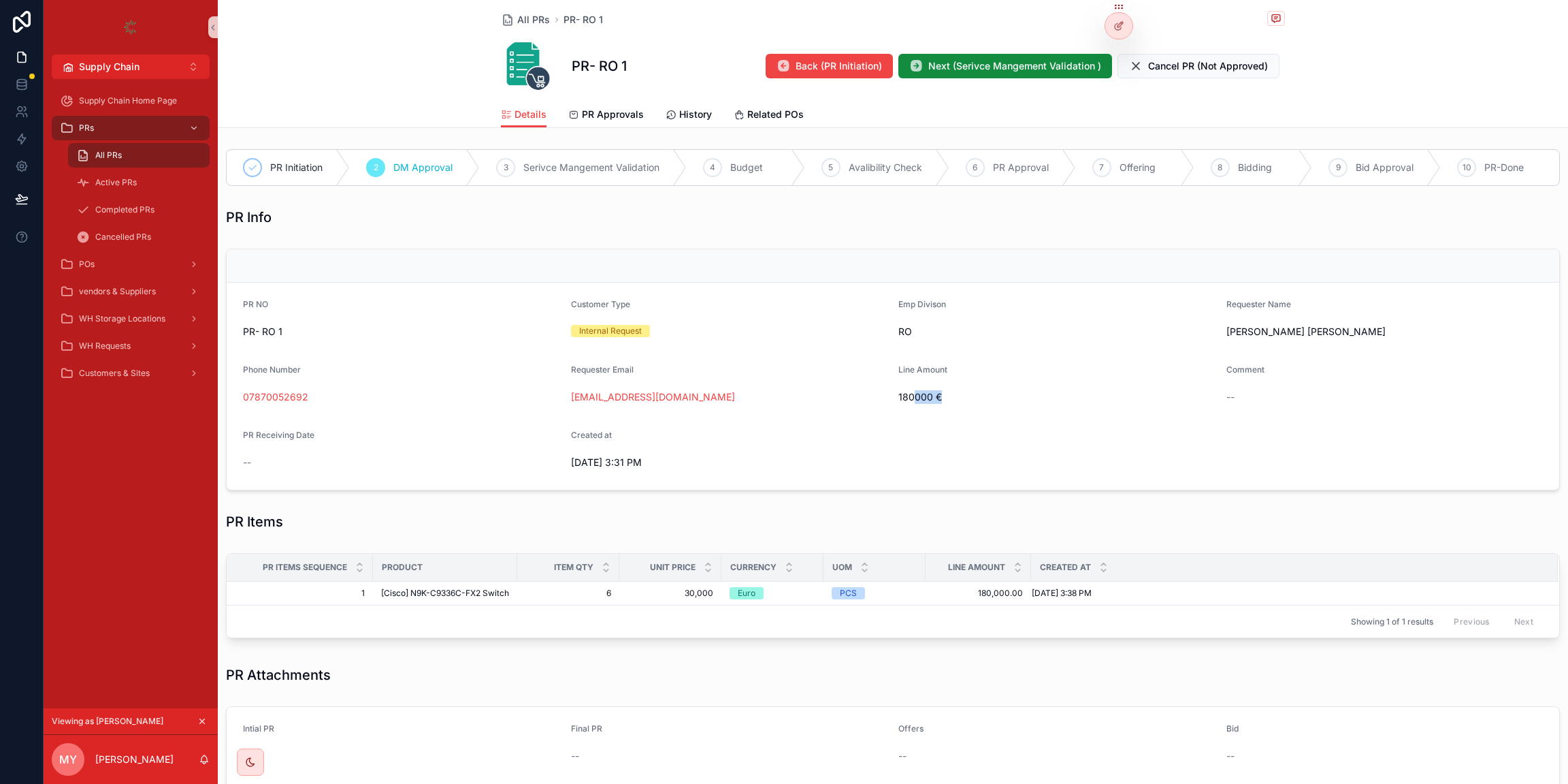
scroll to position [0, 0]
click at [605, 162] on span "Serivce Mangement Validation" at bounding box center [591, 168] width 136 height 13
click at [746, 164] on span "Budget" at bounding box center [747, 168] width 33 height 13
click at [975, 72] on span "Next (Serivce Mangement Validation )" at bounding box center [1014, 66] width 173 height 13
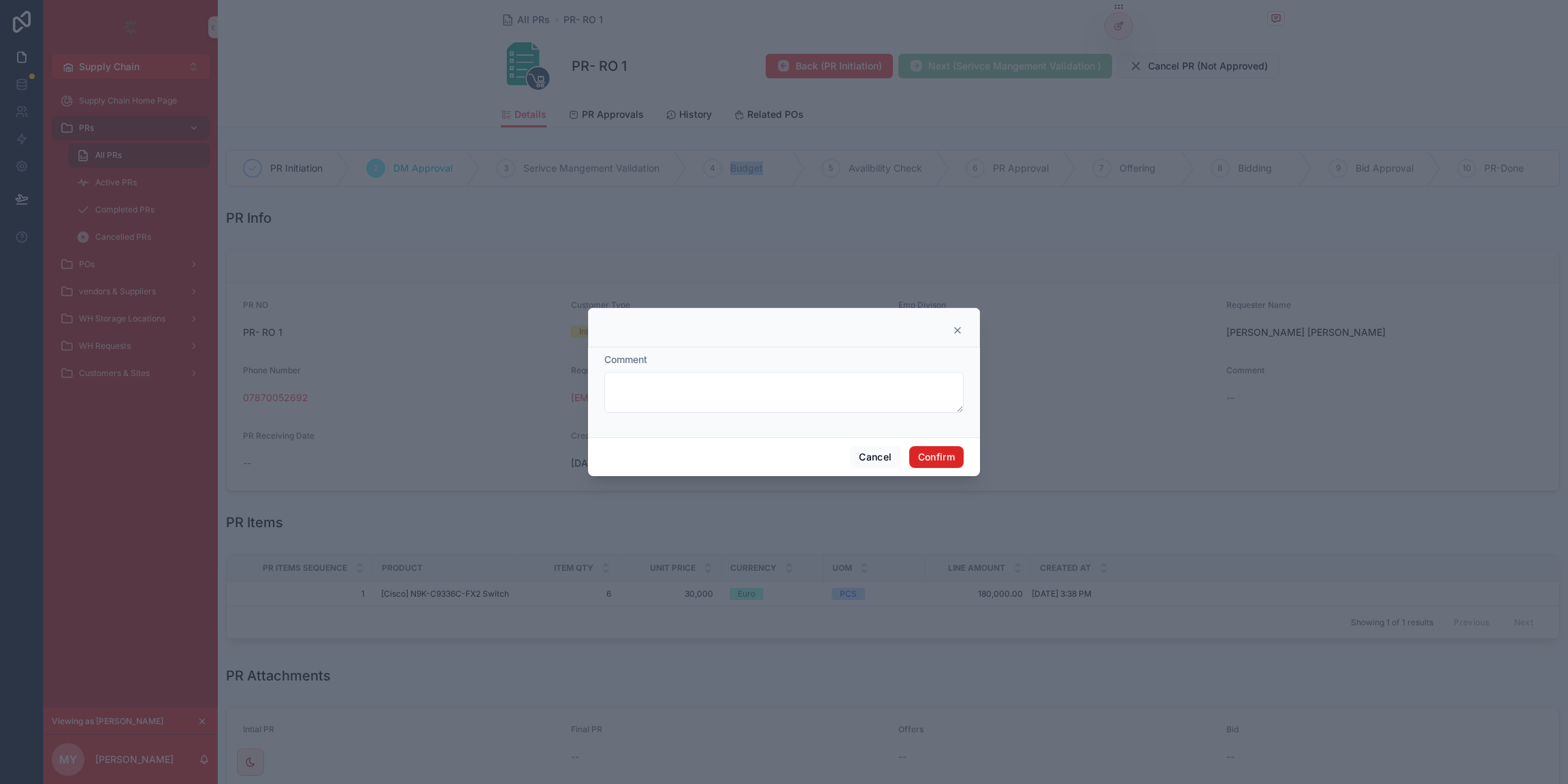
click at [937, 459] on button "Confirm" at bounding box center [936, 456] width 55 height 22
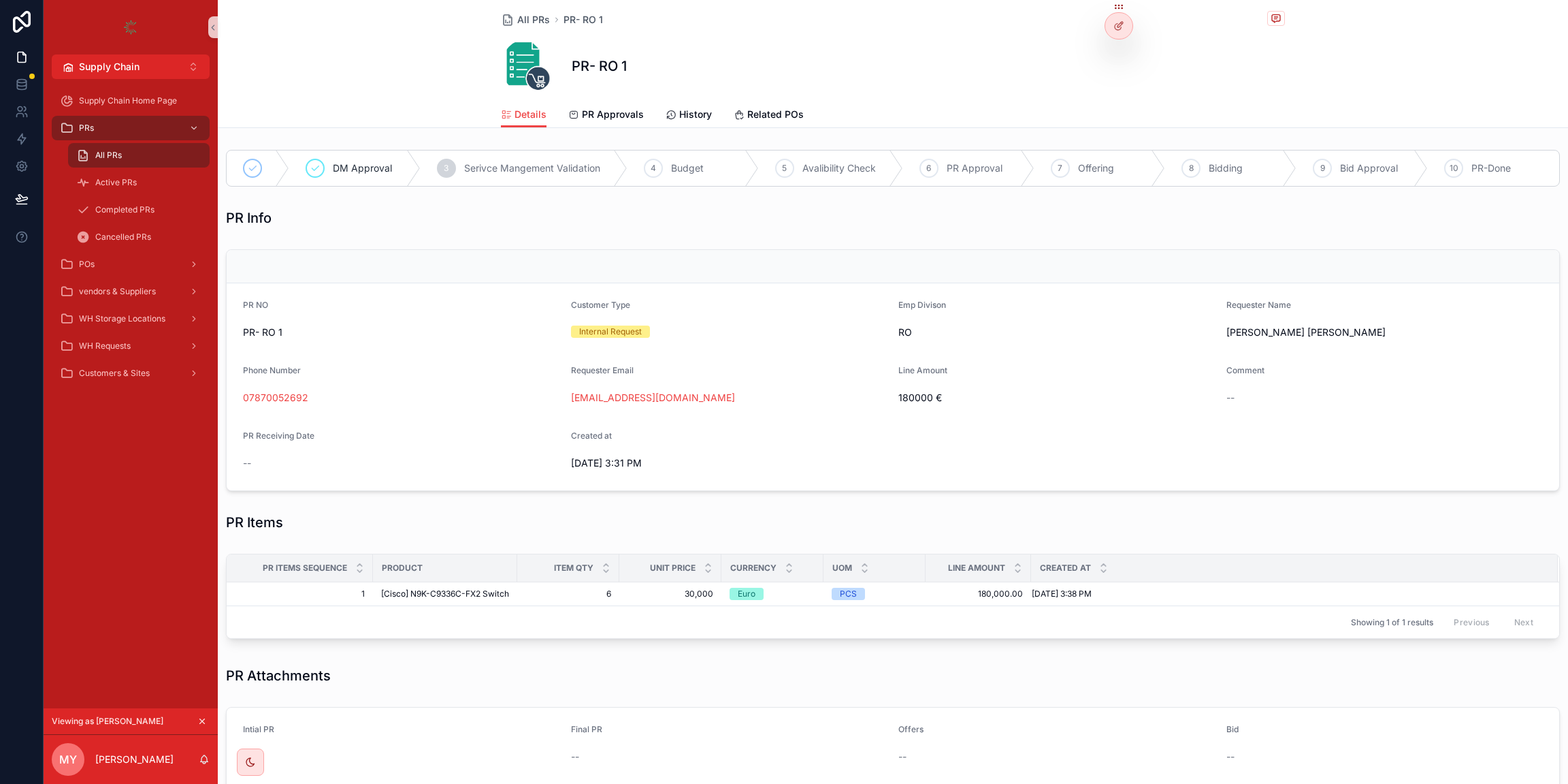
click at [836, 167] on span "Avalibility Check" at bounding box center [839, 168] width 74 height 13
click at [1114, 54] on icon at bounding box center [1120, 56] width 11 height 11
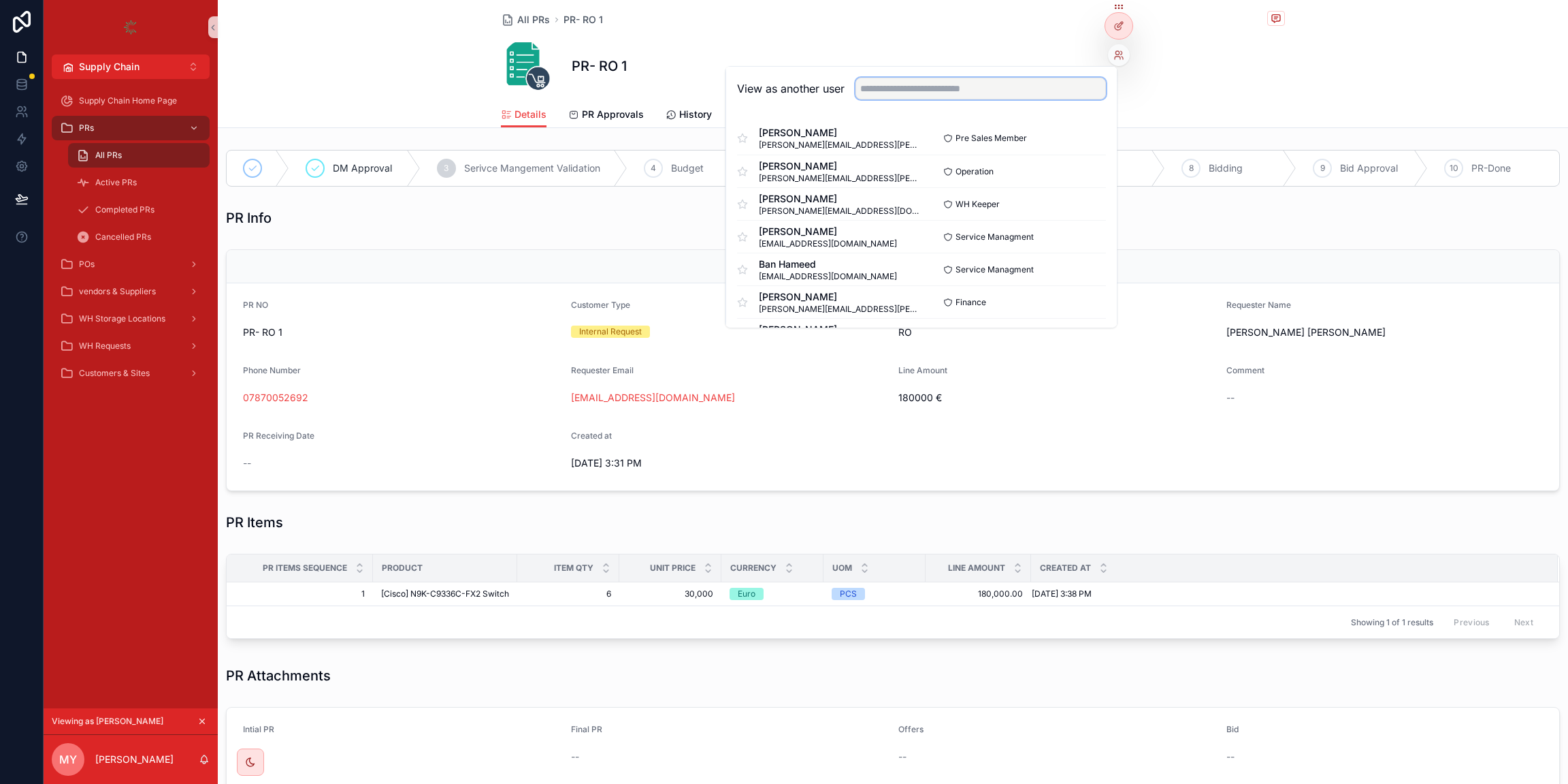
click at [1043, 91] on input "text" at bounding box center [980, 88] width 250 height 22
type input "****"
click at [201, 722] on icon "scrollable content" at bounding box center [202, 721] width 5 height 5
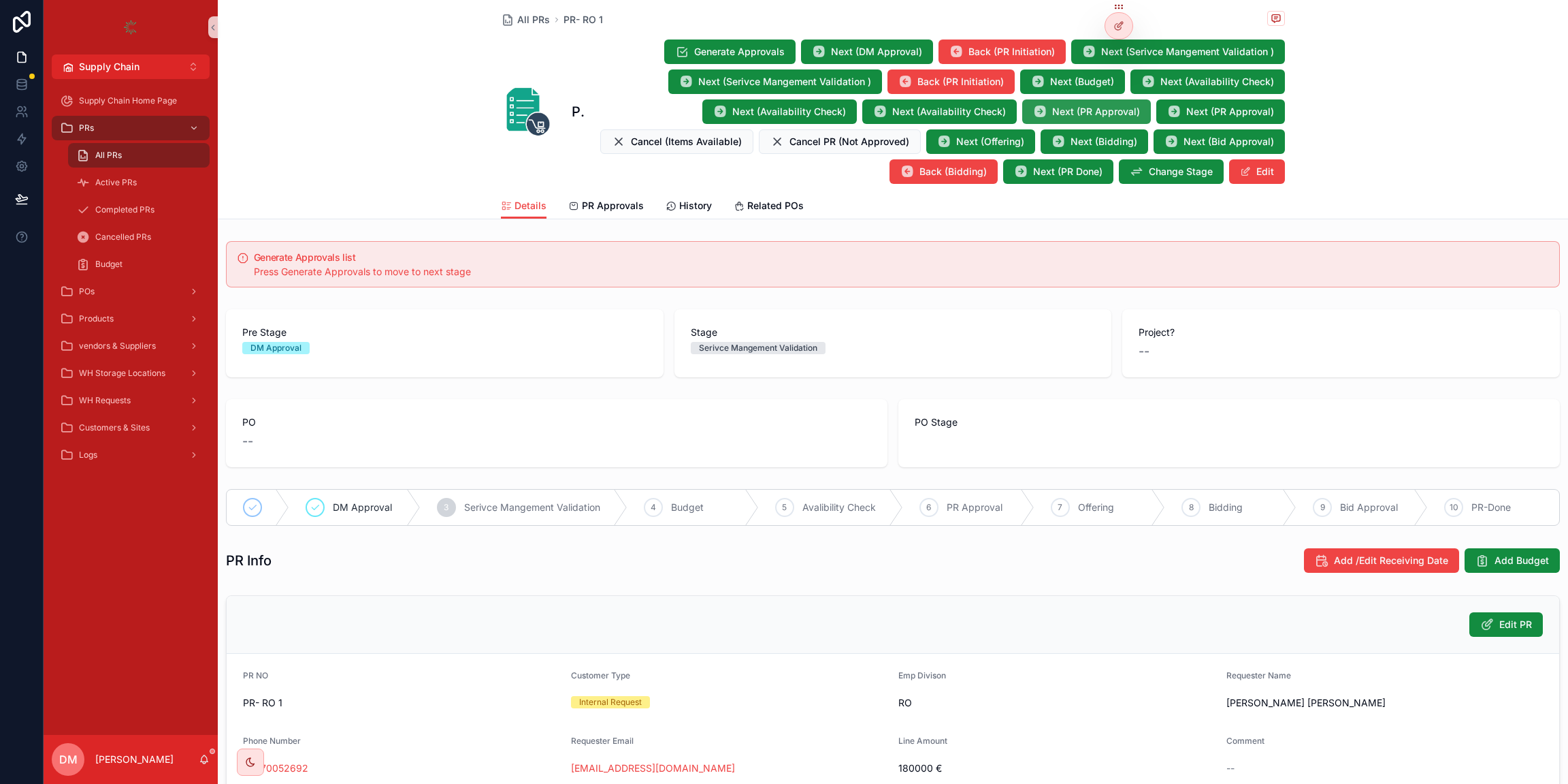
click at [1073, 115] on span "Next (PR Approval)" at bounding box center [1096, 111] width 88 height 13
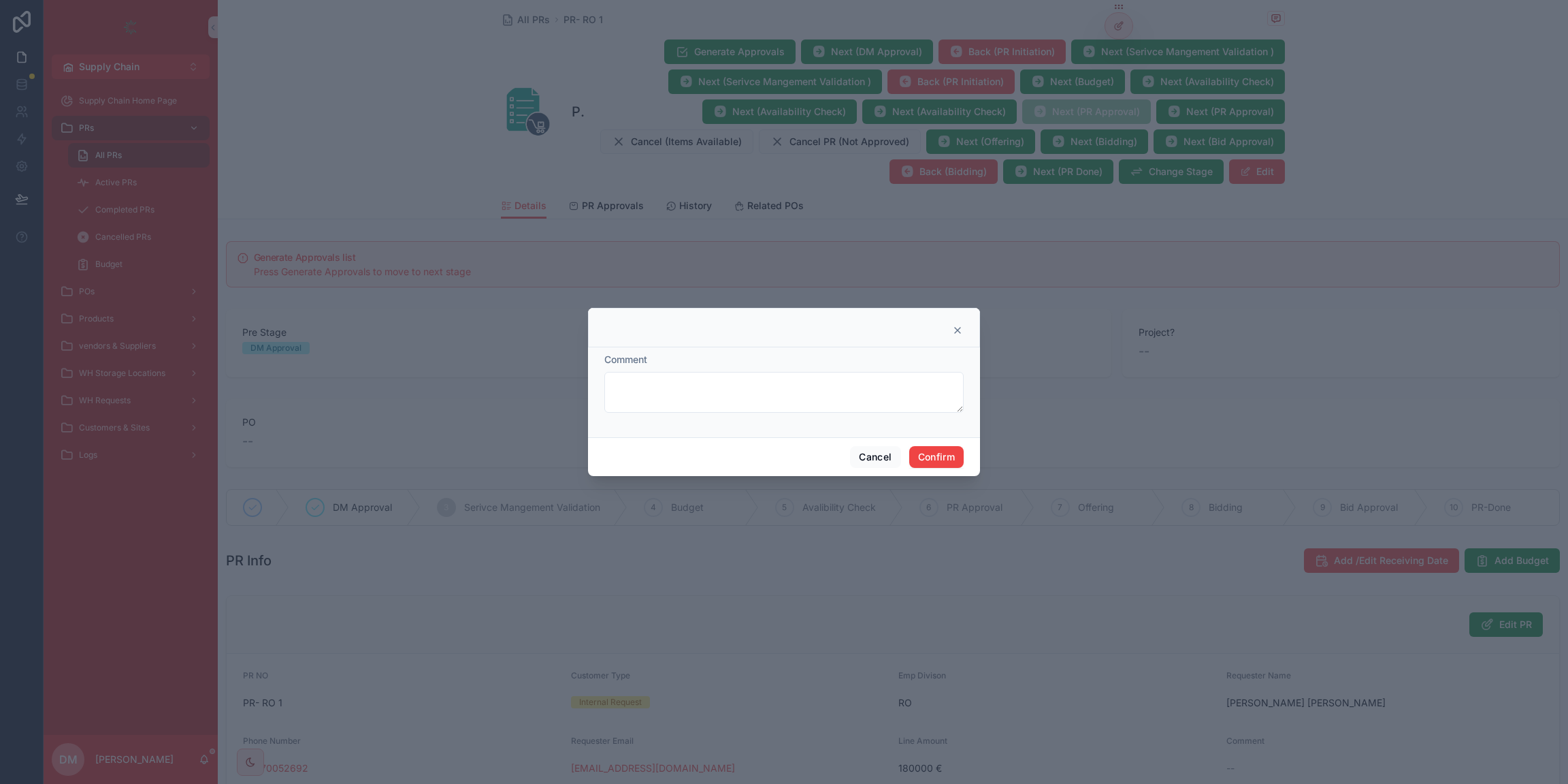
click at [930, 472] on div "Cancel Confirm" at bounding box center [784, 456] width 392 height 39
click at [938, 458] on button "Confirm" at bounding box center [936, 456] width 55 height 22
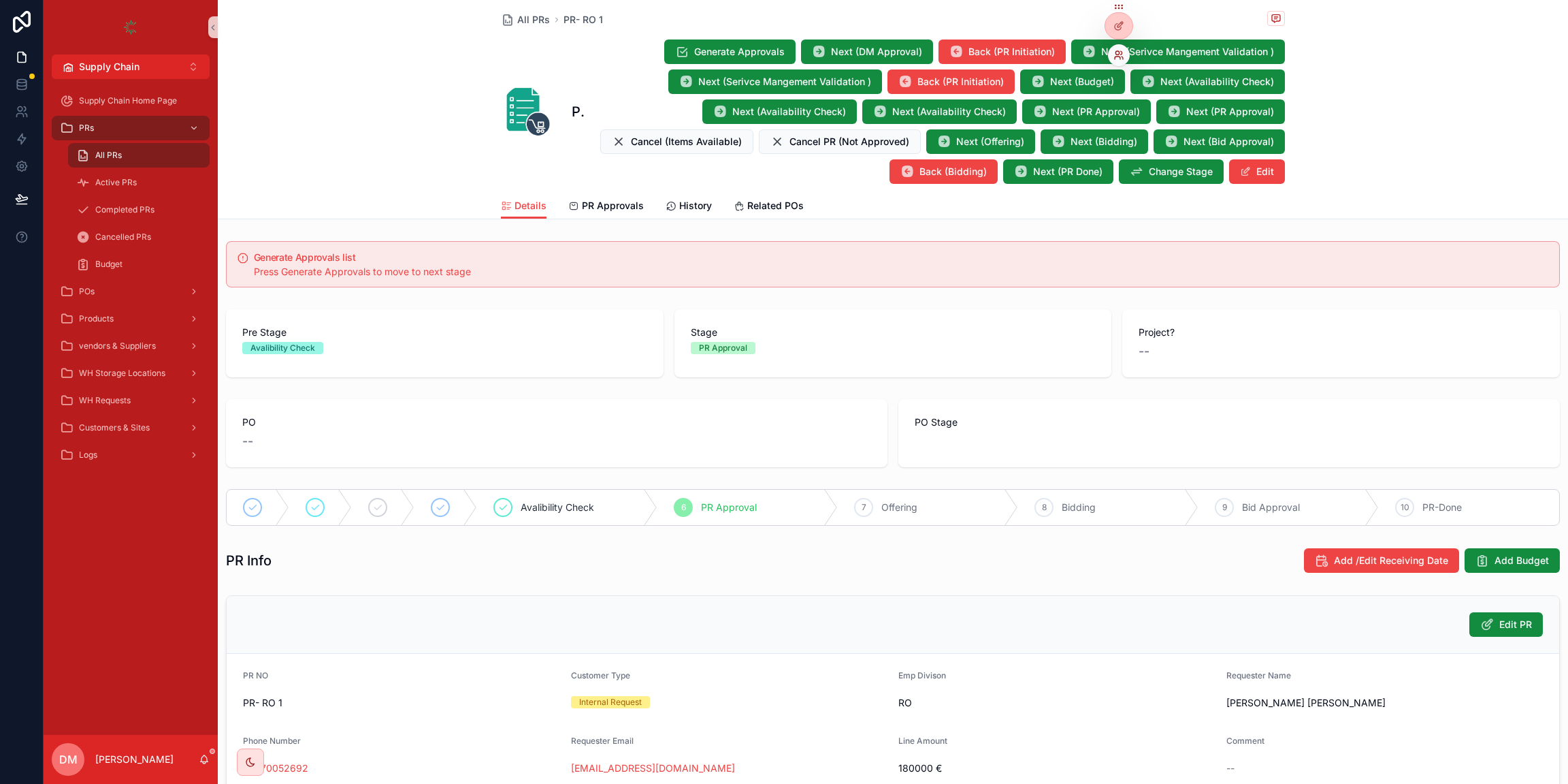
click at [1118, 56] on icon at bounding box center [1120, 56] width 11 height 11
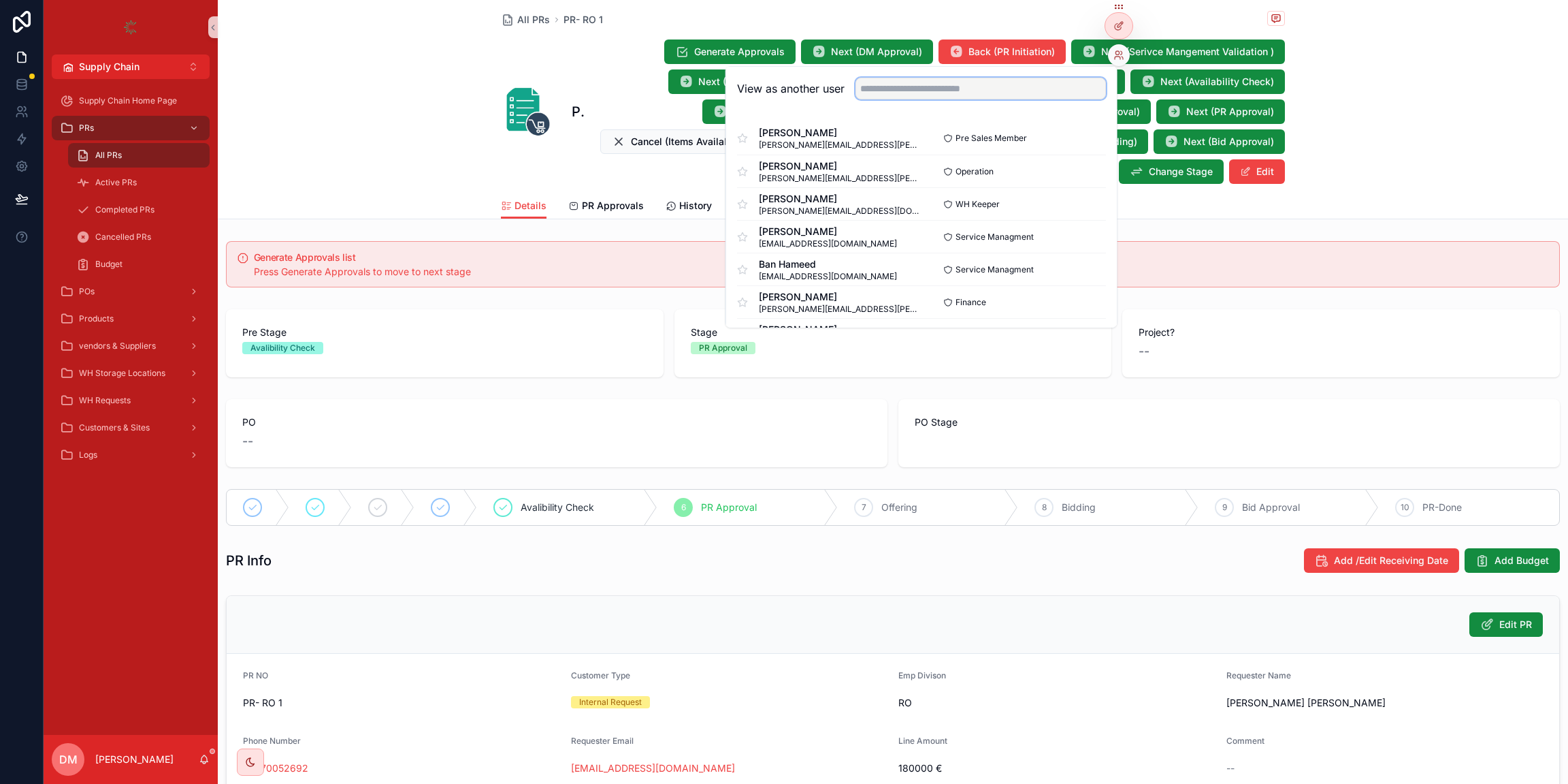
click at [1034, 87] on input "text" at bounding box center [980, 88] width 250 height 22
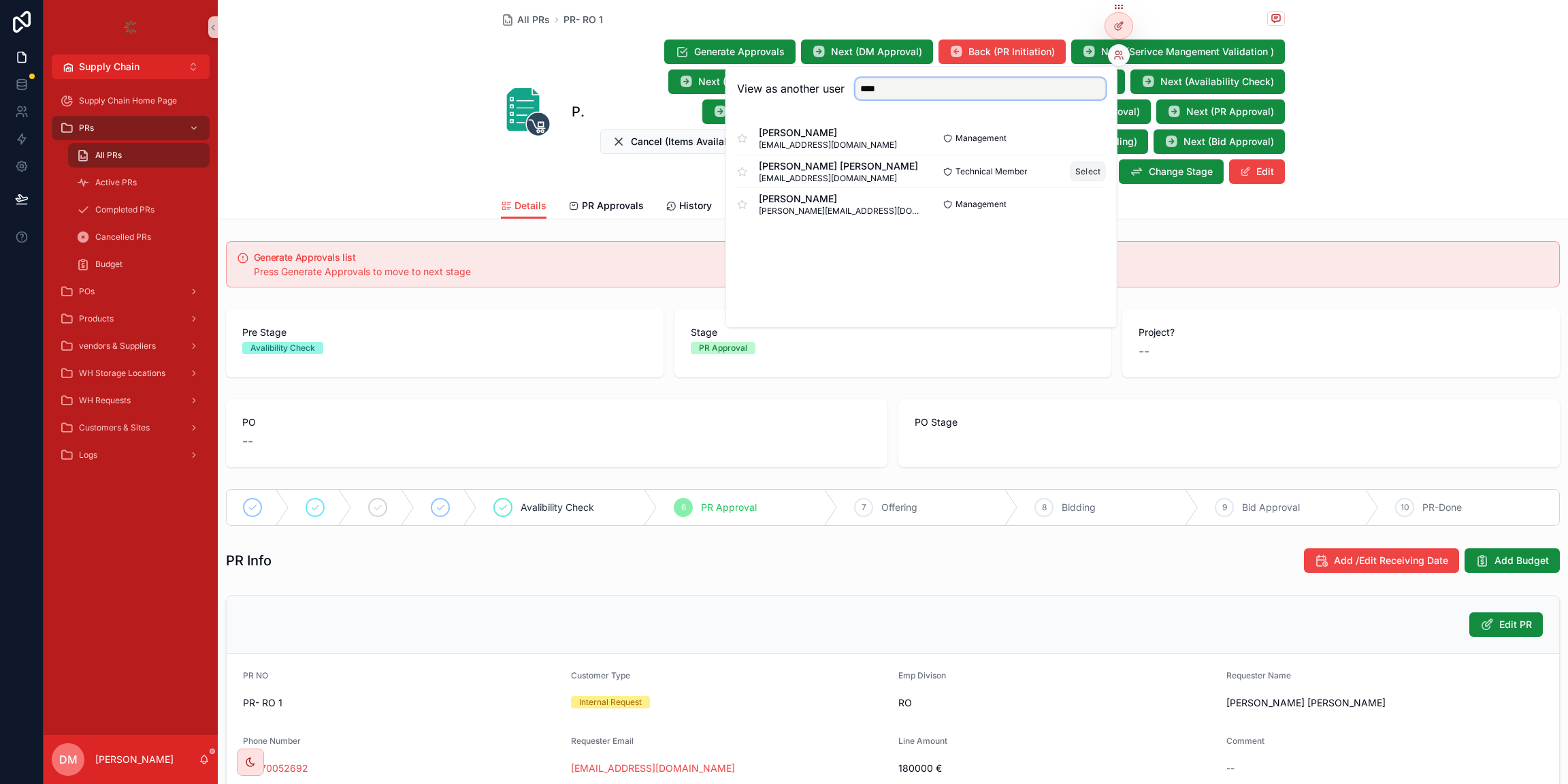
type input "****"
click at [1081, 175] on button "Select" at bounding box center [1087, 171] width 35 height 20
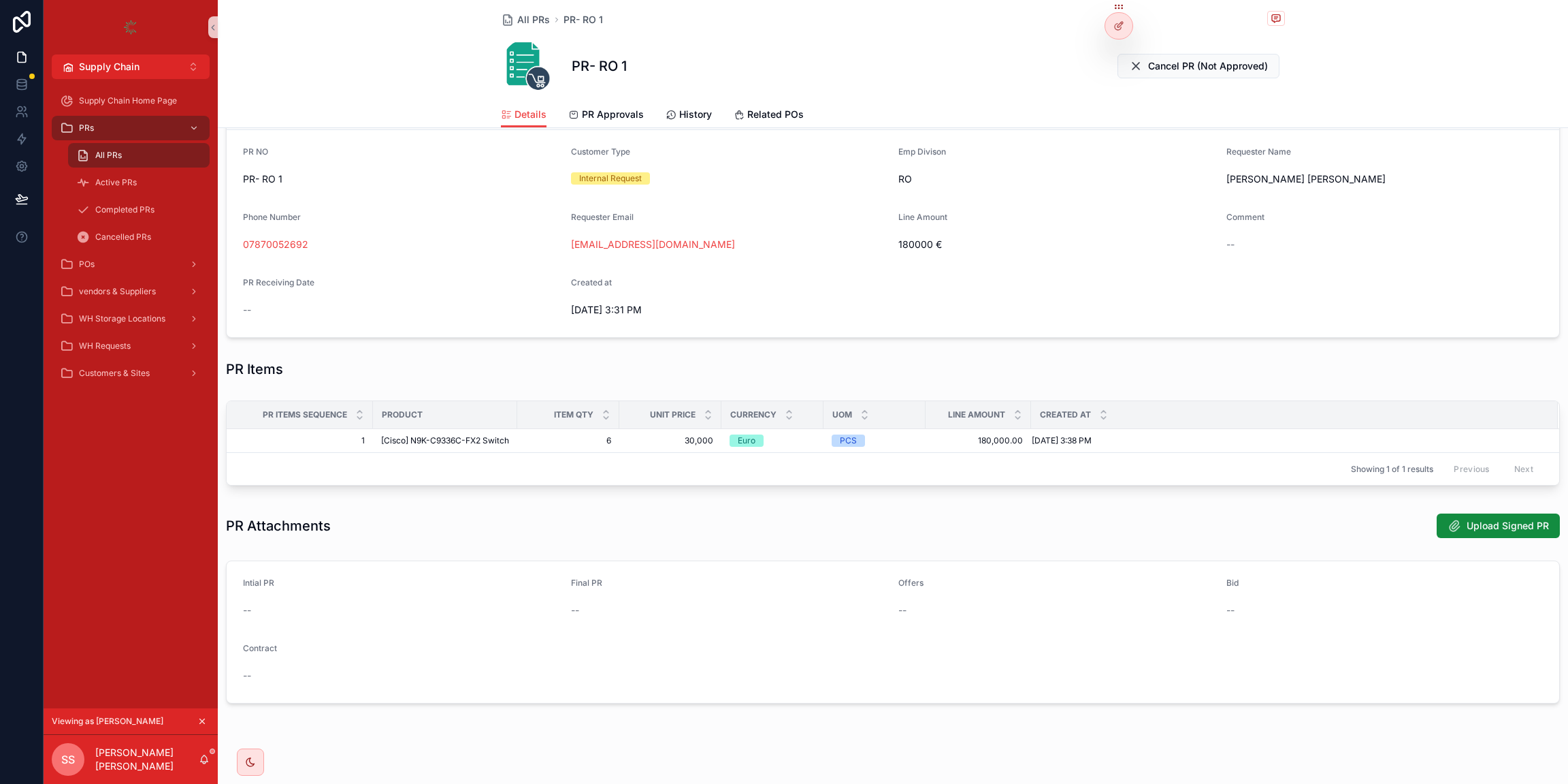
scroll to position [161, 0]
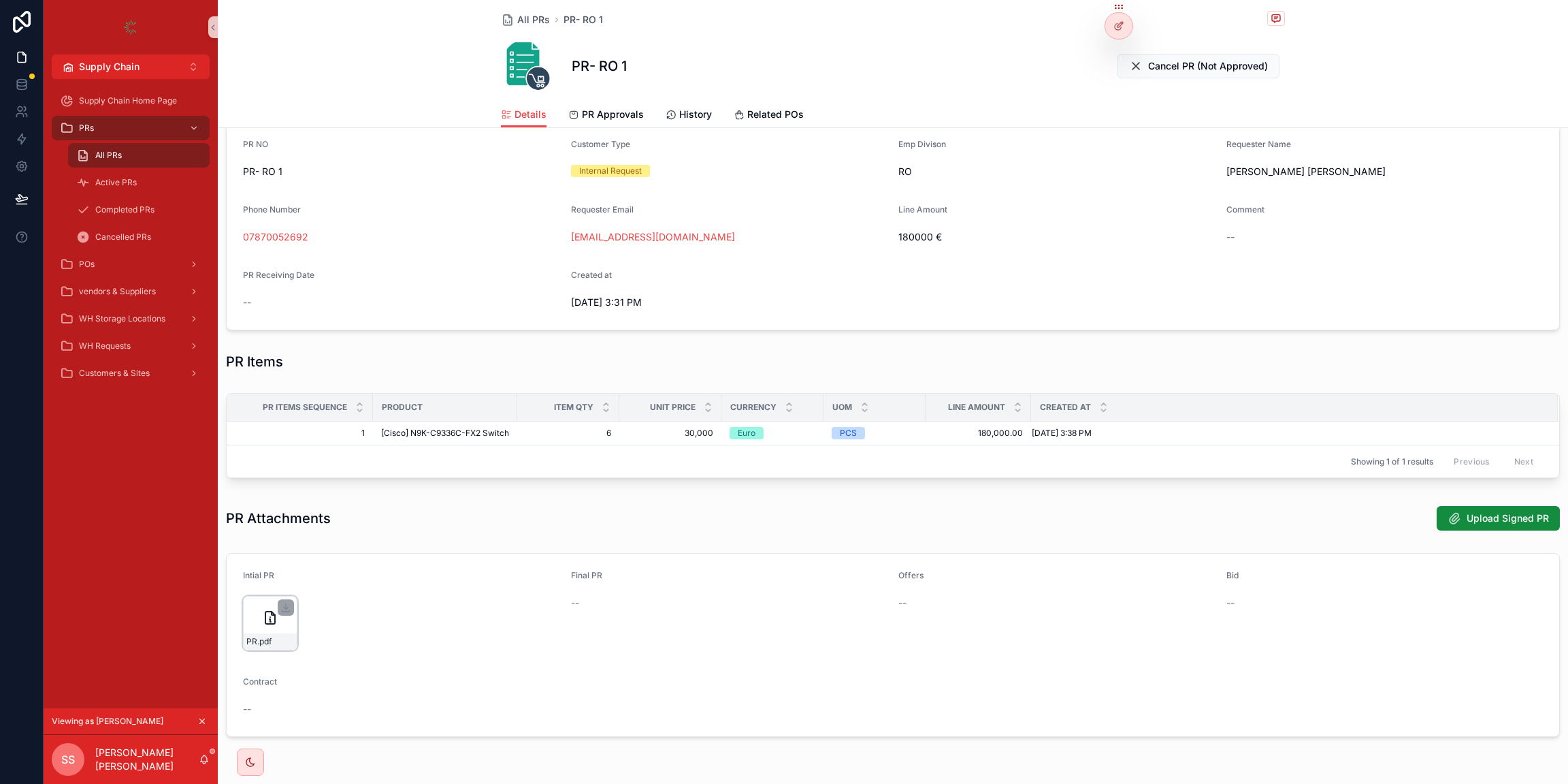
click at [255, 619] on div "PR .pdf" at bounding box center [270, 623] width 55 height 55
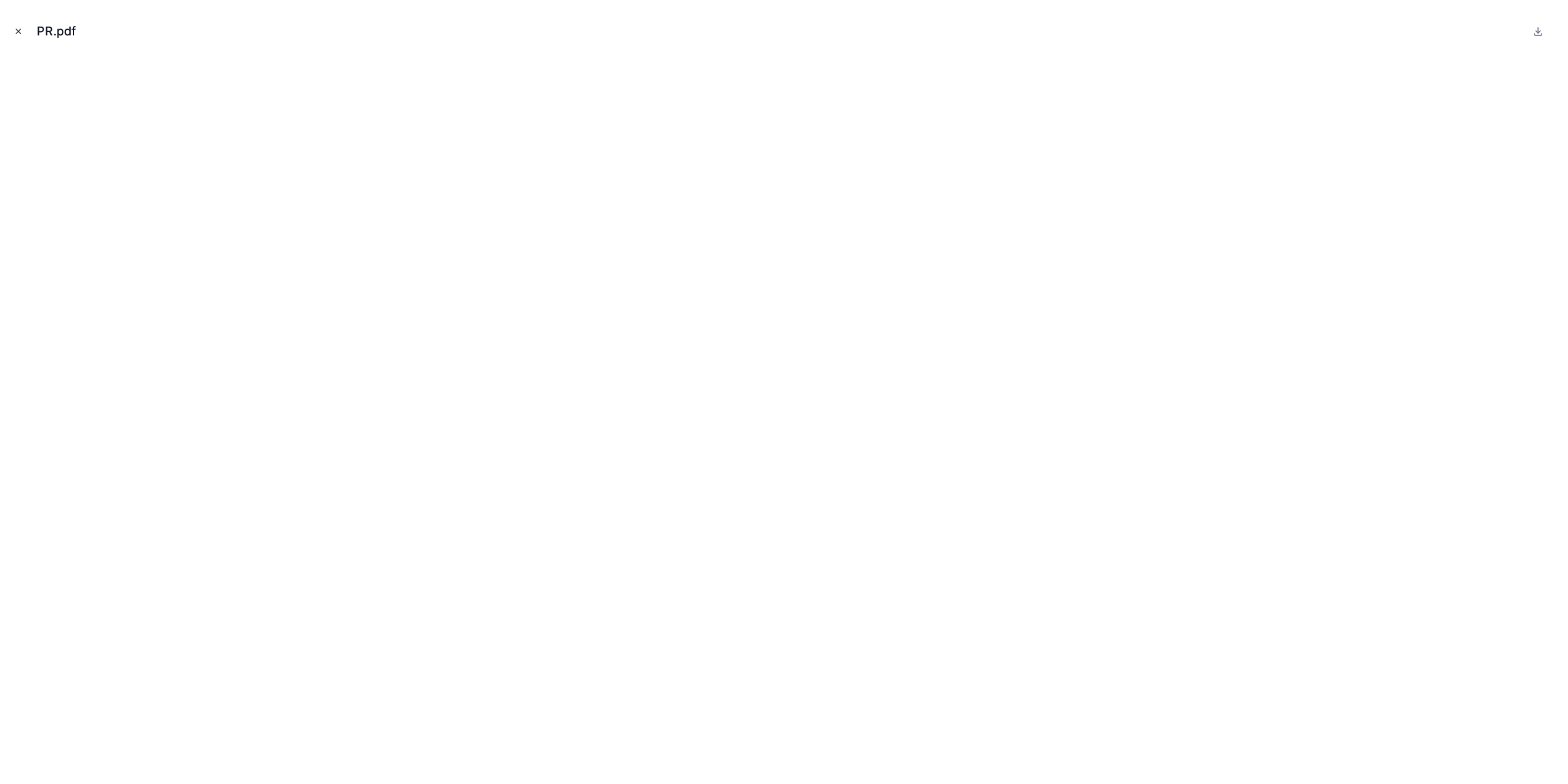
click at [18, 29] on icon "Close modal" at bounding box center [18, 31] width 9 height 9
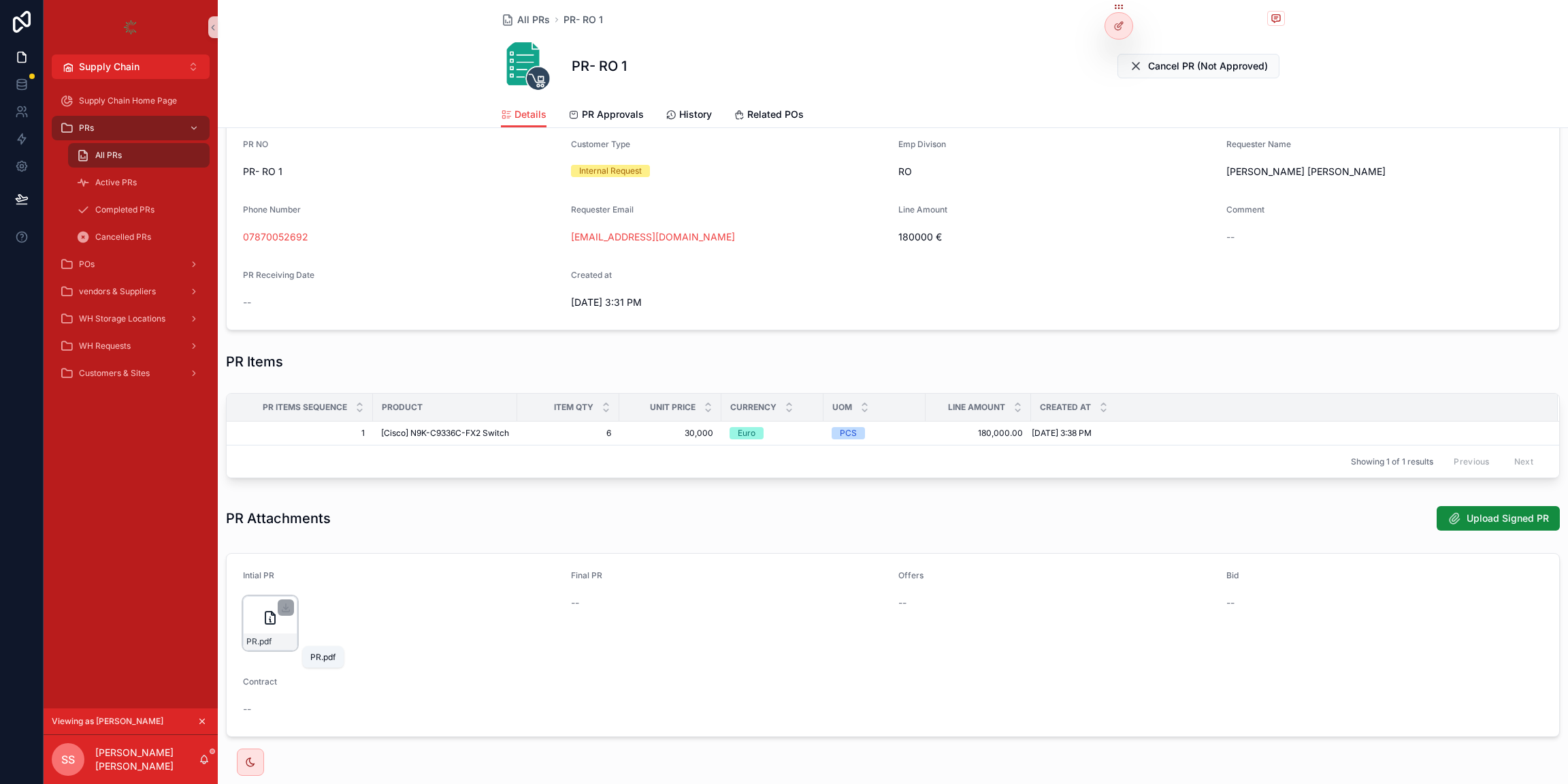
click at [262, 636] on span ".pdf" at bounding box center [264, 641] width 14 height 11
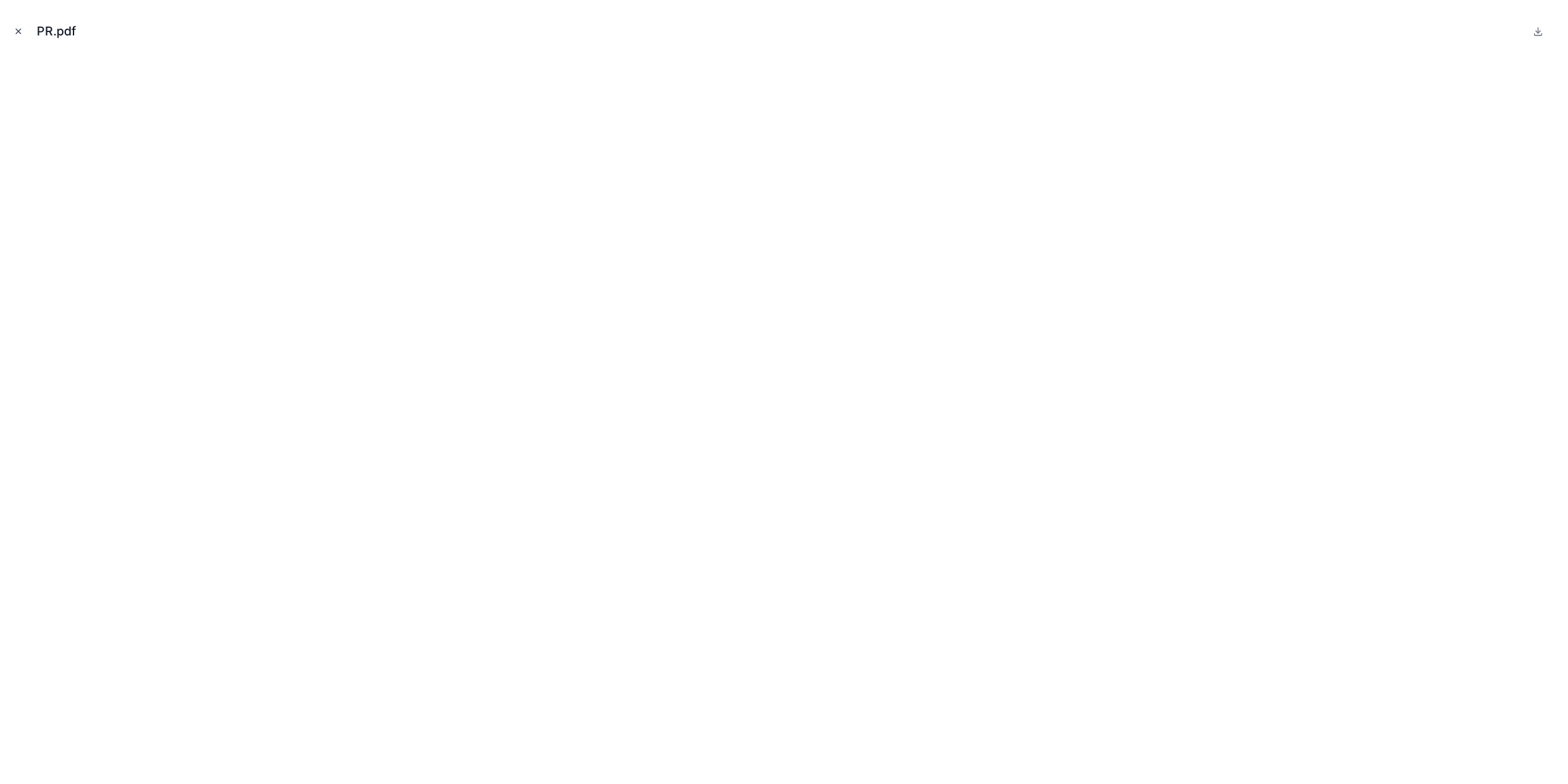
click at [18, 30] on icon "Close modal" at bounding box center [18, 31] width 5 height 5
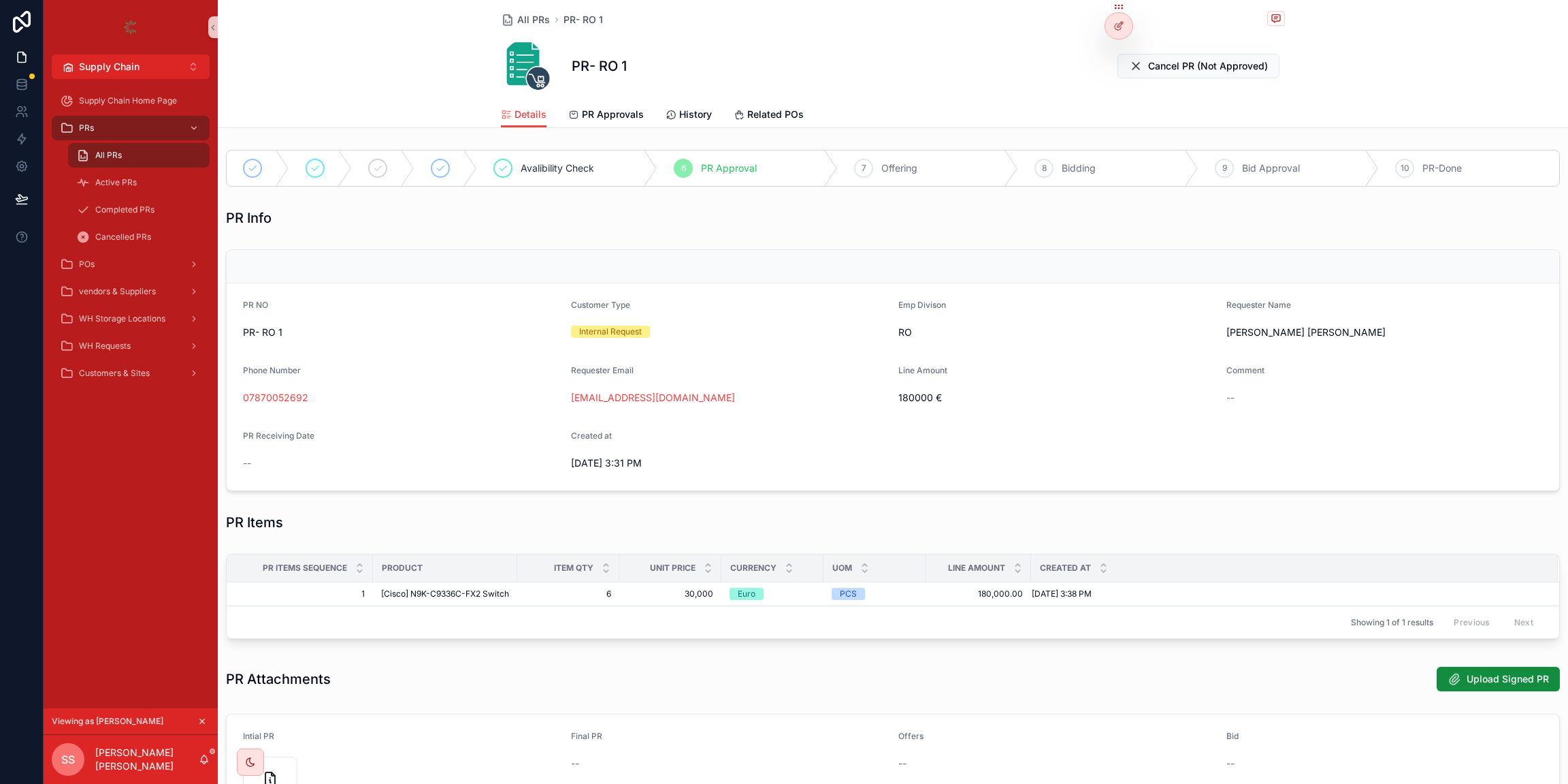
click at [543, 162] on span "Avalibility Check" at bounding box center [558, 168] width 74 height 13
click at [742, 171] on span "PR Approval" at bounding box center [729, 168] width 56 height 13
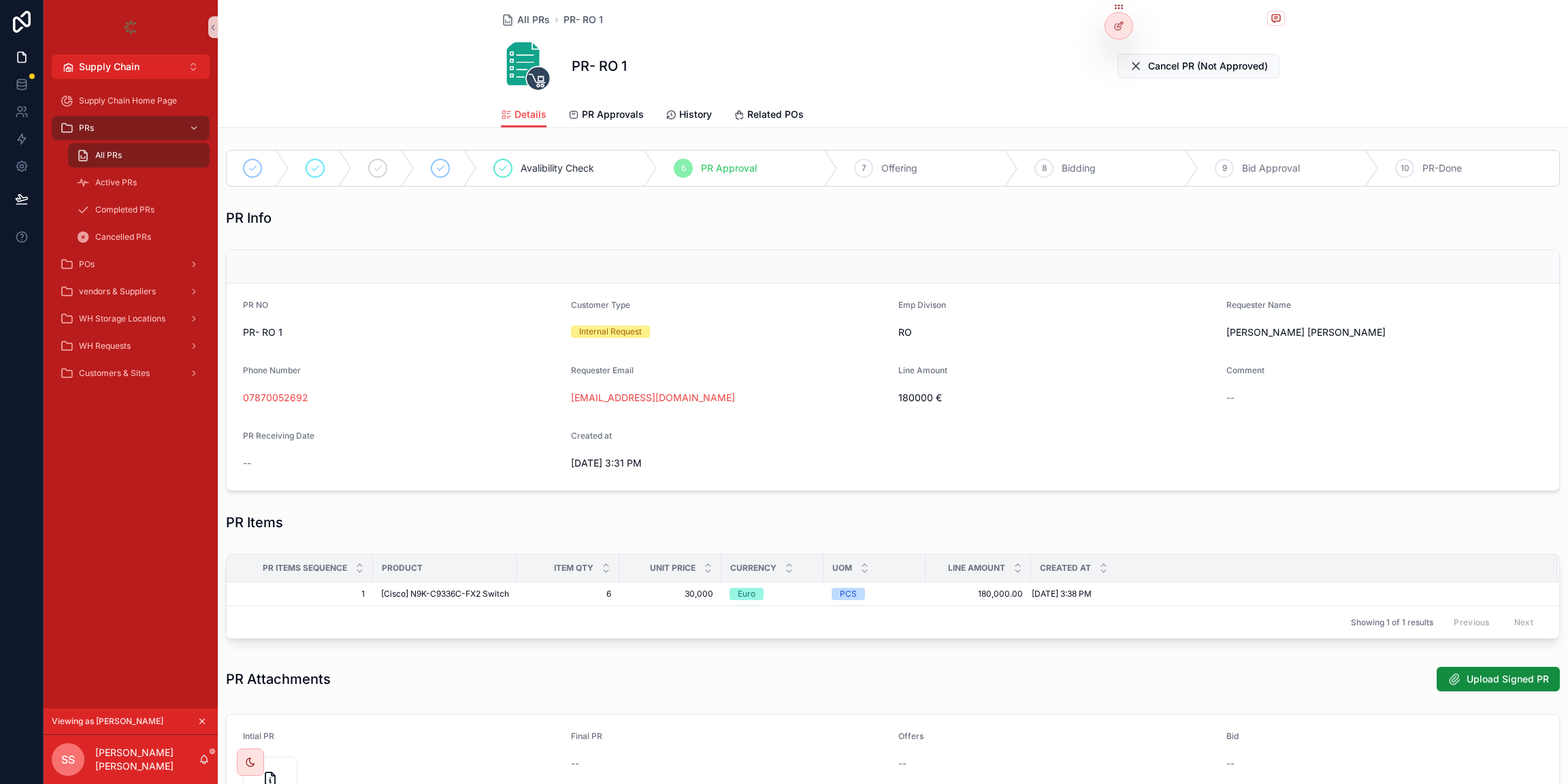
click at [742, 171] on span "PR Approval" at bounding box center [729, 168] width 56 height 13
click at [912, 164] on span "Offering" at bounding box center [900, 168] width 36 height 13
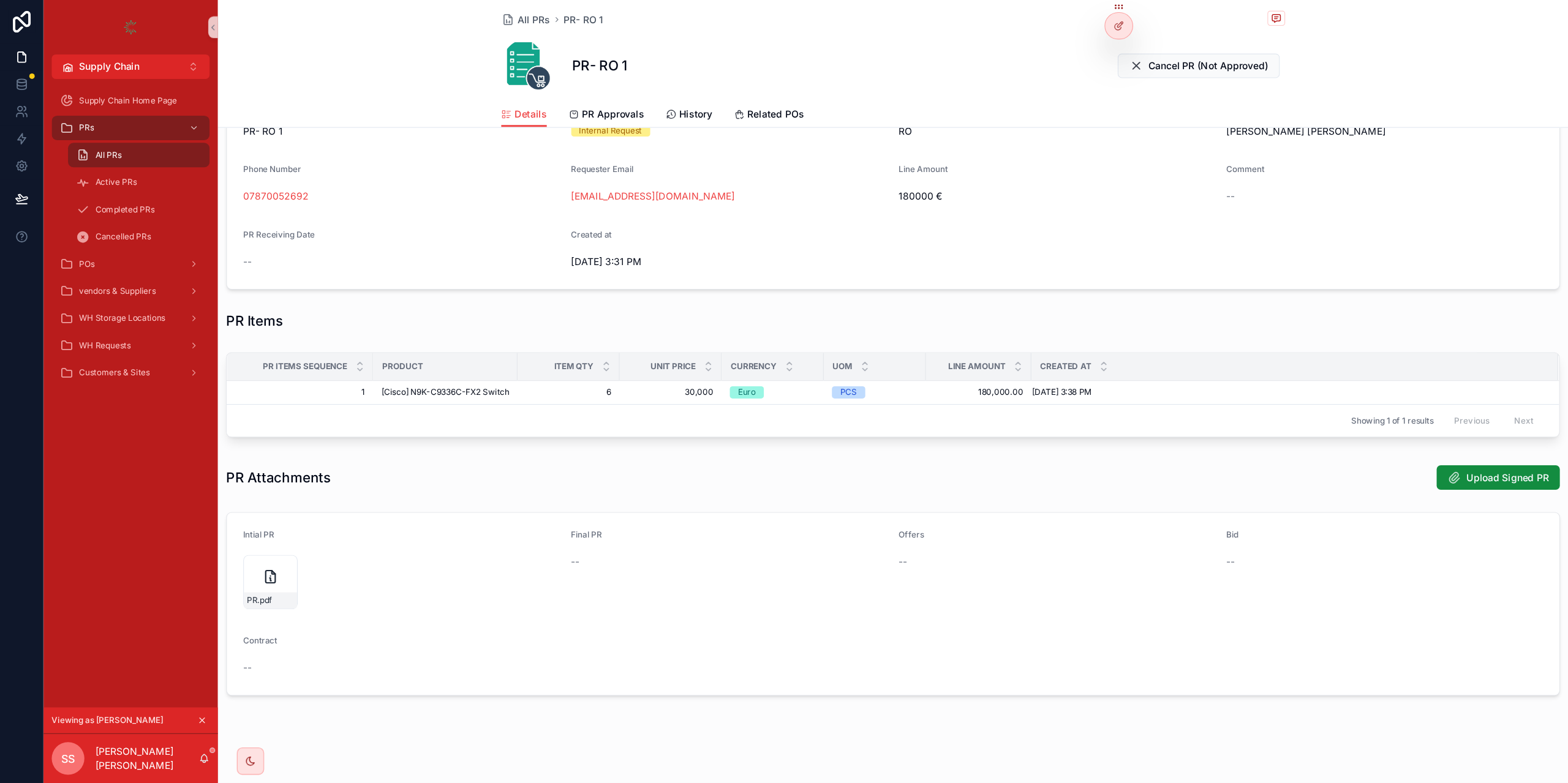
scroll to position [181, 0]
click at [245, 526] on div "PR .pdf" at bounding box center [243, 524] width 49 height 49
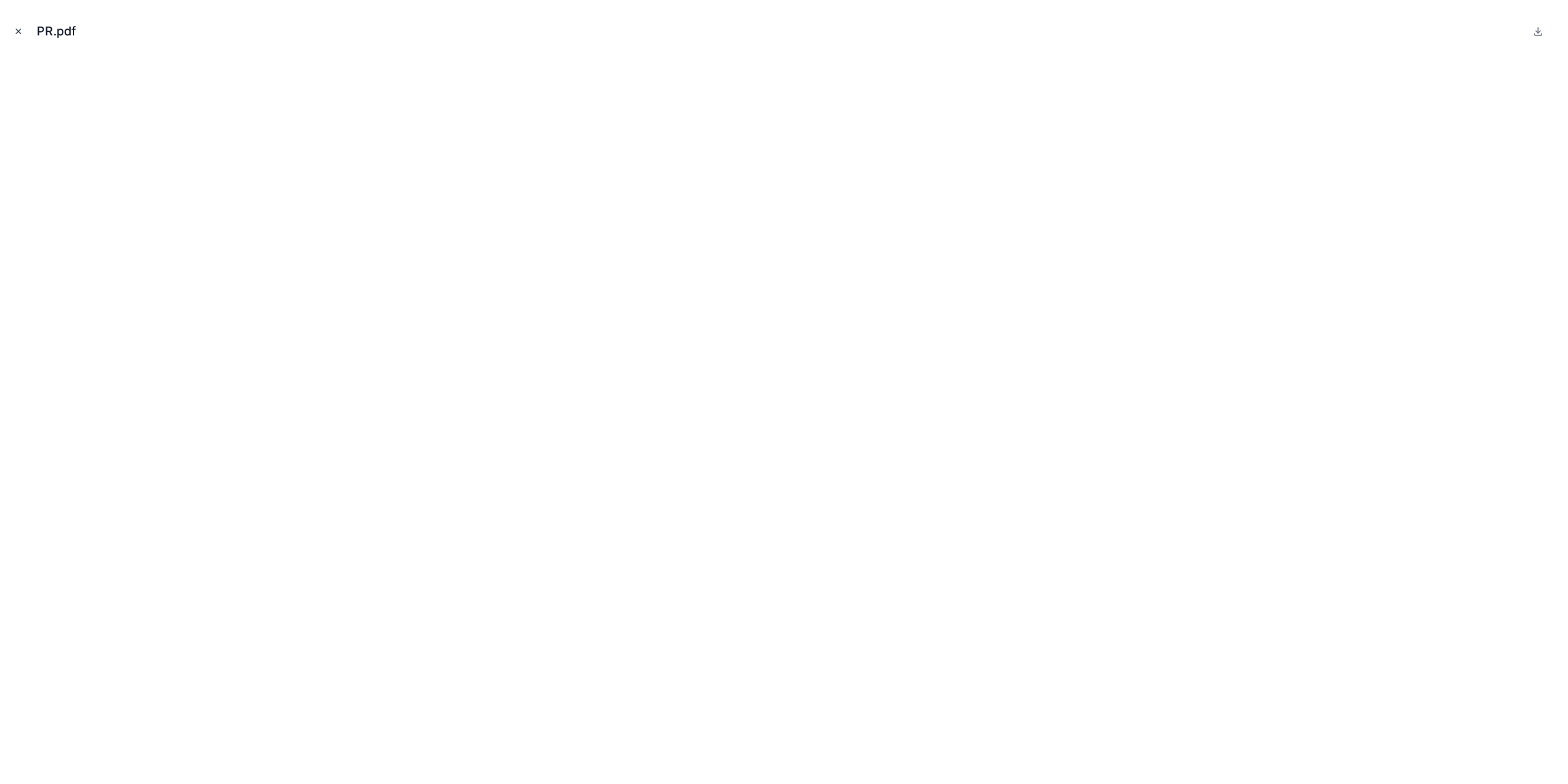
click at [22, 36] on icon "Close modal" at bounding box center [18, 31] width 9 height 9
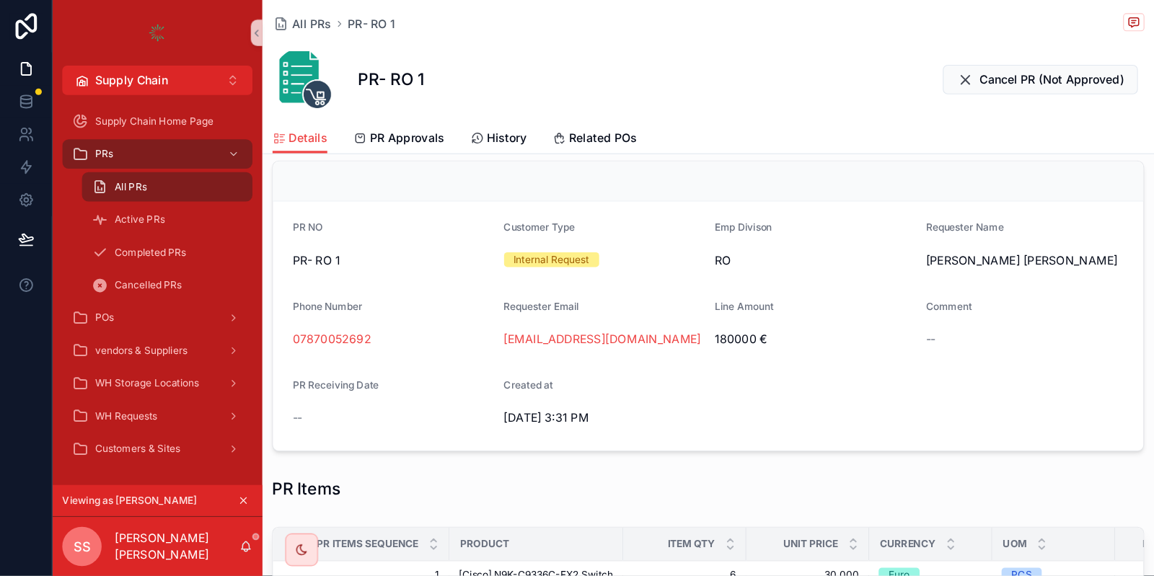
scroll to position [123, 0]
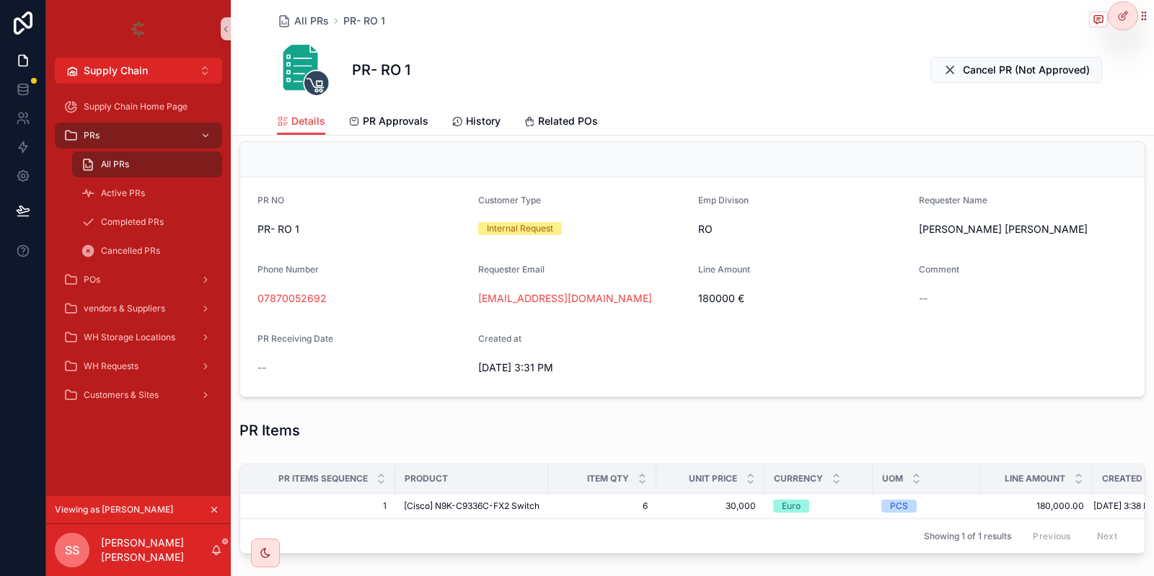
click at [497, 415] on div "PR Items" at bounding box center [692, 431] width 923 height 32
click at [215, 508] on icon "scrollable content" at bounding box center [214, 510] width 10 height 10
